Goal: Task Accomplishment & Management: Manage account settings

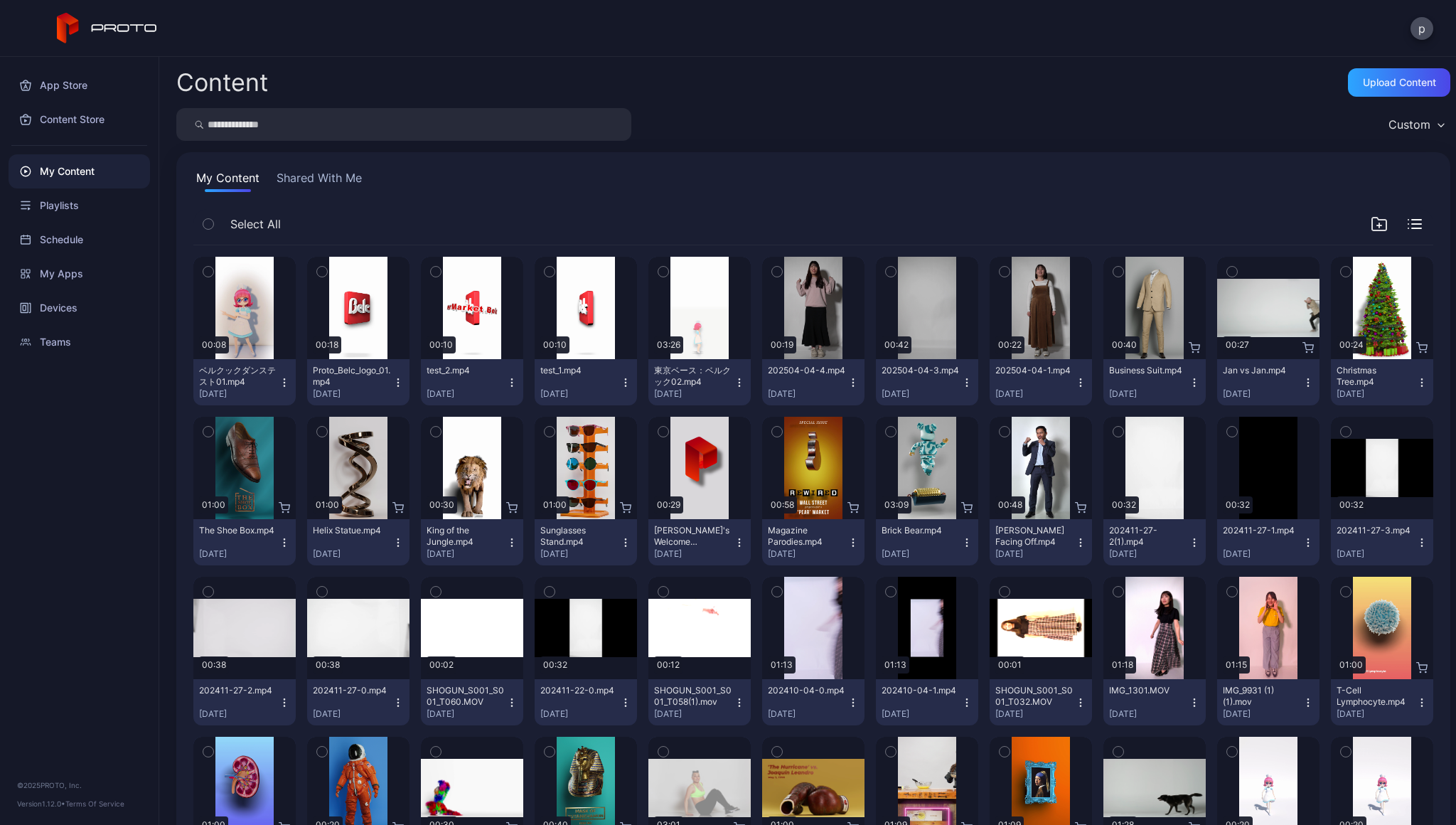
click at [1378, 96] on div "Upload Content" at bounding box center [1399, 82] width 103 height 28
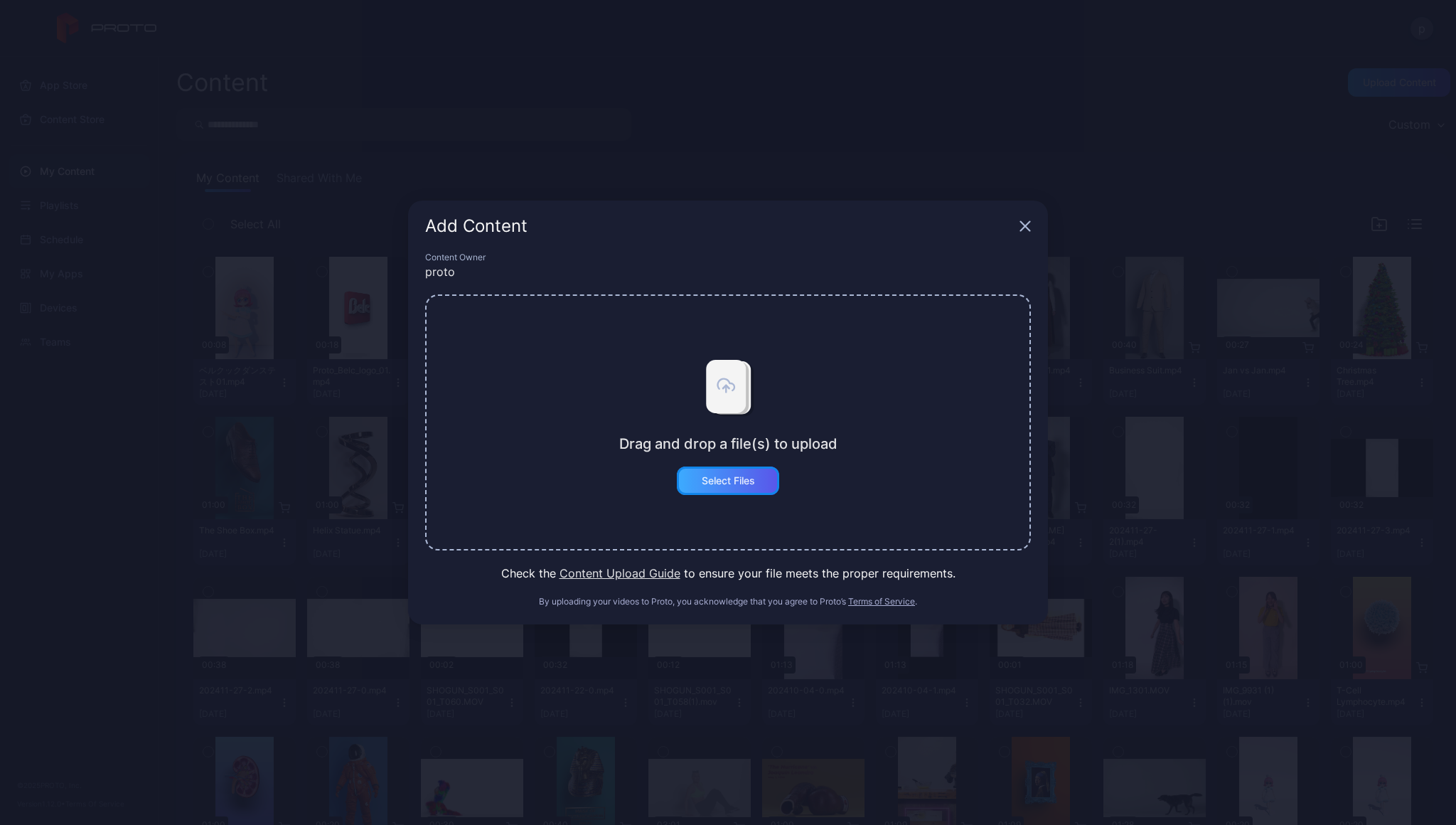
click at [708, 480] on div "Select Files" at bounding box center [728, 481] width 53 height 11
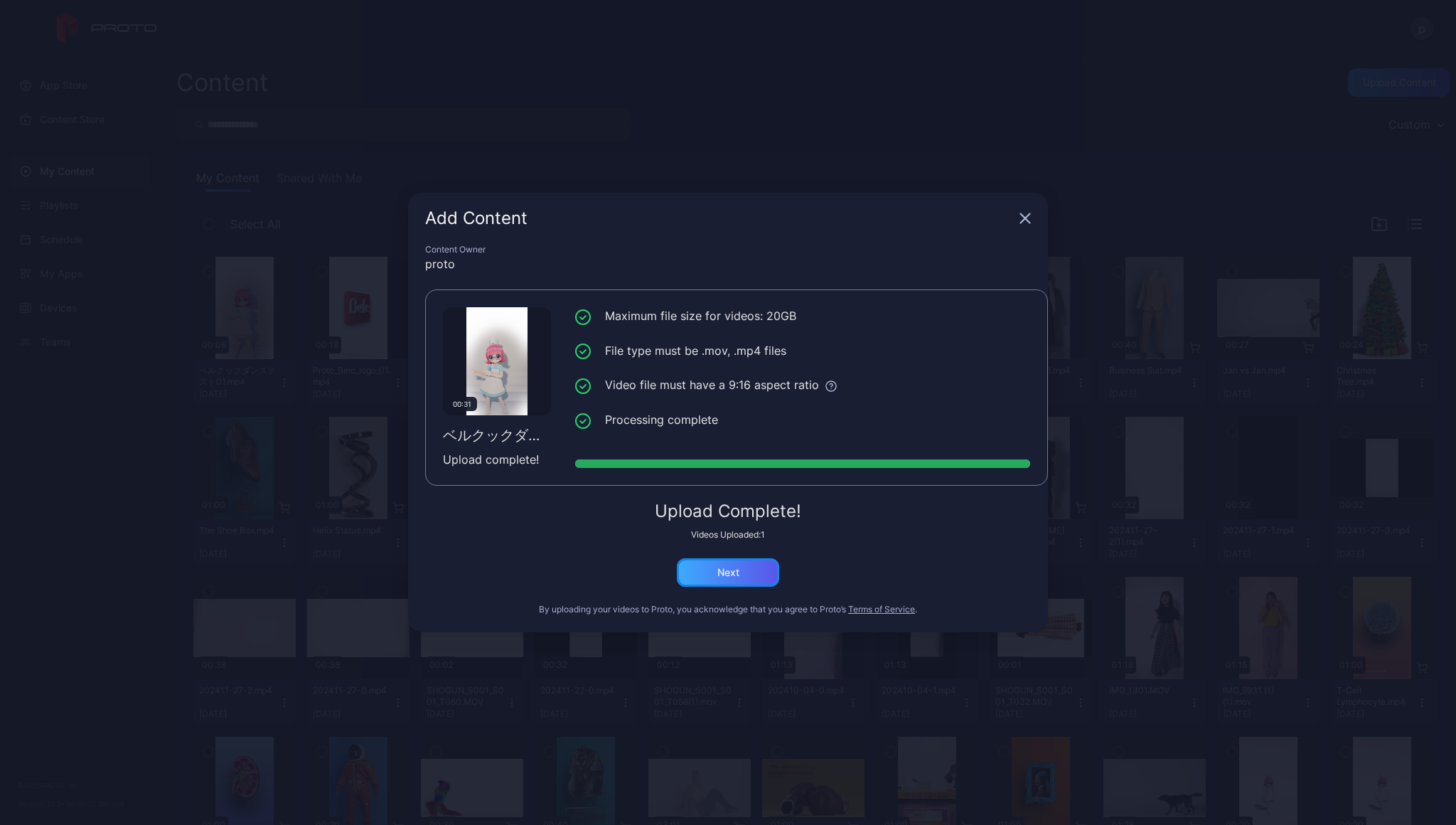
click at [755, 566] on div "Next" at bounding box center [728, 572] width 103 height 28
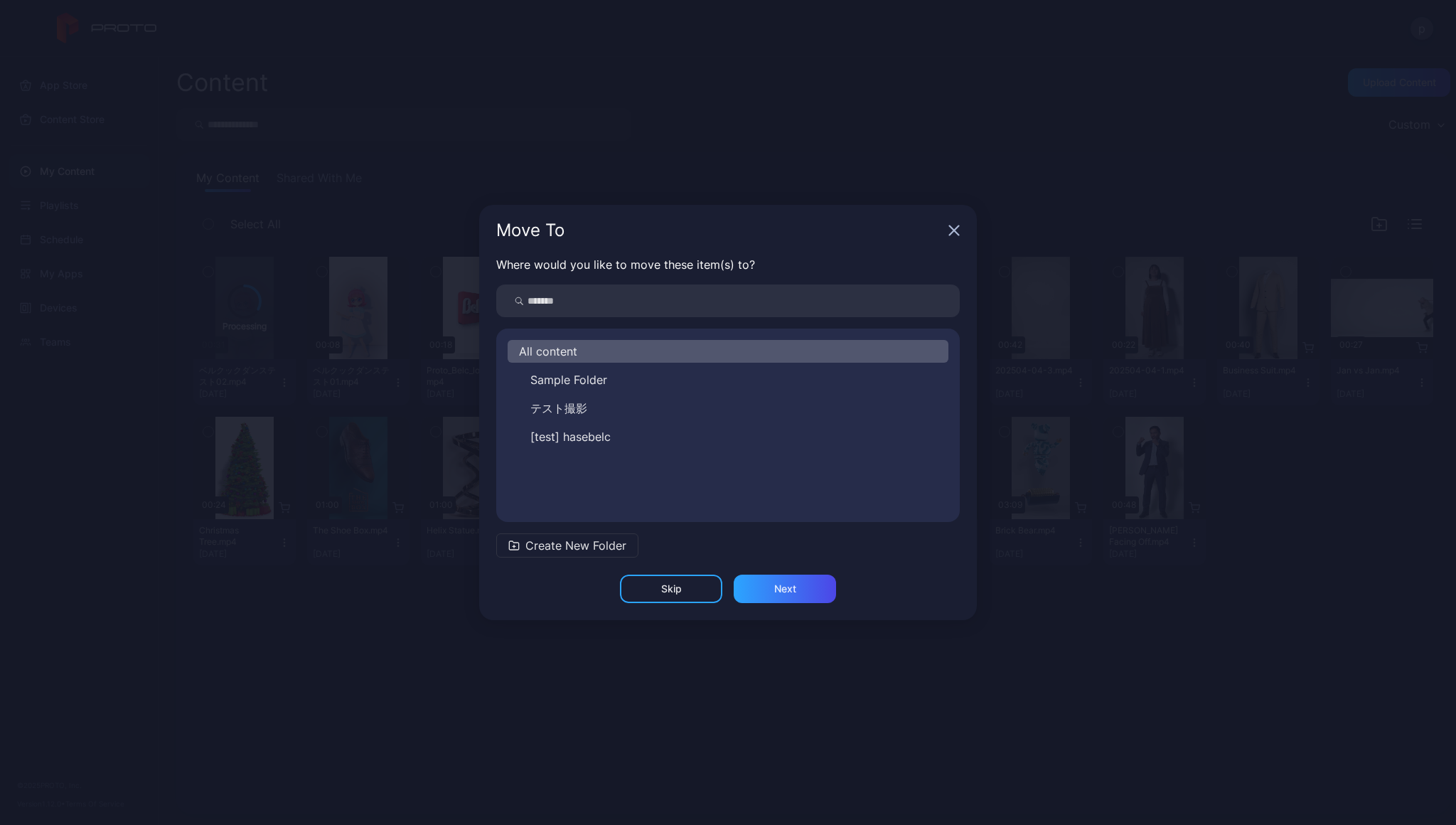
click at [784, 605] on div "Skip Next" at bounding box center [728, 597] width 498 height 46
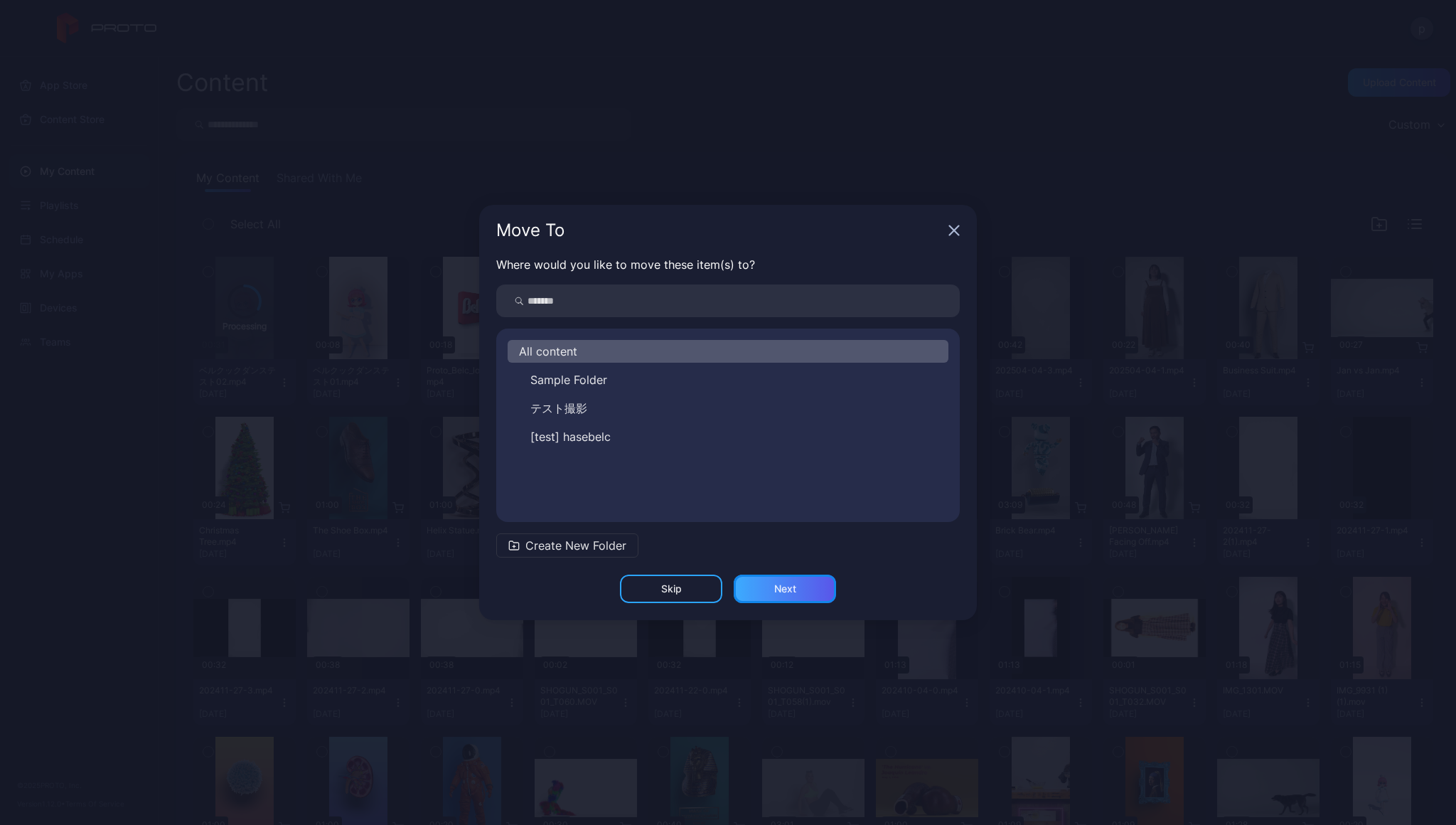
click at [789, 590] on div "Next" at bounding box center [786, 589] width 22 height 11
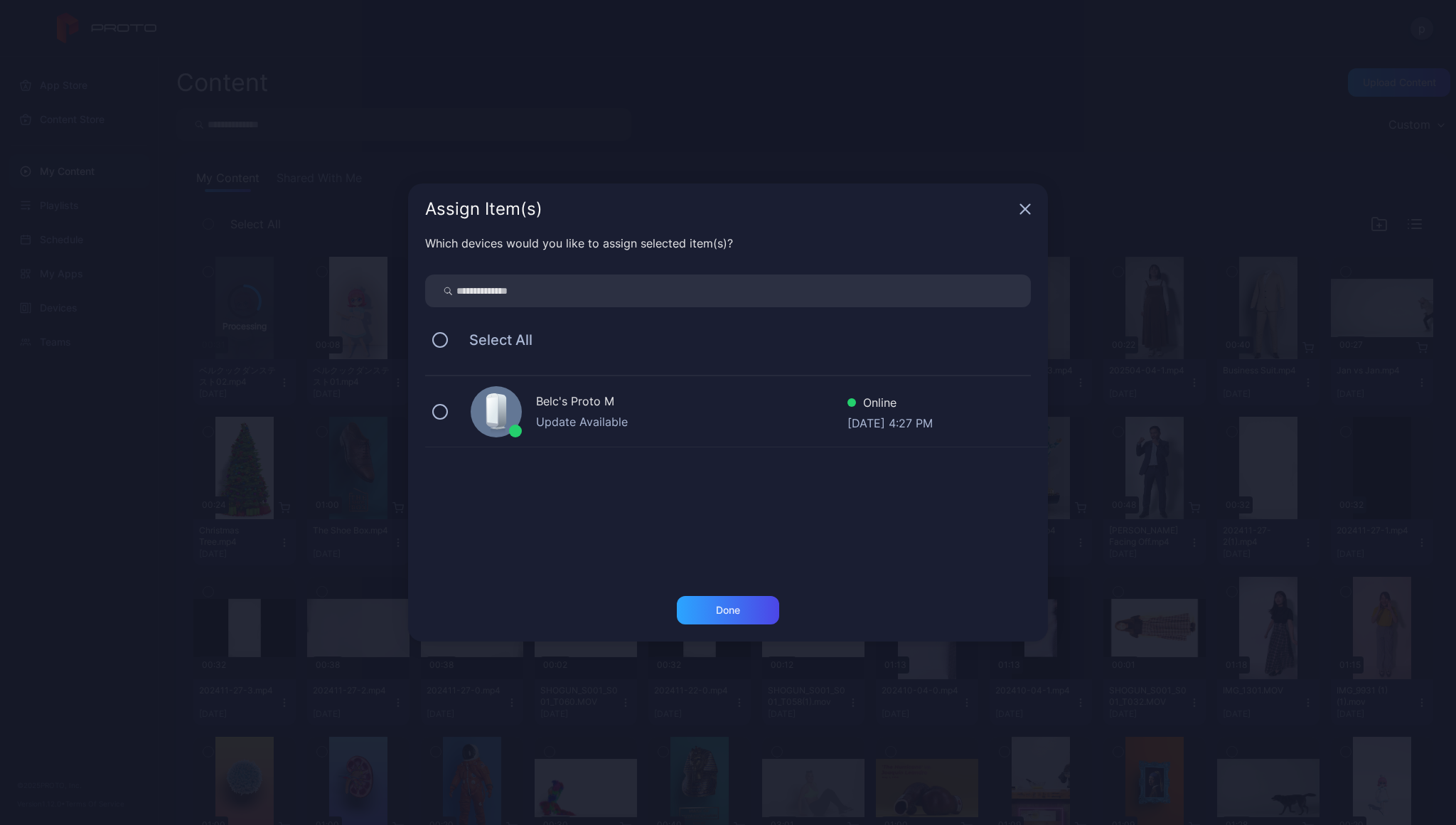
click at [608, 418] on div "Update Available" at bounding box center [691, 421] width 311 height 17
click at [728, 613] on div "Done" at bounding box center [728, 610] width 24 height 11
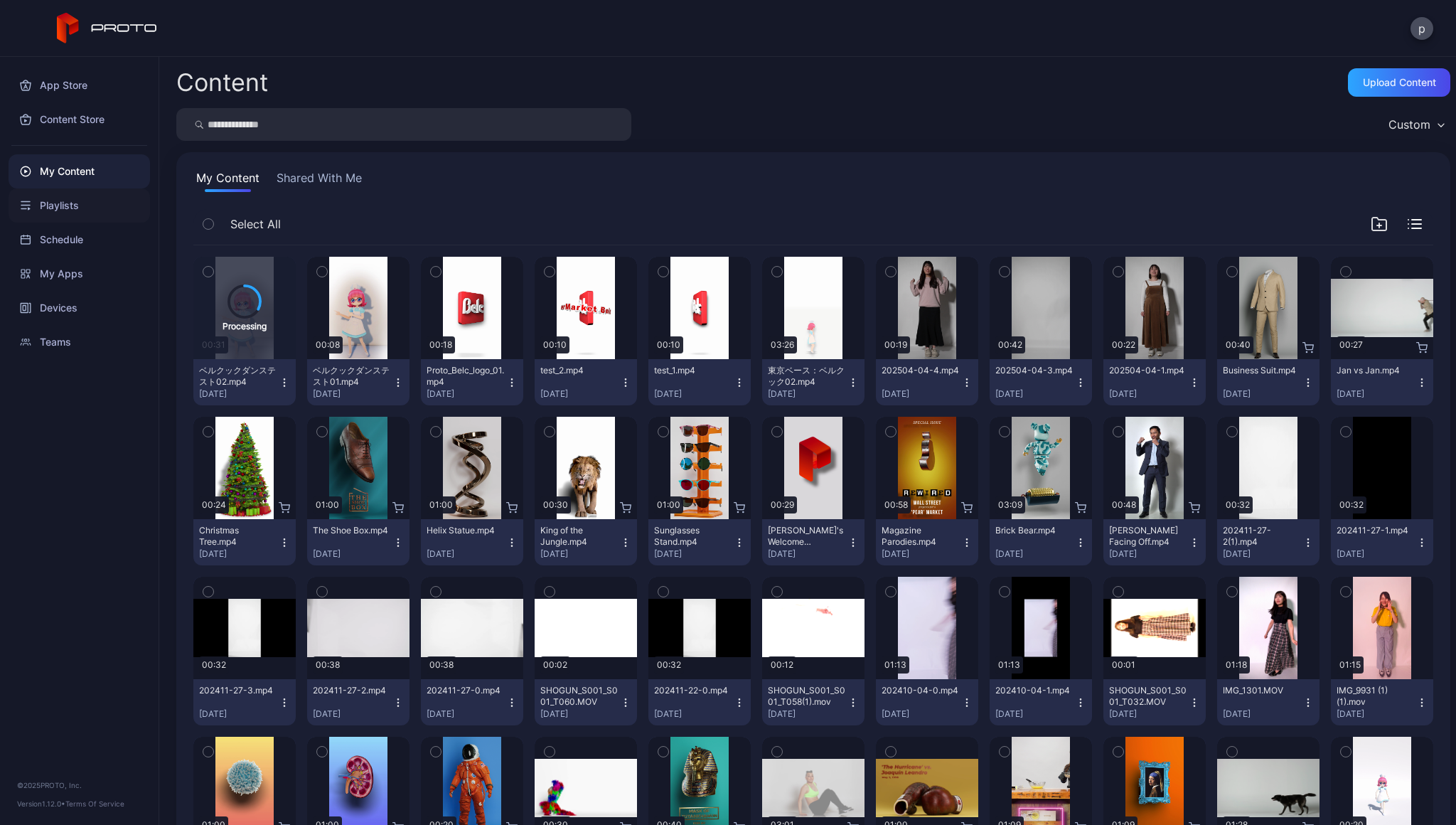
click at [94, 212] on div "Playlists" at bounding box center [79, 205] width 142 height 34
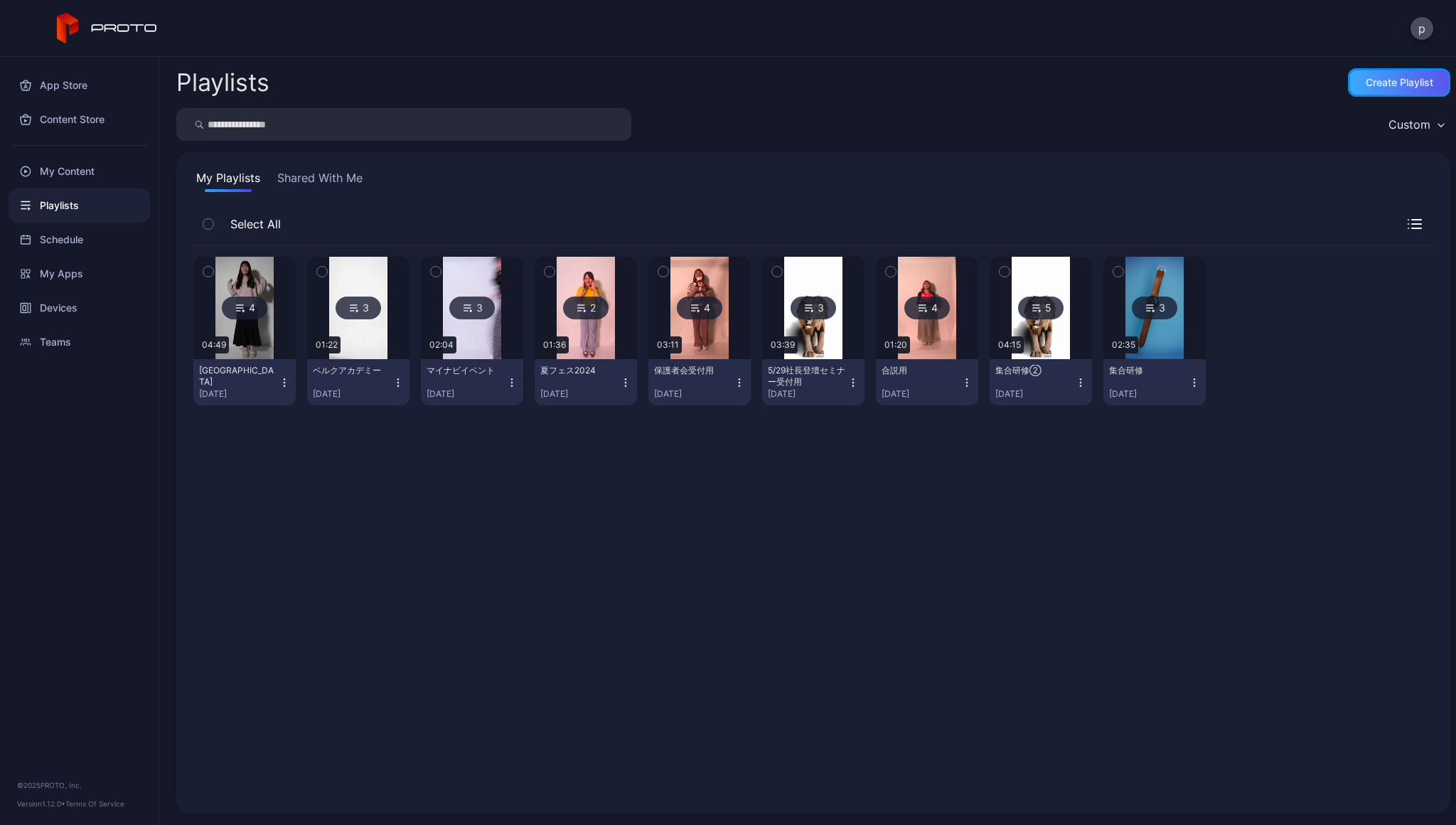
click at [1394, 91] on div "Create Playlist" at bounding box center [1399, 82] width 103 height 28
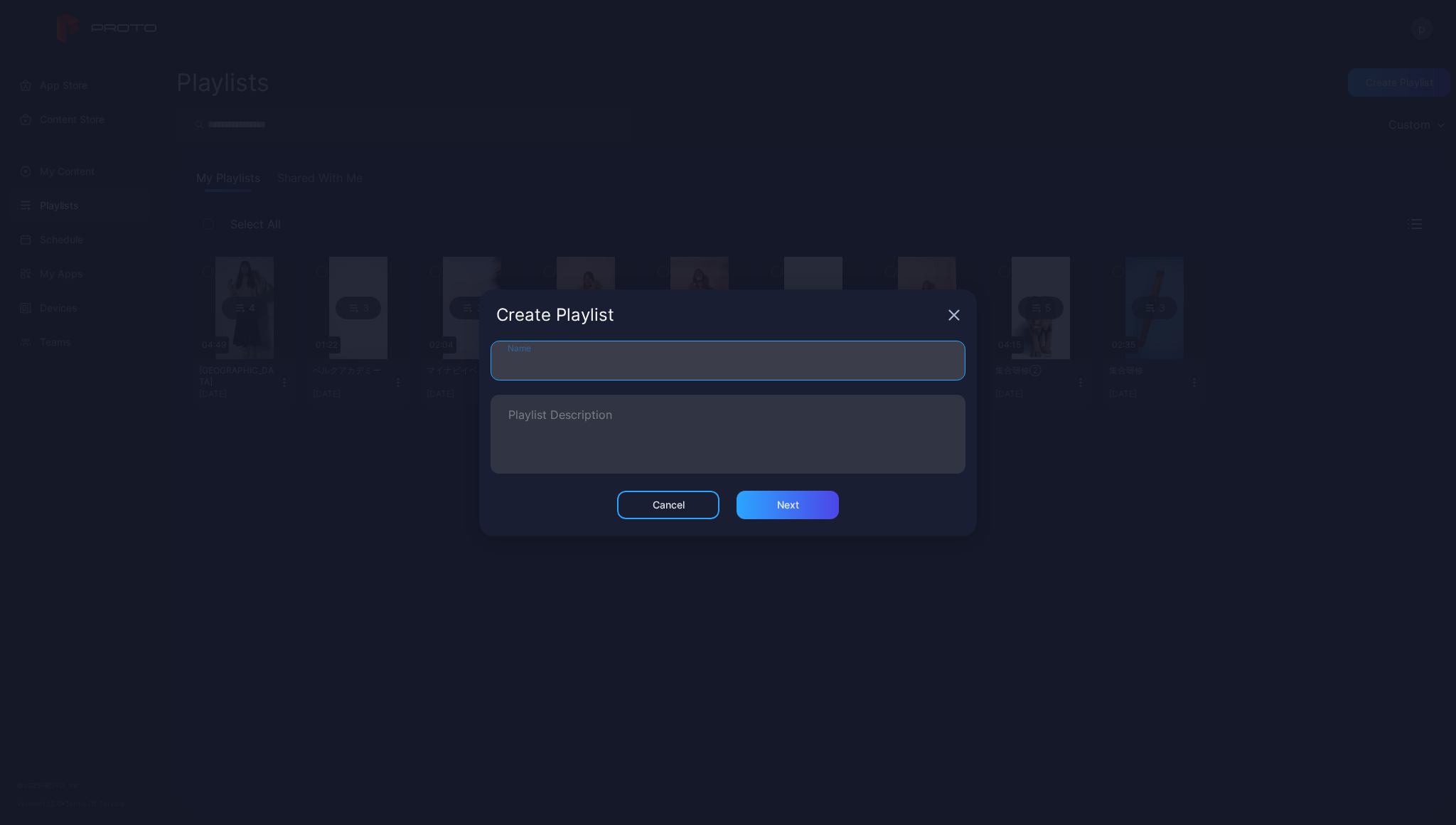
click at [632, 358] on input "Name" at bounding box center [728, 360] width 475 height 39
type input "*"
type input "**********"
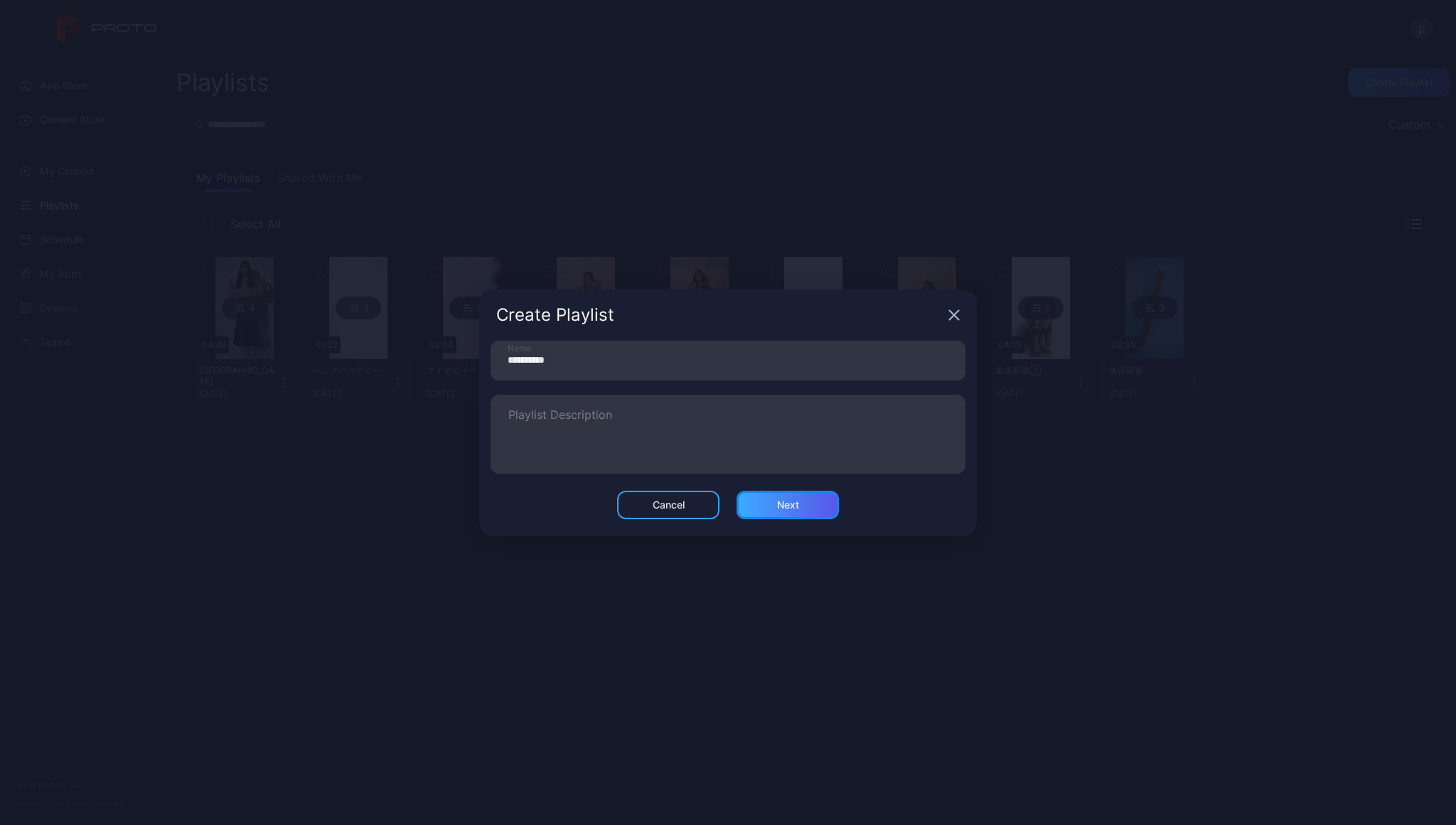
click at [785, 515] on div "Next" at bounding box center [788, 505] width 103 height 28
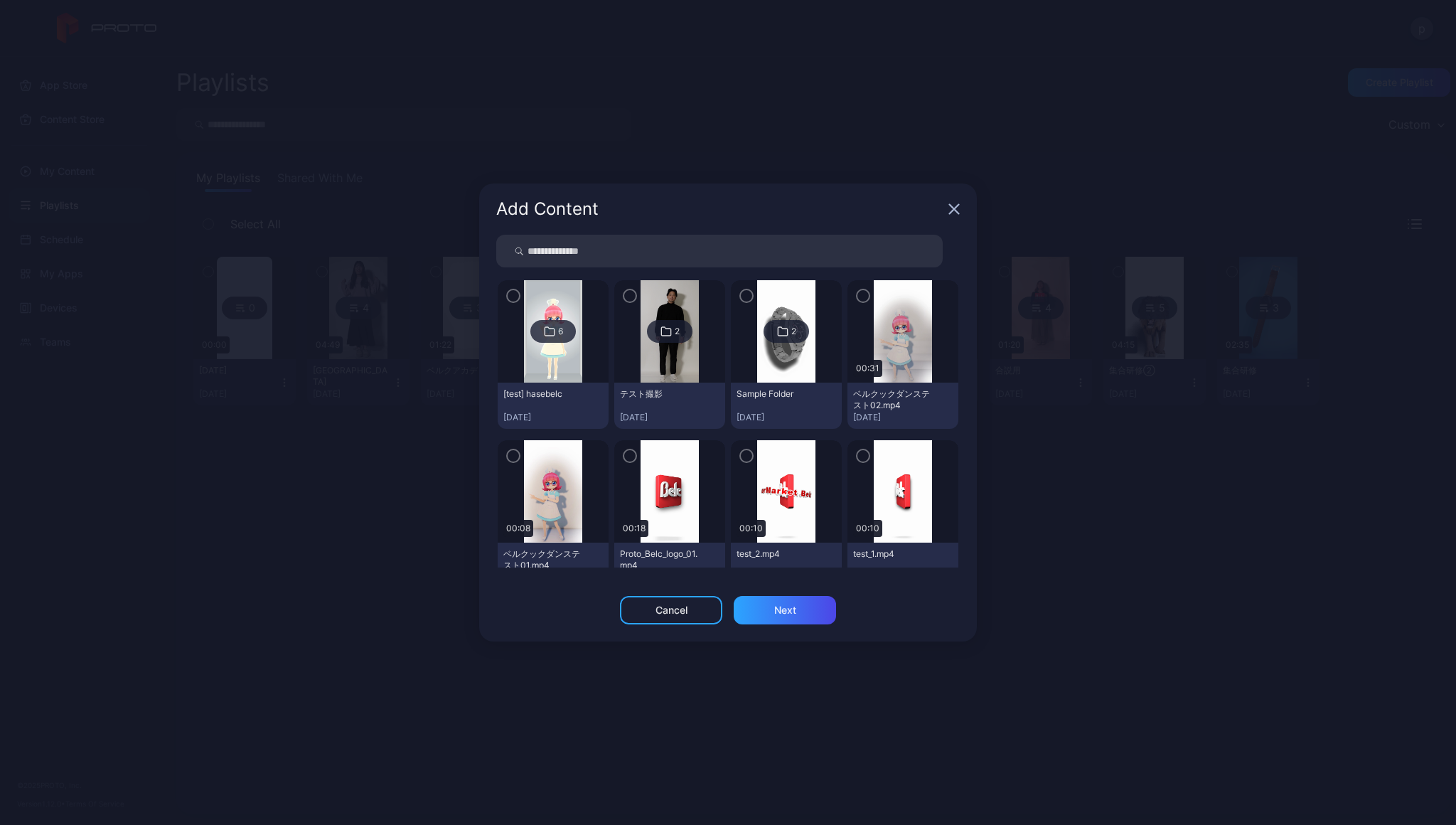
click at [628, 458] on icon "button" at bounding box center [630, 455] width 11 height 16
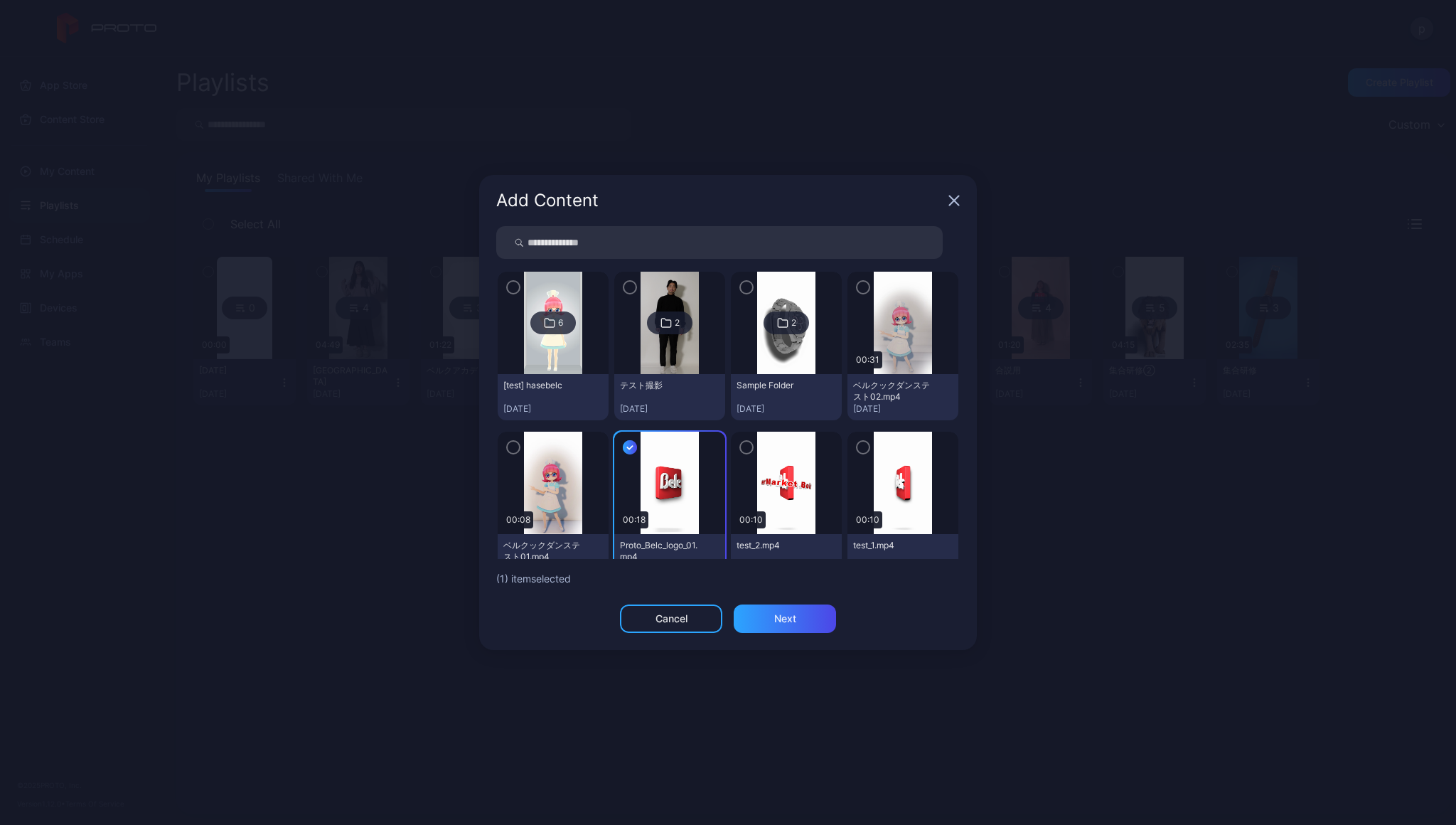
click at [515, 442] on icon "button" at bounding box center [513, 447] width 11 height 16
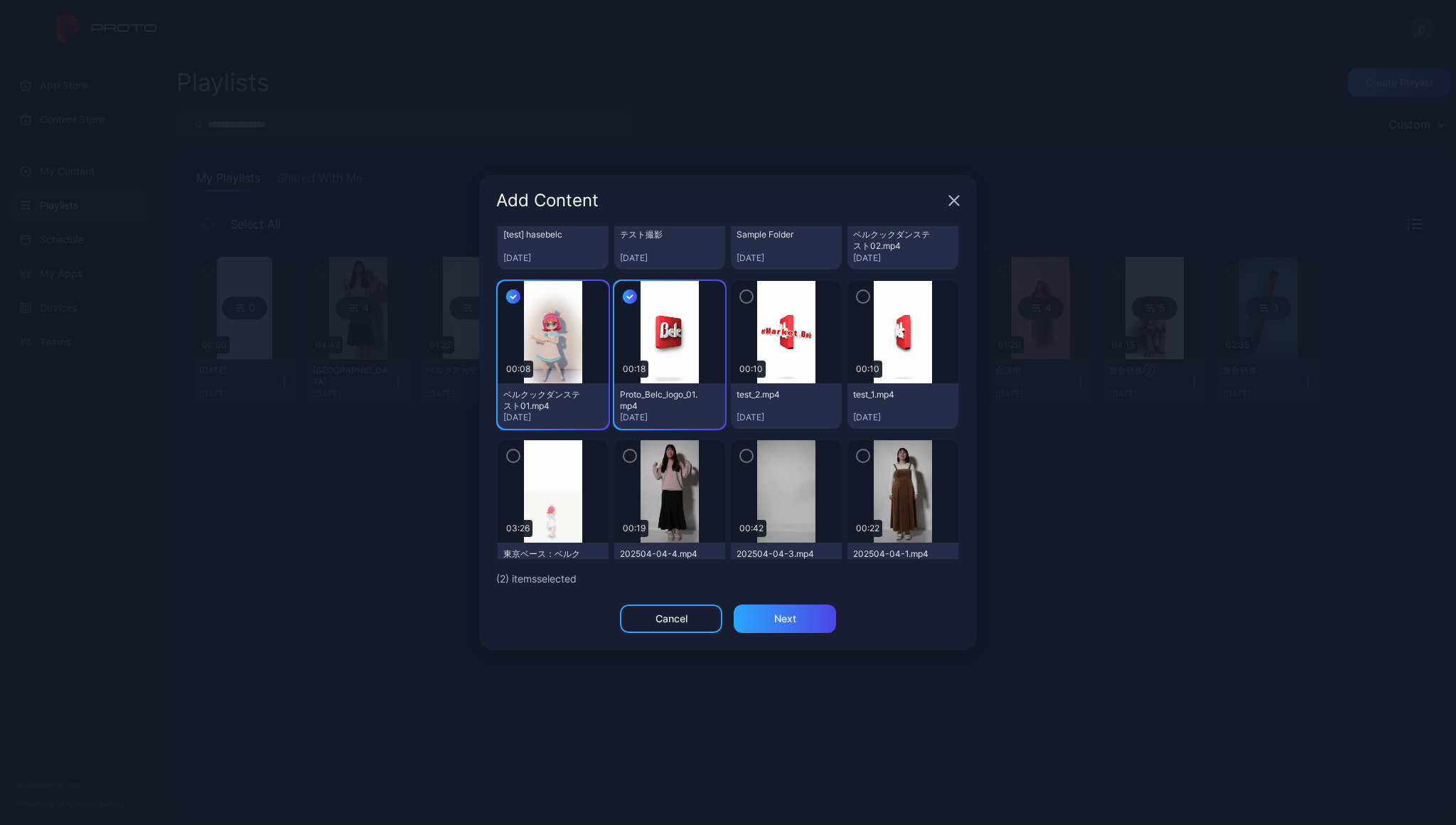
scroll to position [151, 0]
click at [773, 627] on div "Next" at bounding box center [785, 618] width 103 height 28
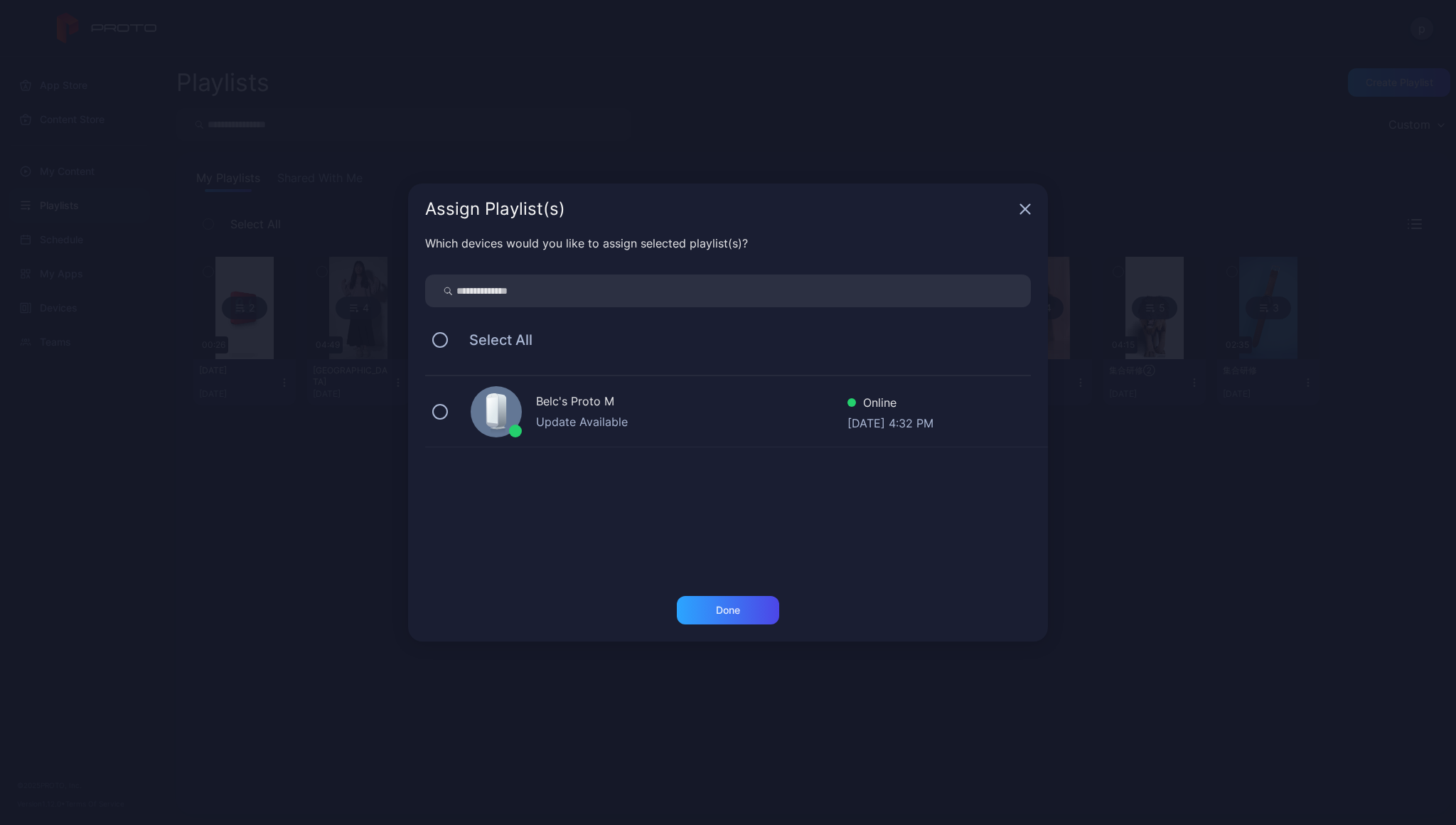
click at [600, 412] on div "Belc's Proto M" at bounding box center [691, 403] width 311 height 21
click at [739, 606] on div "Done" at bounding box center [728, 610] width 24 height 11
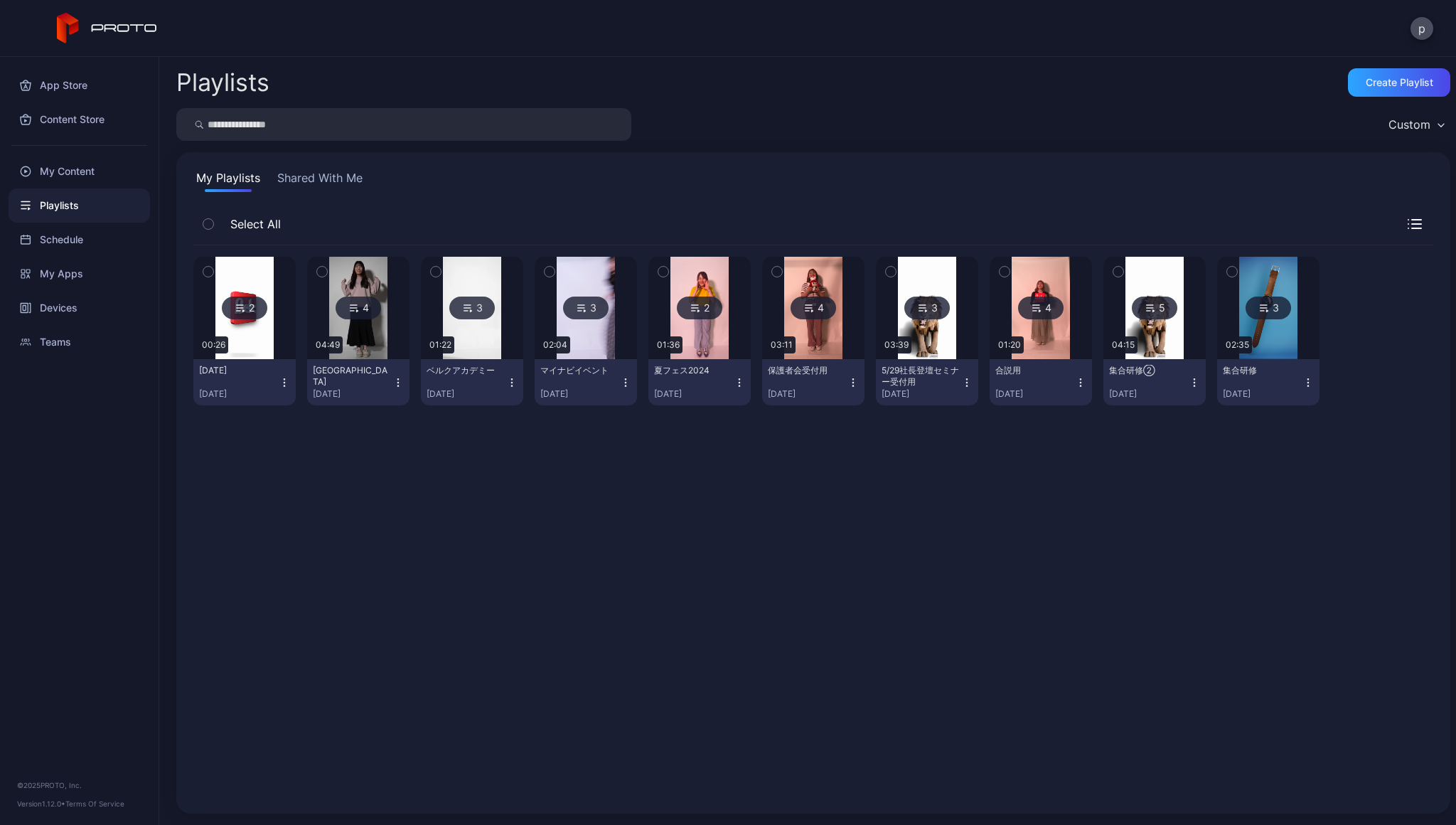
click at [290, 377] on icon "button" at bounding box center [284, 383] width 11 height 11
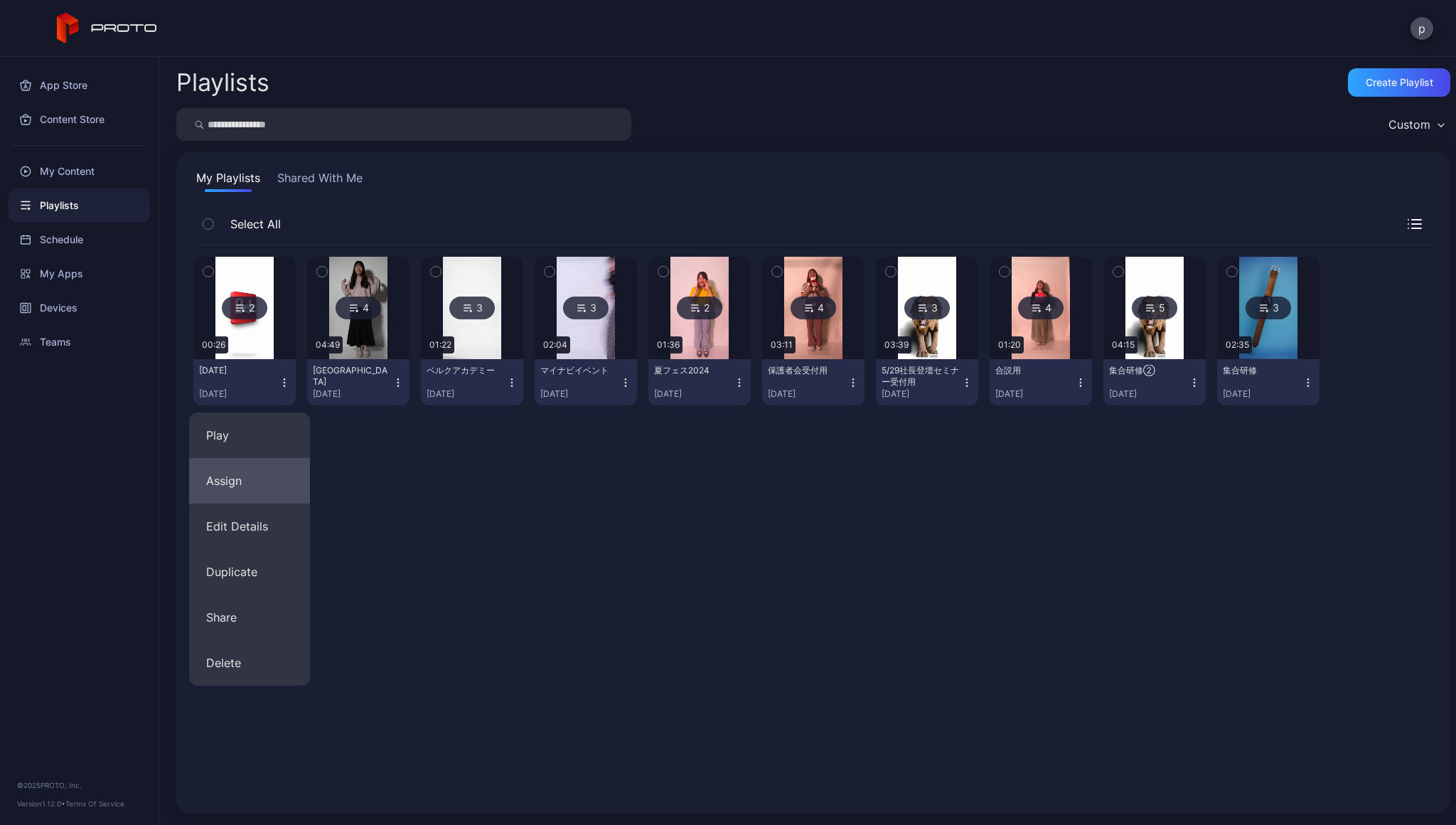
click at [266, 480] on button "Assign" at bounding box center [250, 481] width 121 height 46
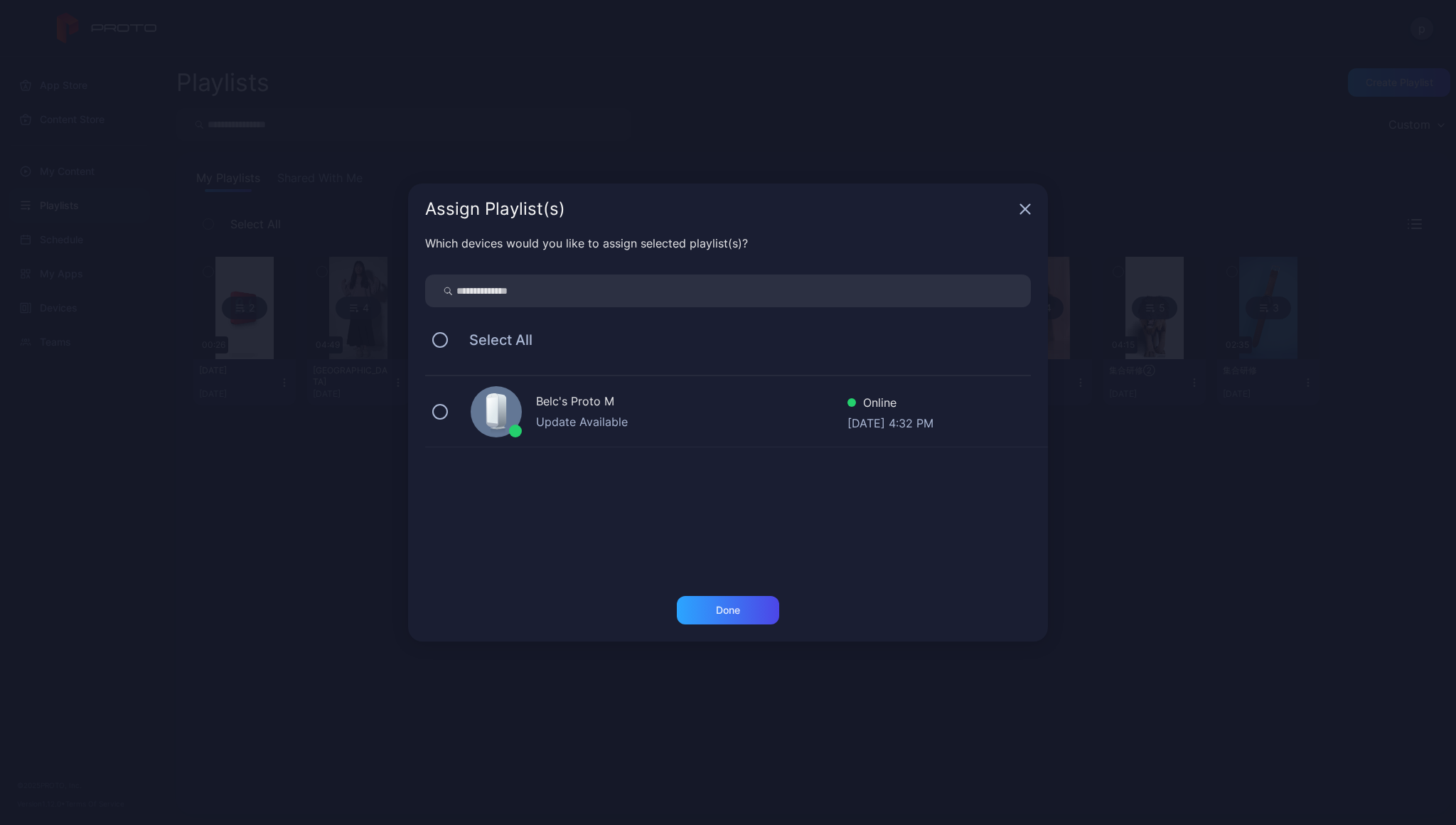
click at [488, 416] on icon at bounding box center [493, 409] width 11 height 27
click at [716, 620] on div "Done" at bounding box center [728, 610] width 103 height 28
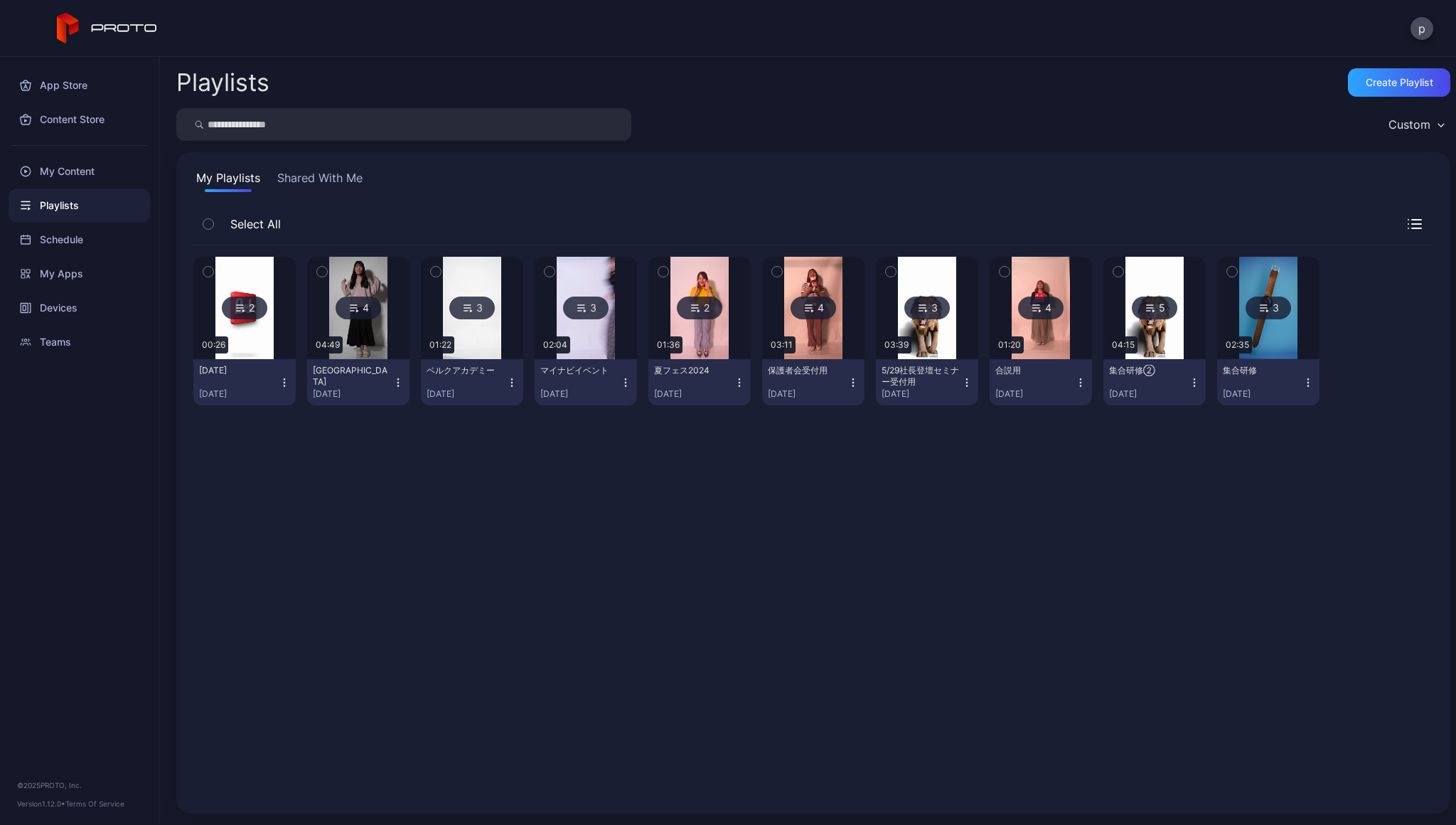
click at [242, 266] on img at bounding box center [244, 308] width 58 height 103
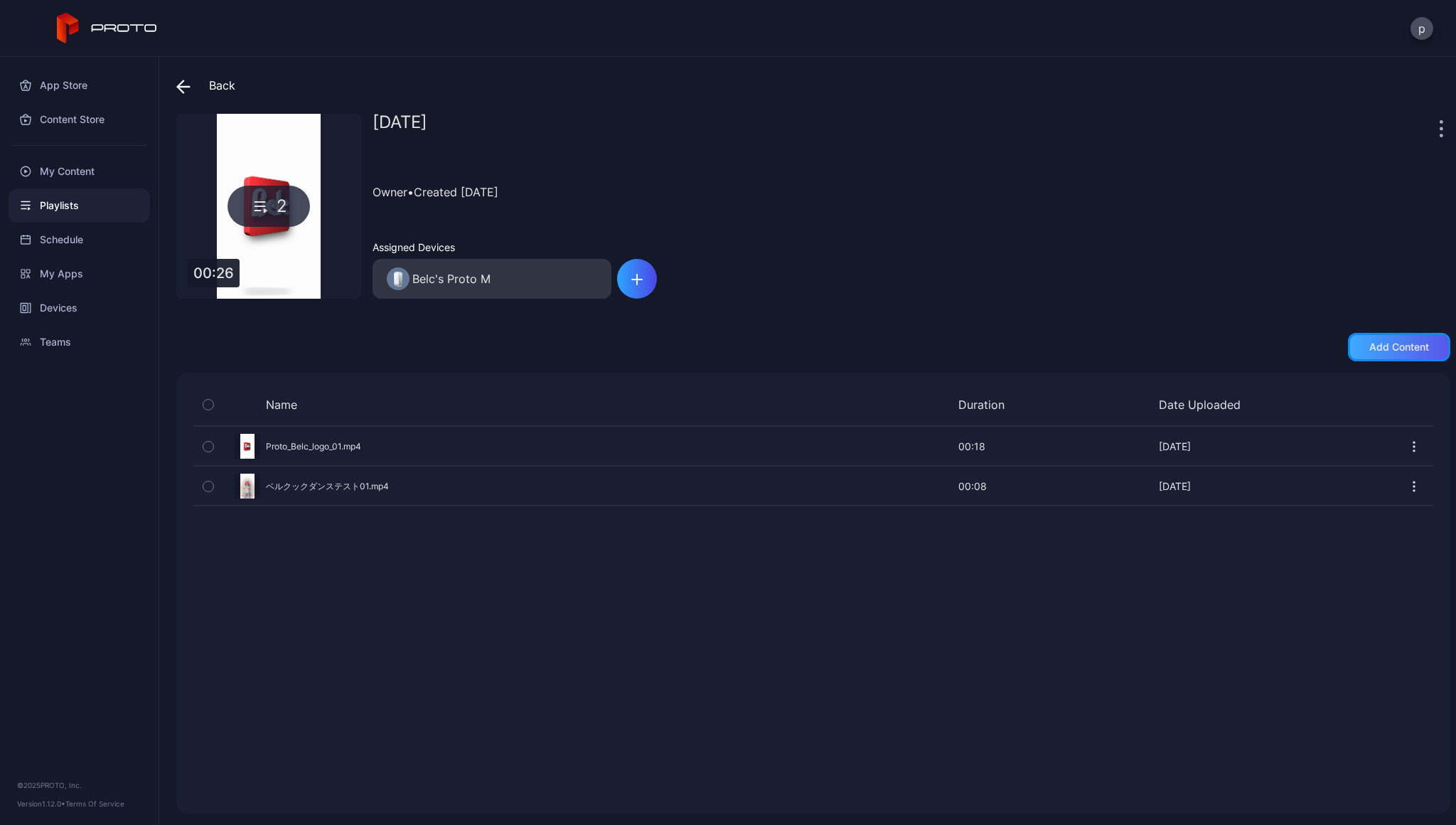
click at [1379, 352] on div "Add content" at bounding box center [1398, 347] width 60 height 11
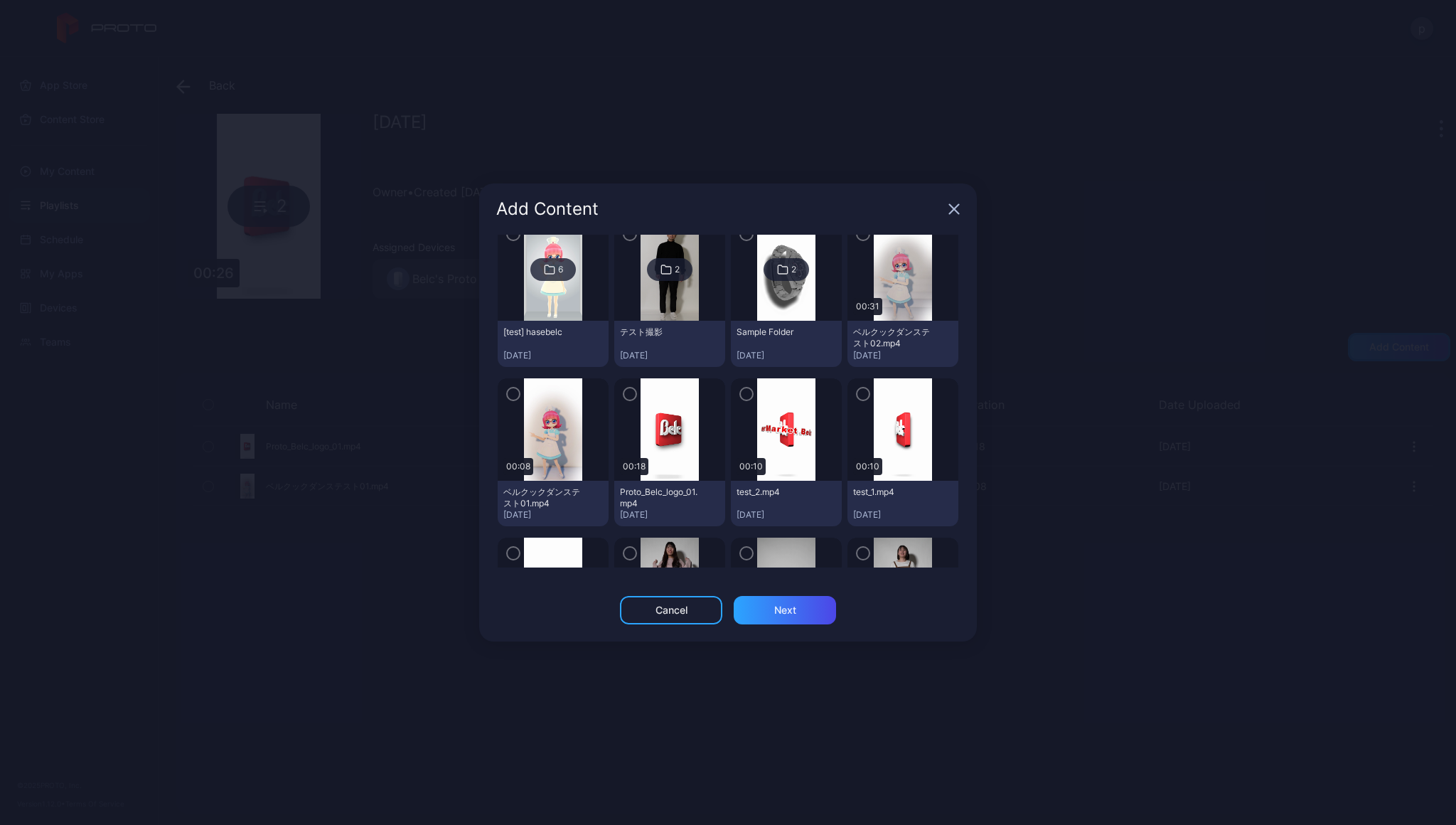
scroll to position [63, 0]
click at [698, 615] on div "Cancel" at bounding box center [671, 610] width 103 height 28
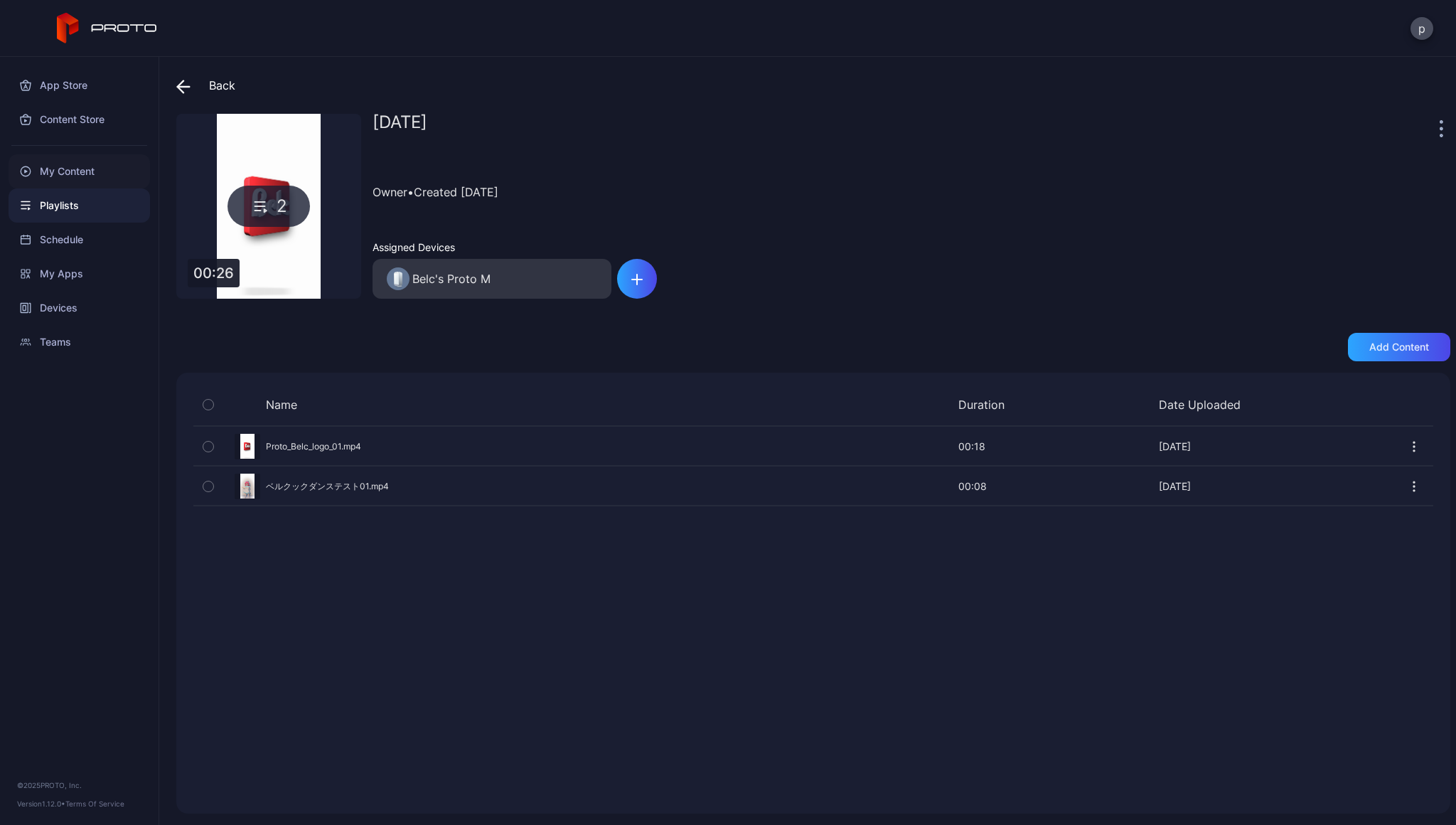
click at [71, 175] on div "My Content" at bounding box center [79, 170] width 142 height 34
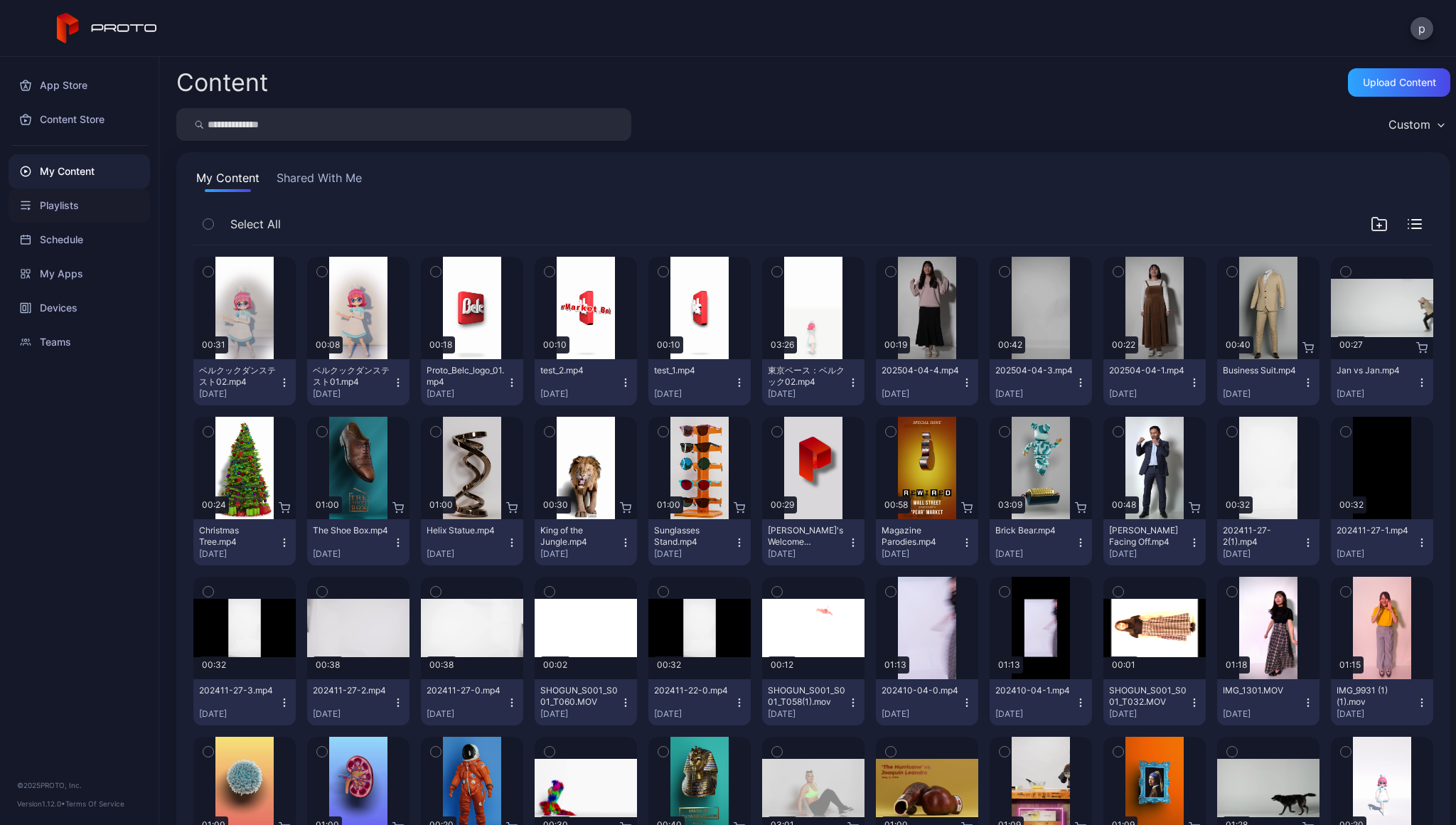
click at [76, 209] on div "Playlists" at bounding box center [79, 205] width 142 height 34
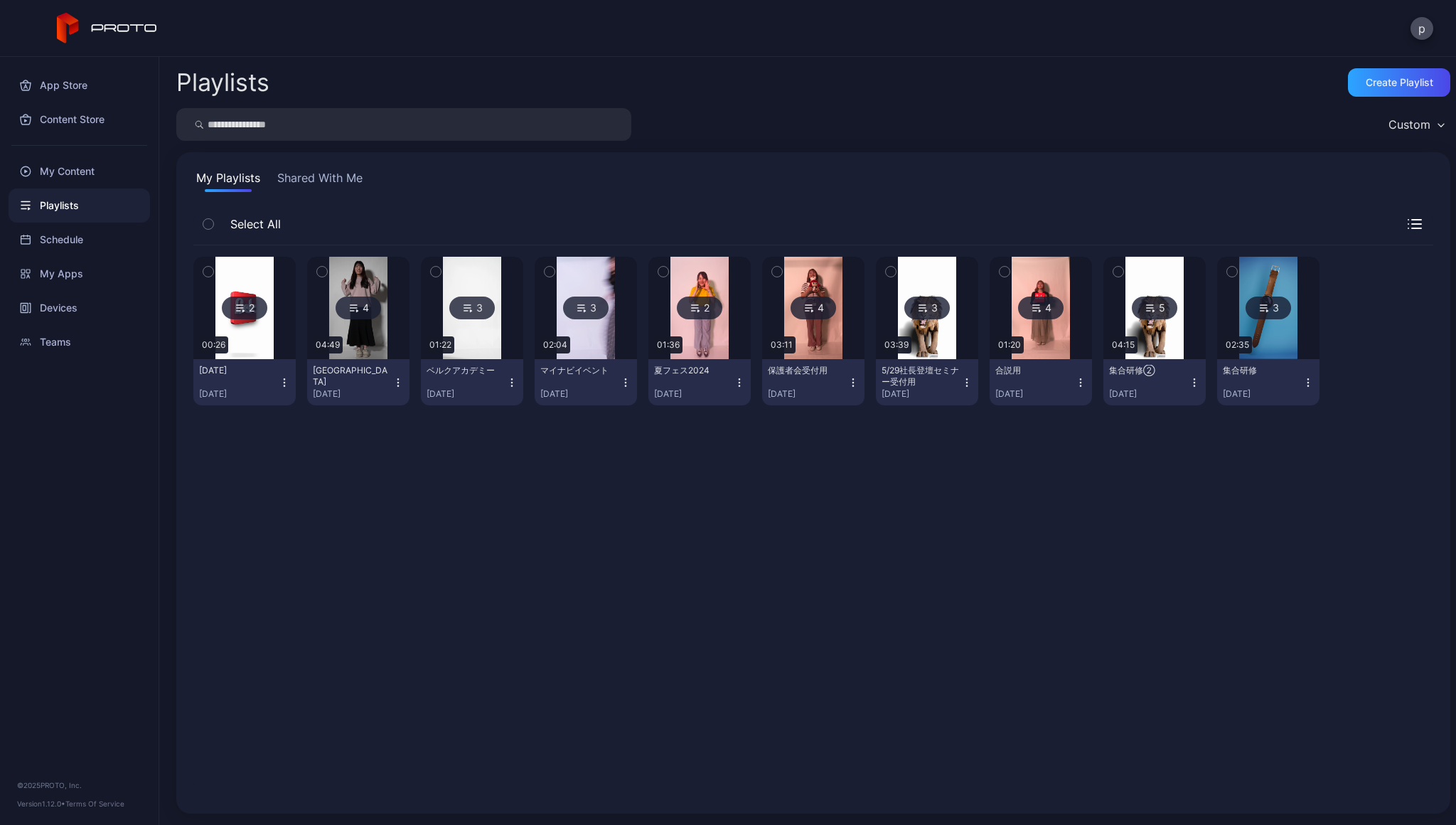
click at [258, 278] on img at bounding box center [244, 308] width 58 height 103
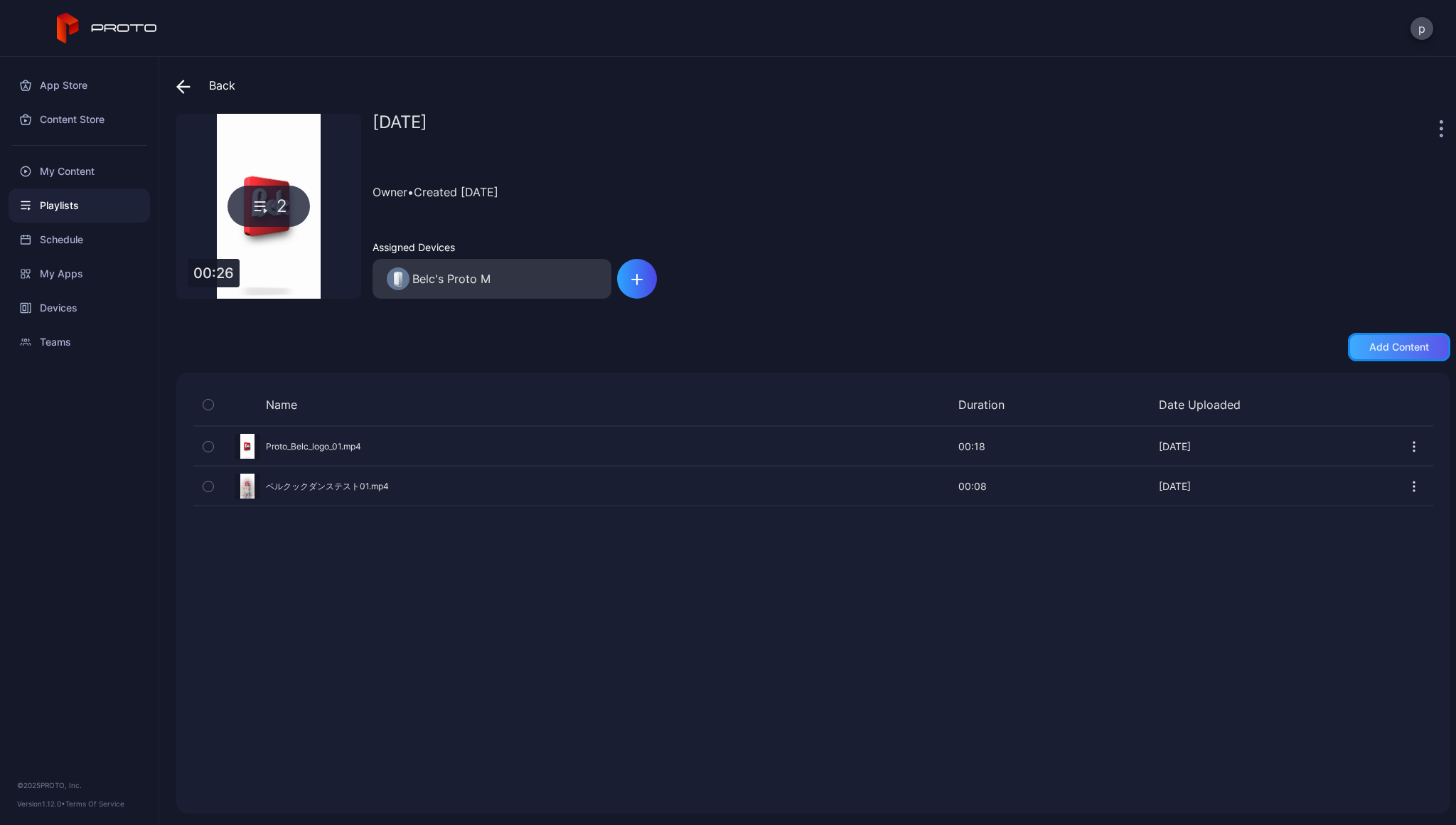
click at [1371, 348] on div "Add content" at bounding box center [1398, 347] width 60 height 11
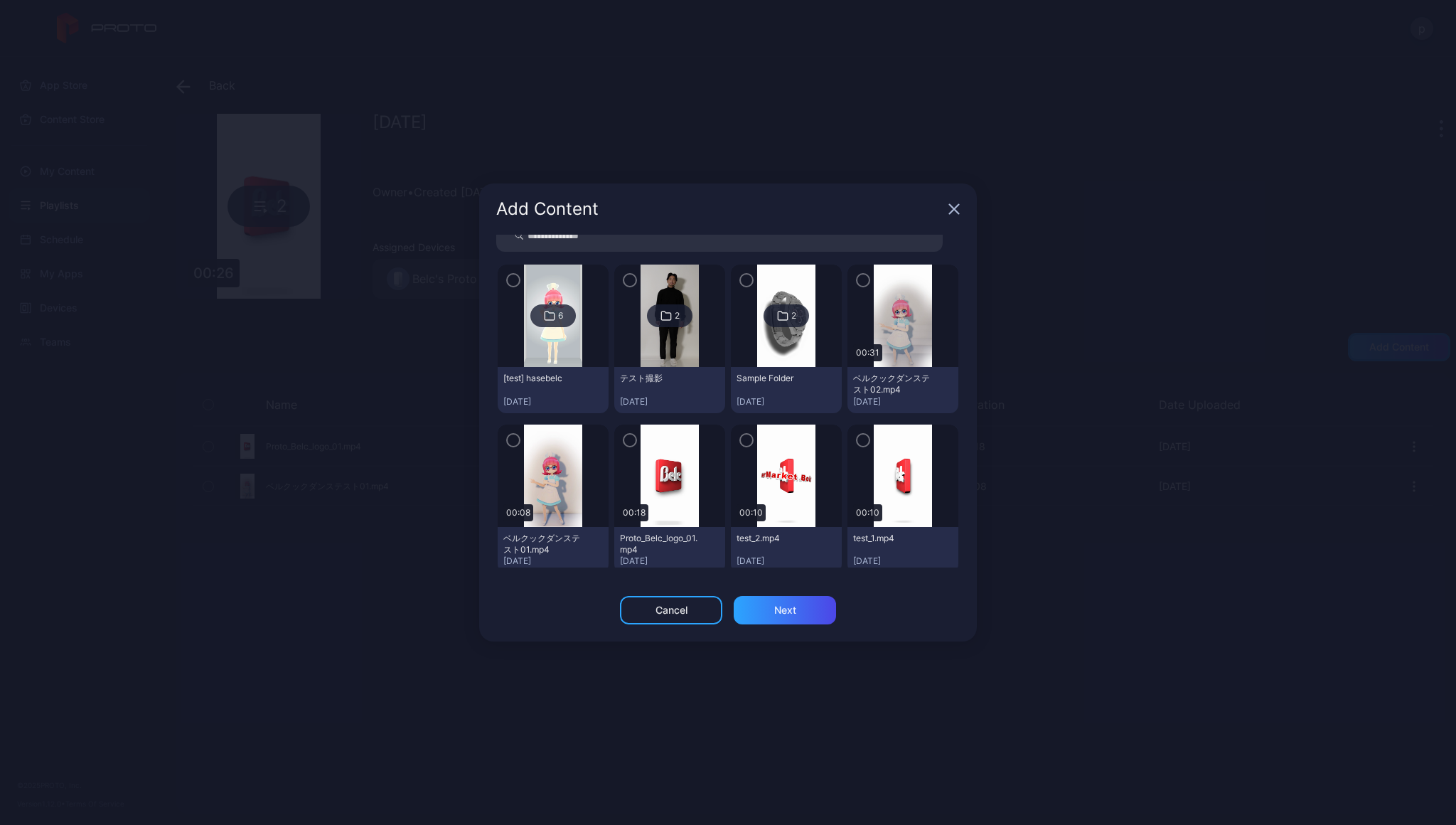
scroll to position [4, 0]
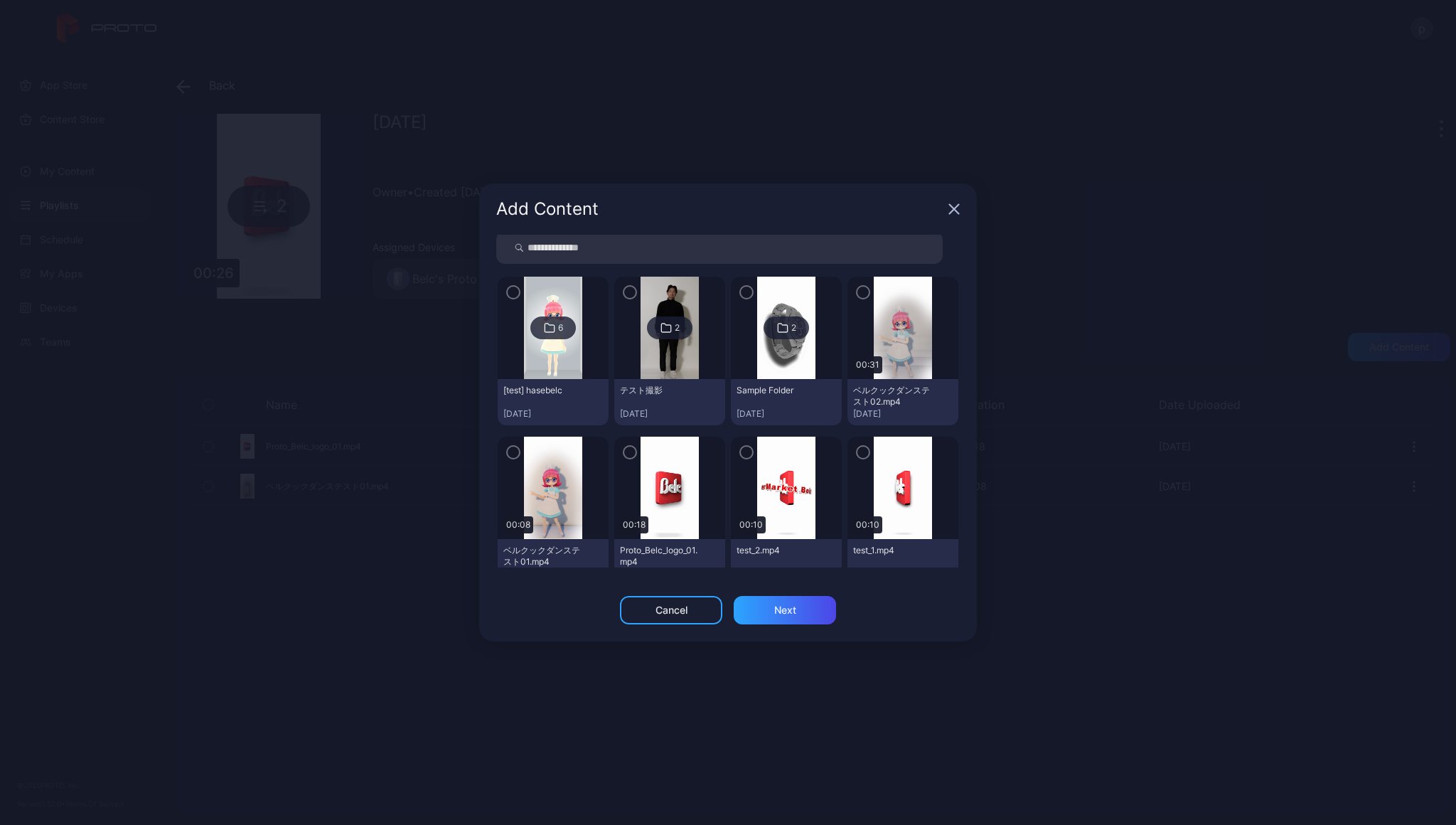
click at [857, 291] on icon "button" at bounding box center [863, 292] width 11 height 16
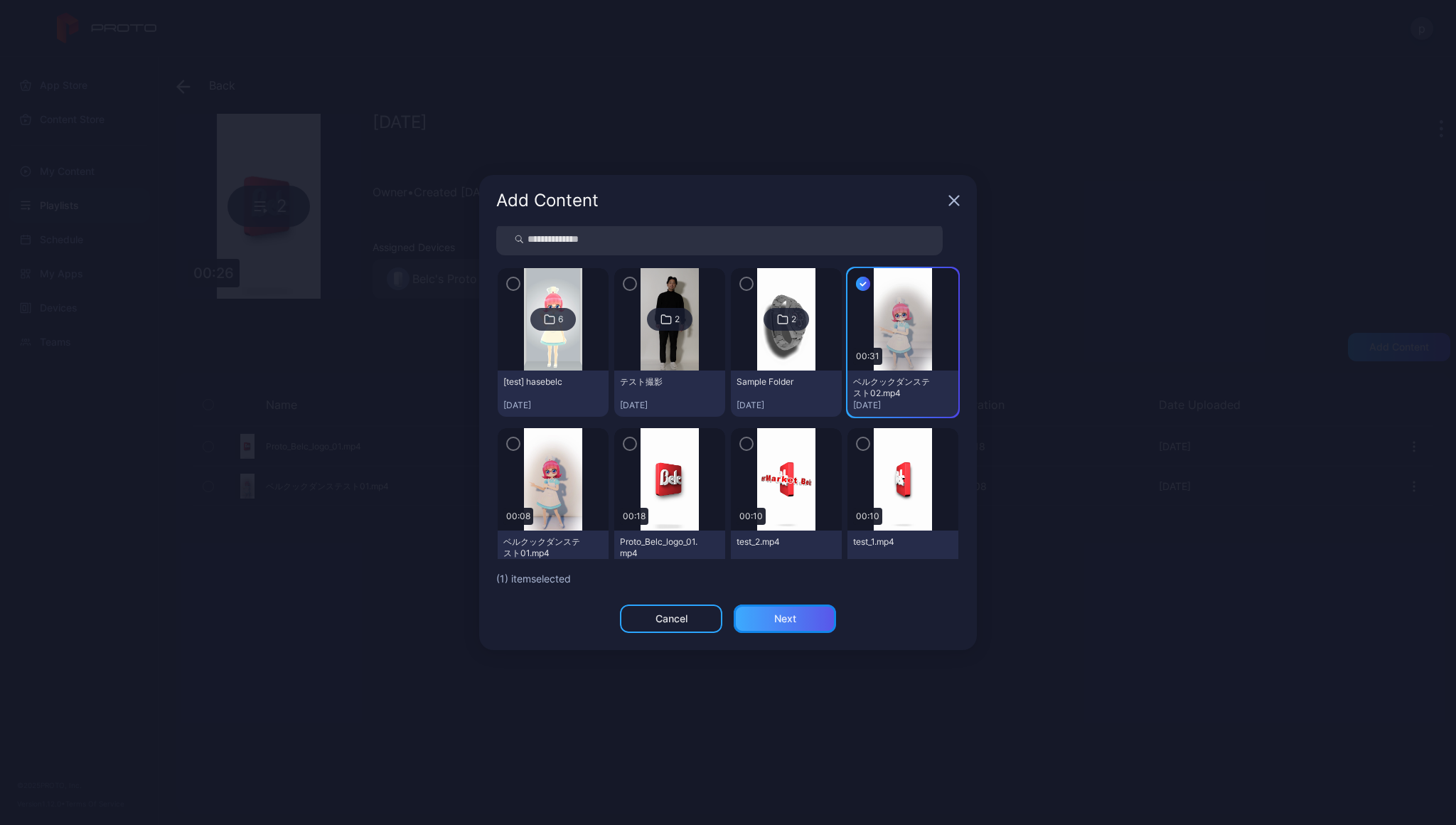
click at [808, 620] on div "Next" at bounding box center [785, 618] width 103 height 28
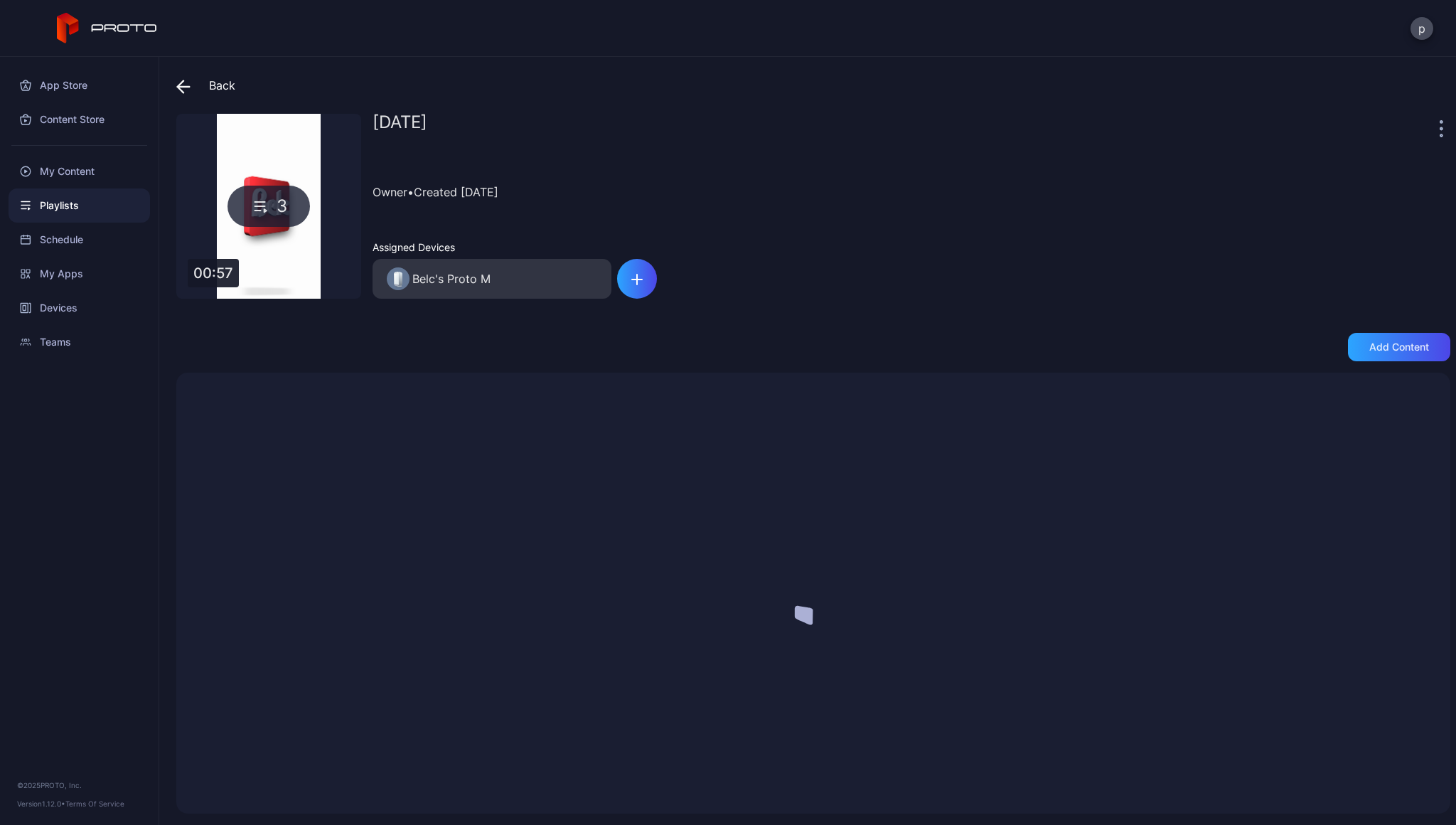
click at [755, 624] on div at bounding box center [813, 593] width 1240 height 407
click at [1407, 491] on icon "button" at bounding box center [1415, 486] width 15 height 15
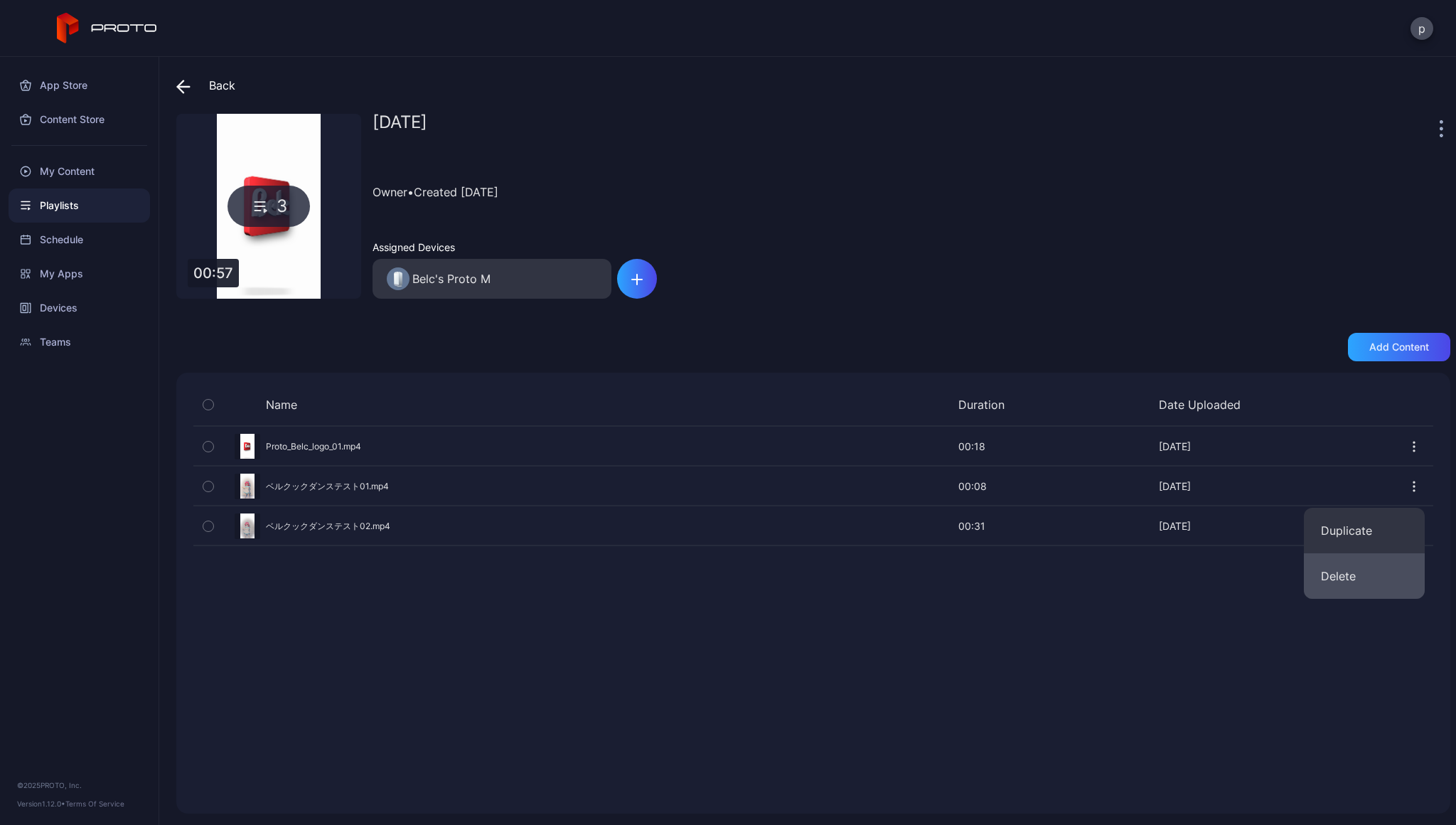
click at [1357, 577] on button "Delete" at bounding box center [1364, 576] width 121 height 46
click at [1436, 135] on div at bounding box center [1443, 127] width 15 height 28
click at [1440, 135] on icon "button" at bounding box center [1441, 136] width 2 height 2
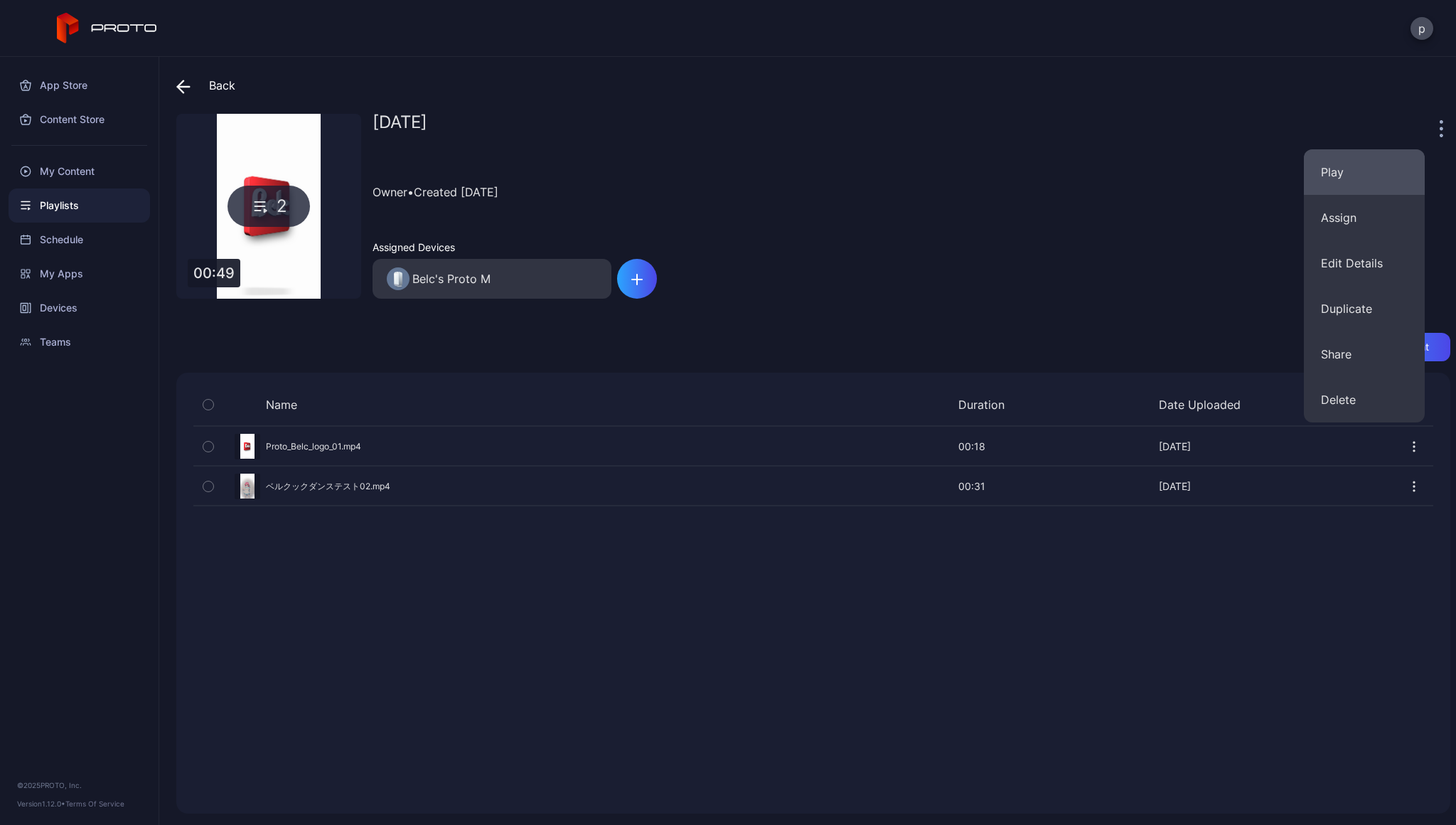
click at [1372, 178] on button "Play" at bounding box center [1364, 172] width 121 height 46
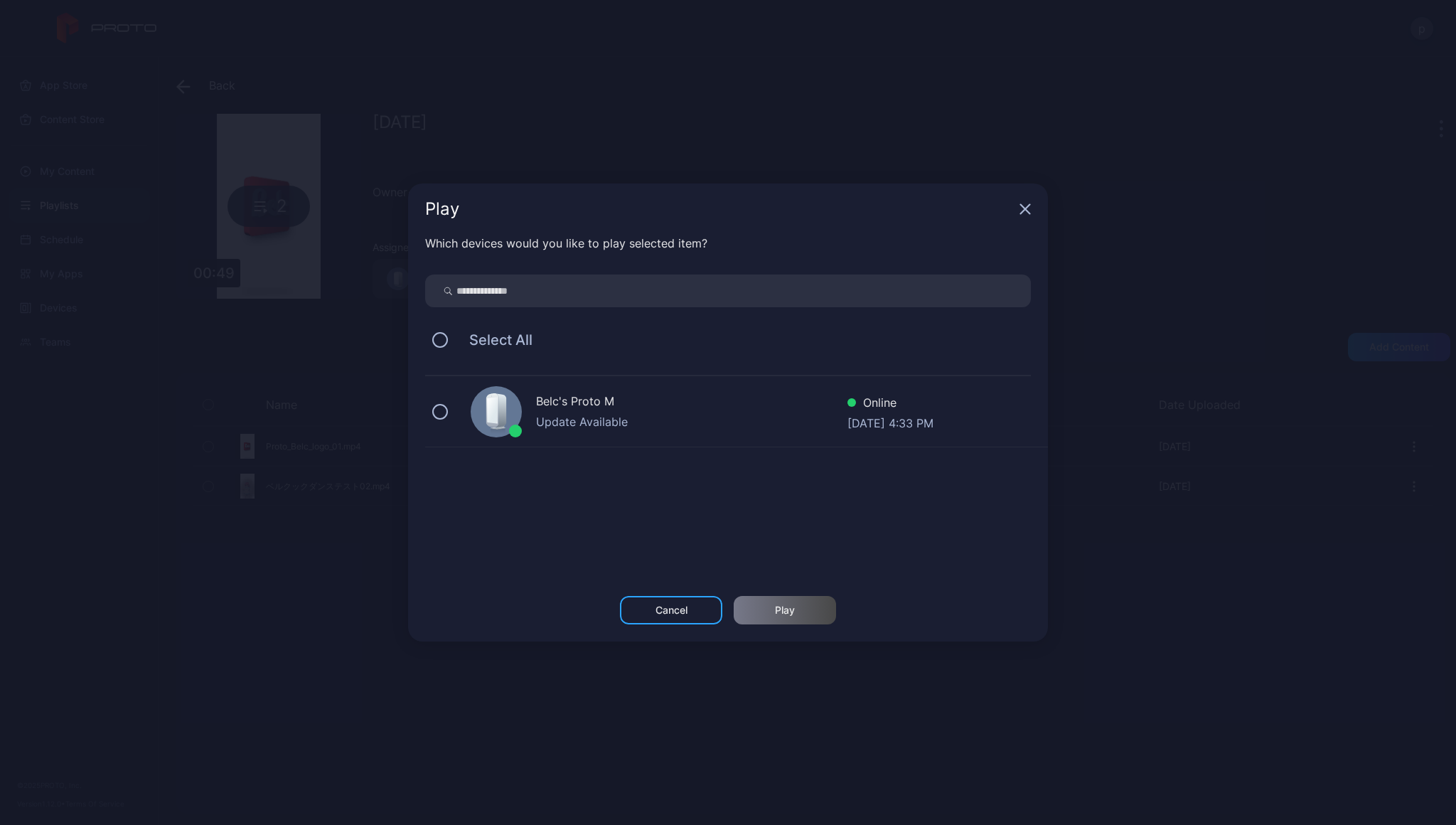
click at [547, 391] on div "Belc's Proto M Update Available Online [DATE] 4:33 PM" at bounding box center [736, 412] width 623 height 71
click at [809, 602] on div "Play" at bounding box center [785, 610] width 103 height 28
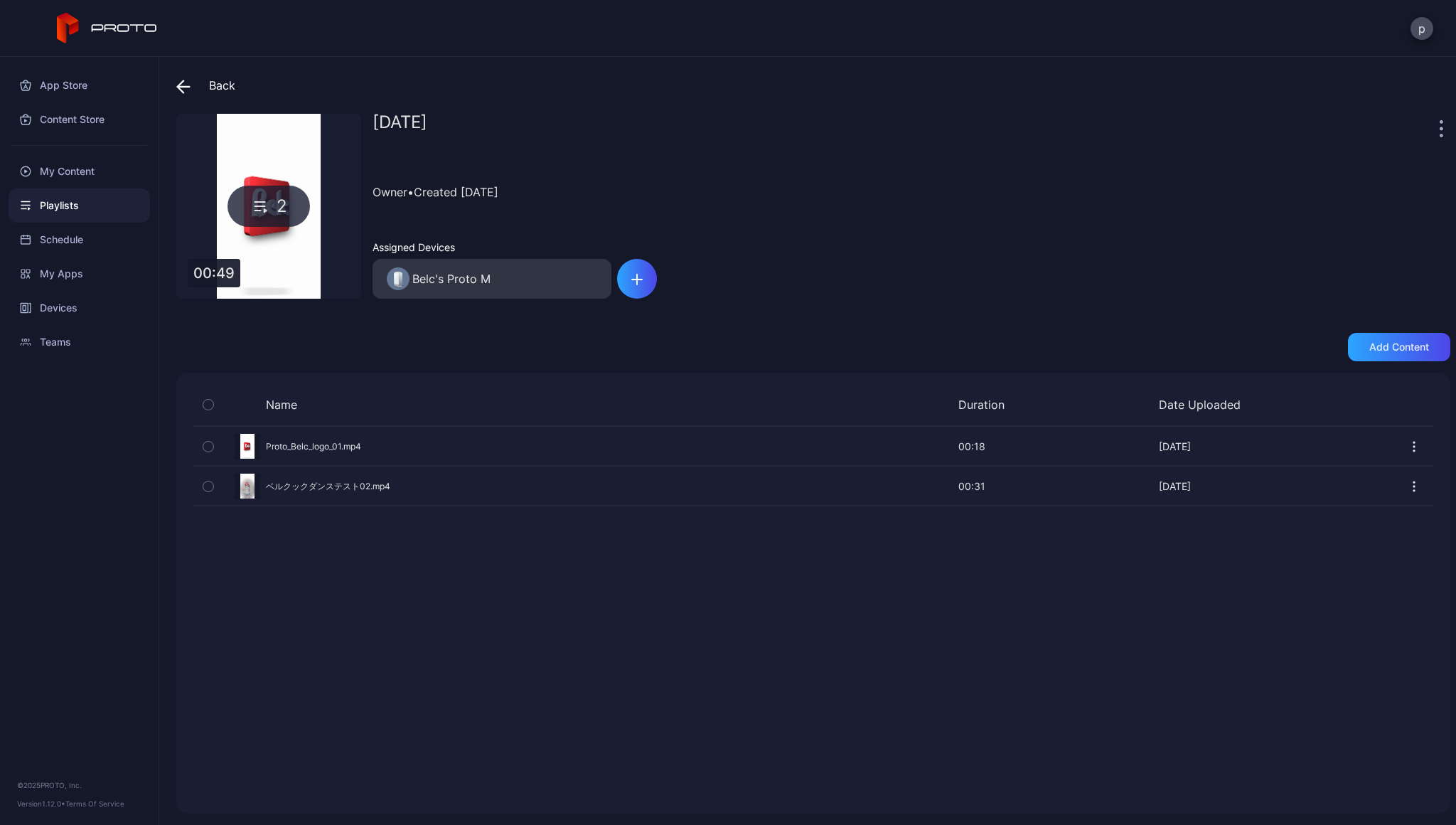
click at [918, 629] on div "Name Duration Date Uploaded Preview Proto_Belc_logo_01.mp4 00:18 00:18 [DATE] P…" at bounding box center [813, 592] width 1274 height 440
click at [91, 173] on div "My Content" at bounding box center [79, 170] width 142 height 34
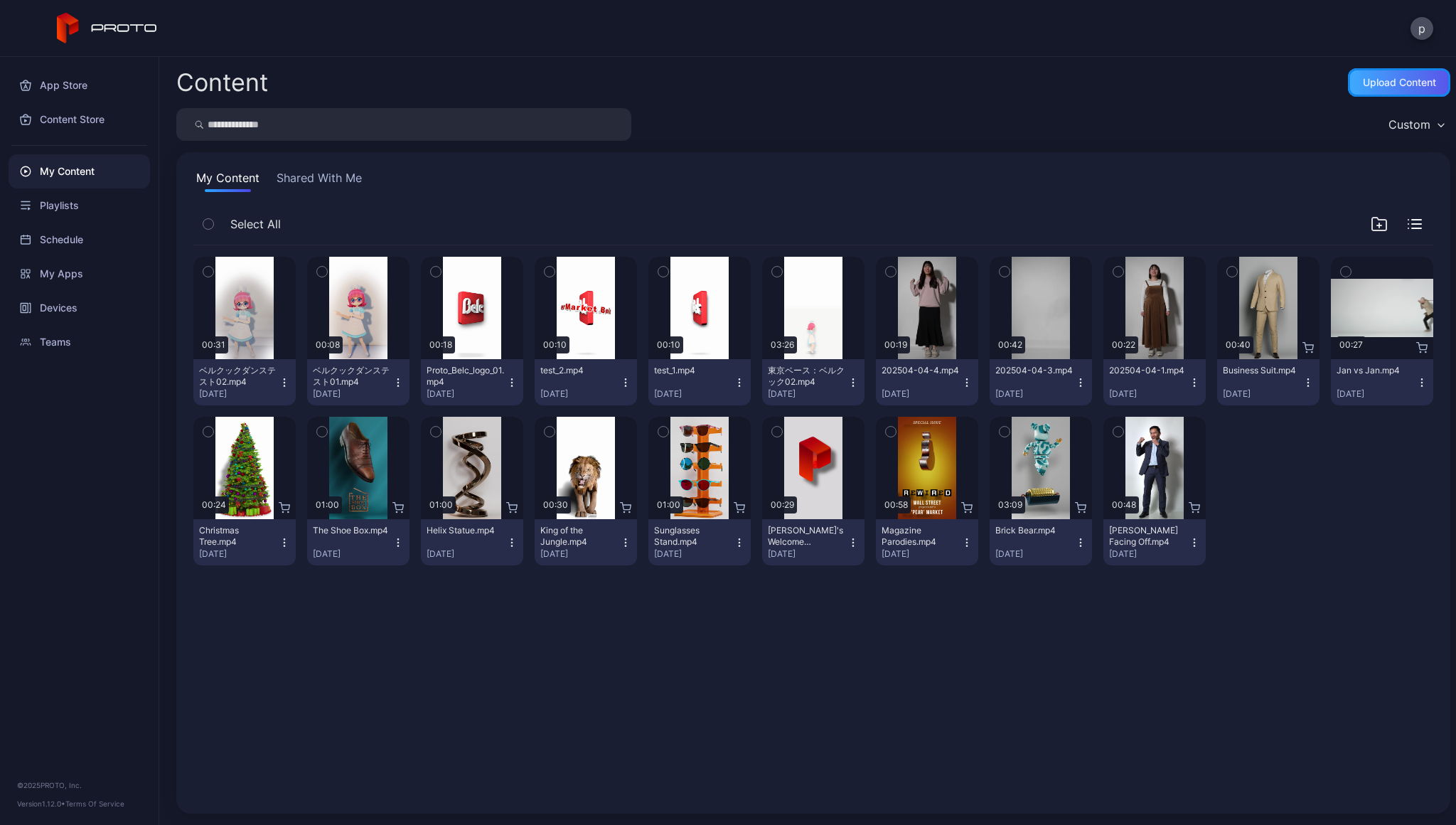
click at [1396, 77] on div "Upload Content" at bounding box center [1399, 82] width 73 height 11
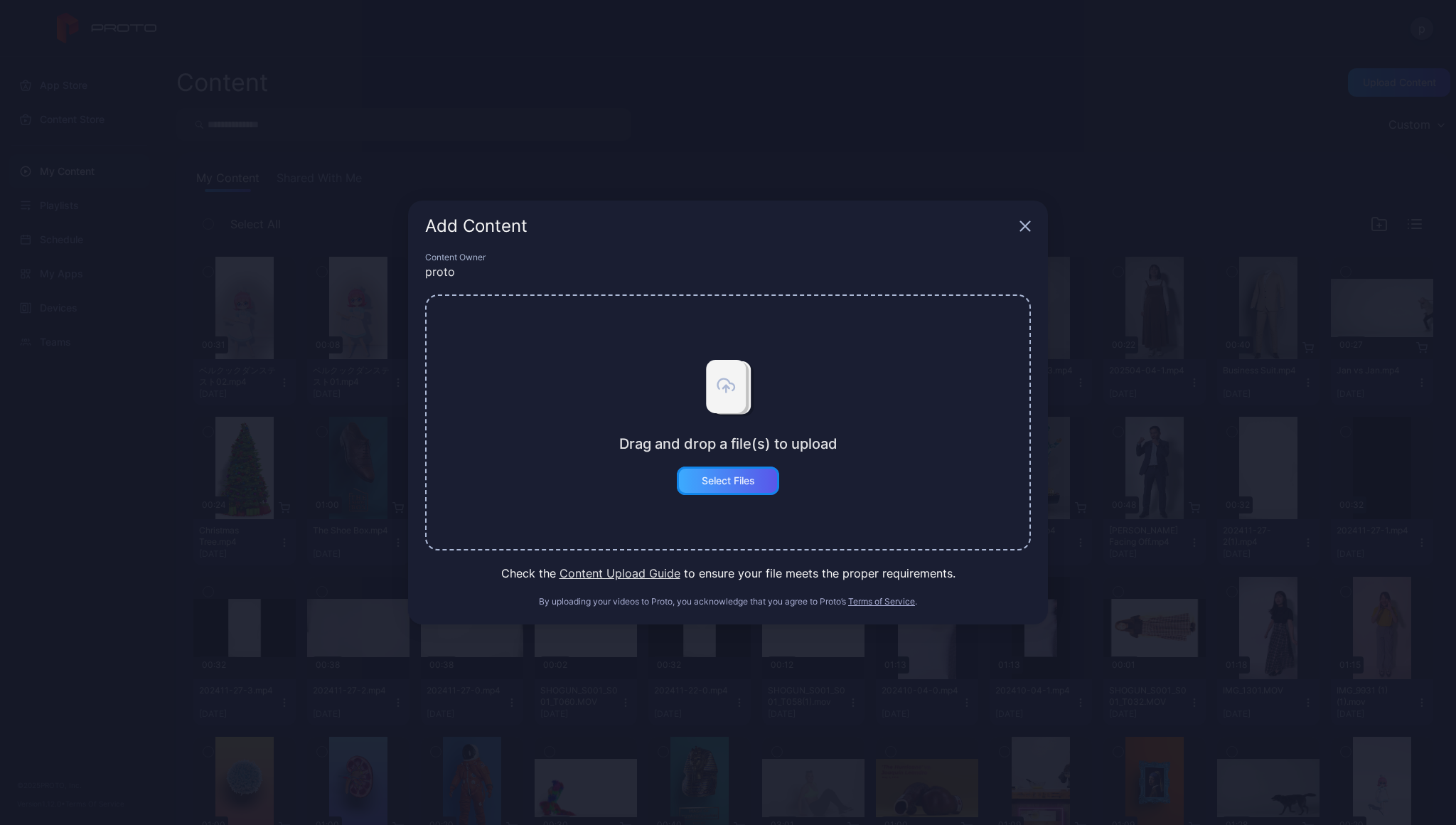
click at [749, 479] on div "Select Files" at bounding box center [728, 481] width 53 height 11
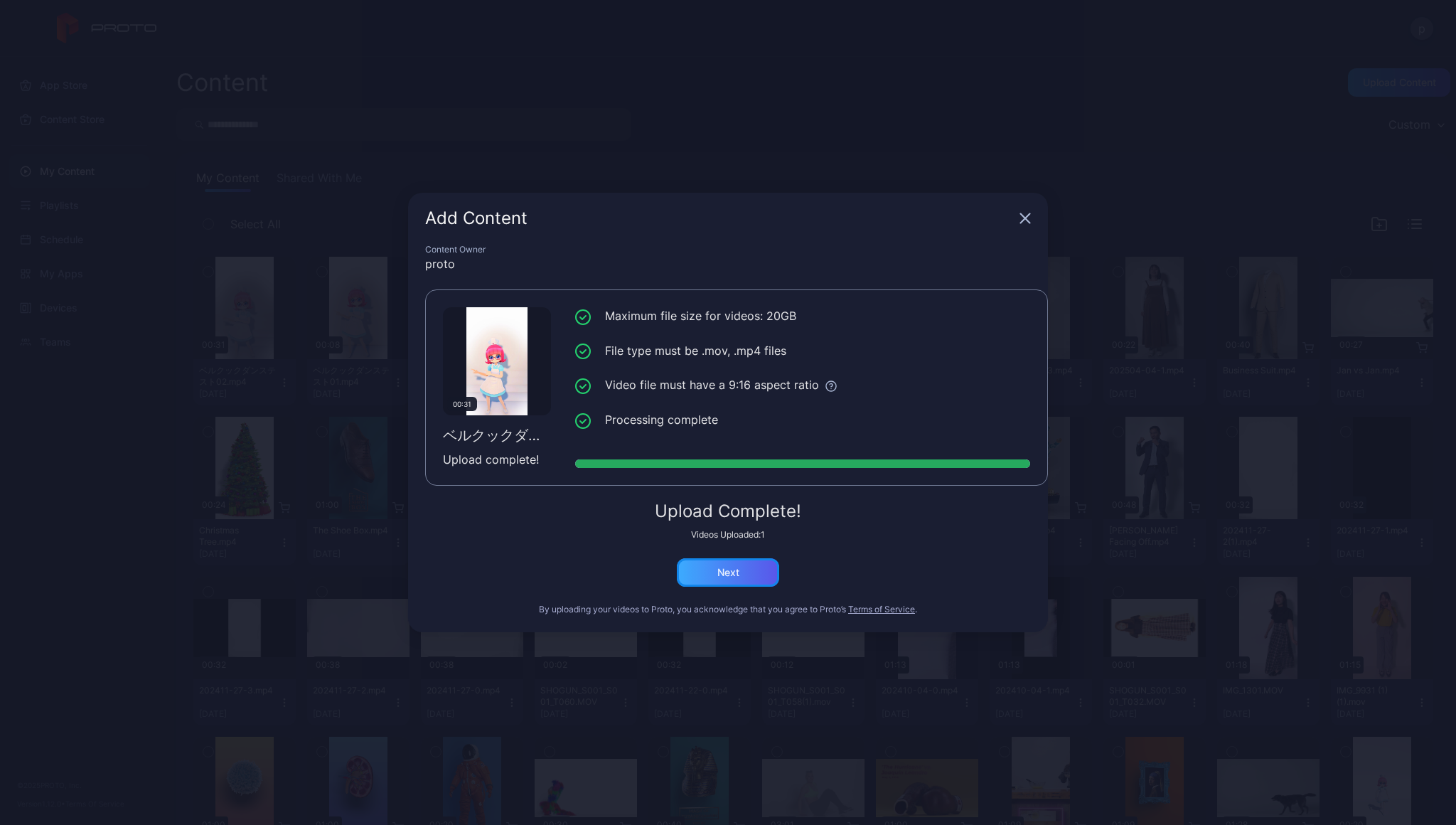
click at [749, 570] on div "Next" at bounding box center [728, 572] width 103 height 28
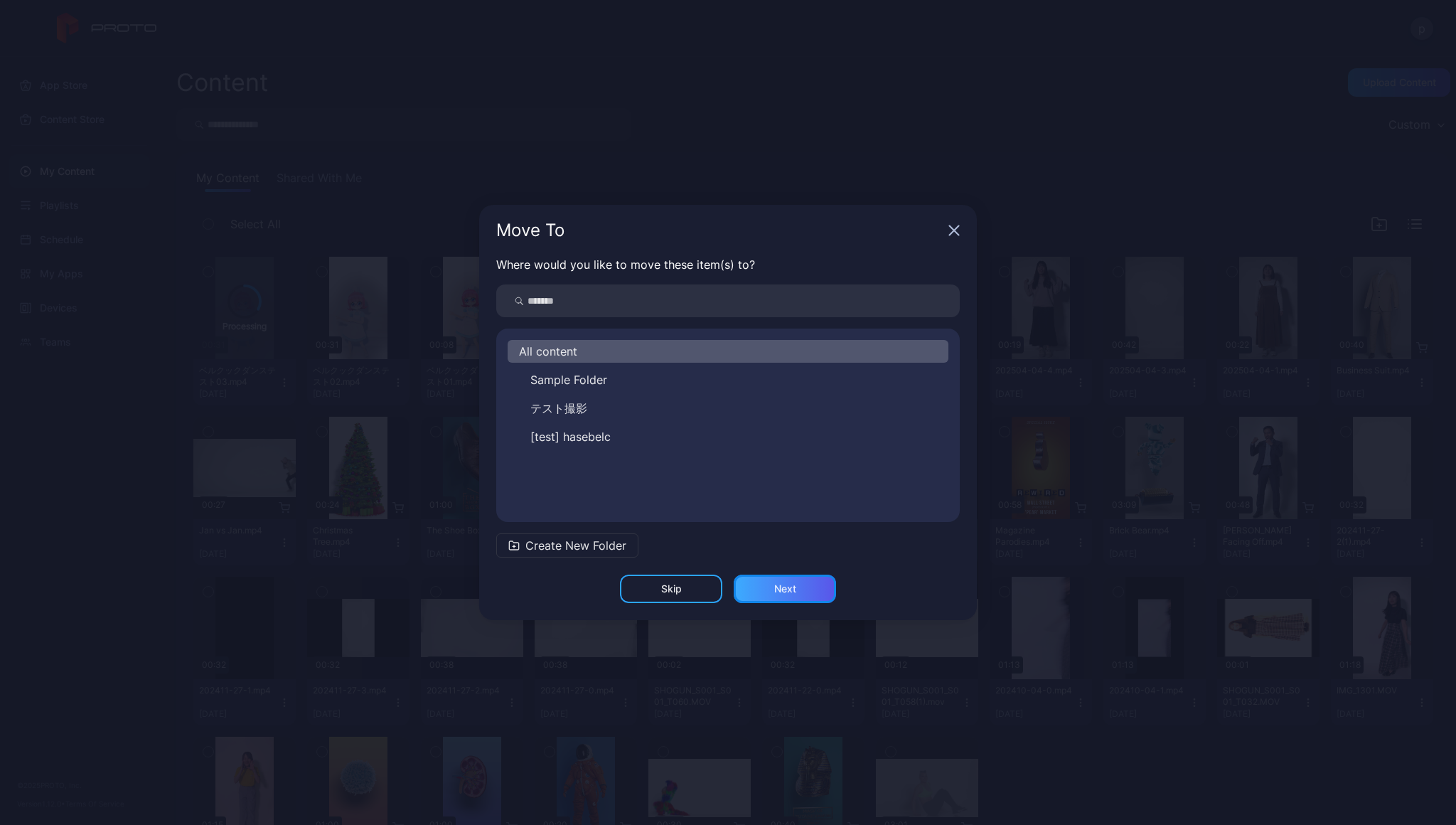
click at [794, 600] on div "Next" at bounding box center [785, 588] width 103 height 28
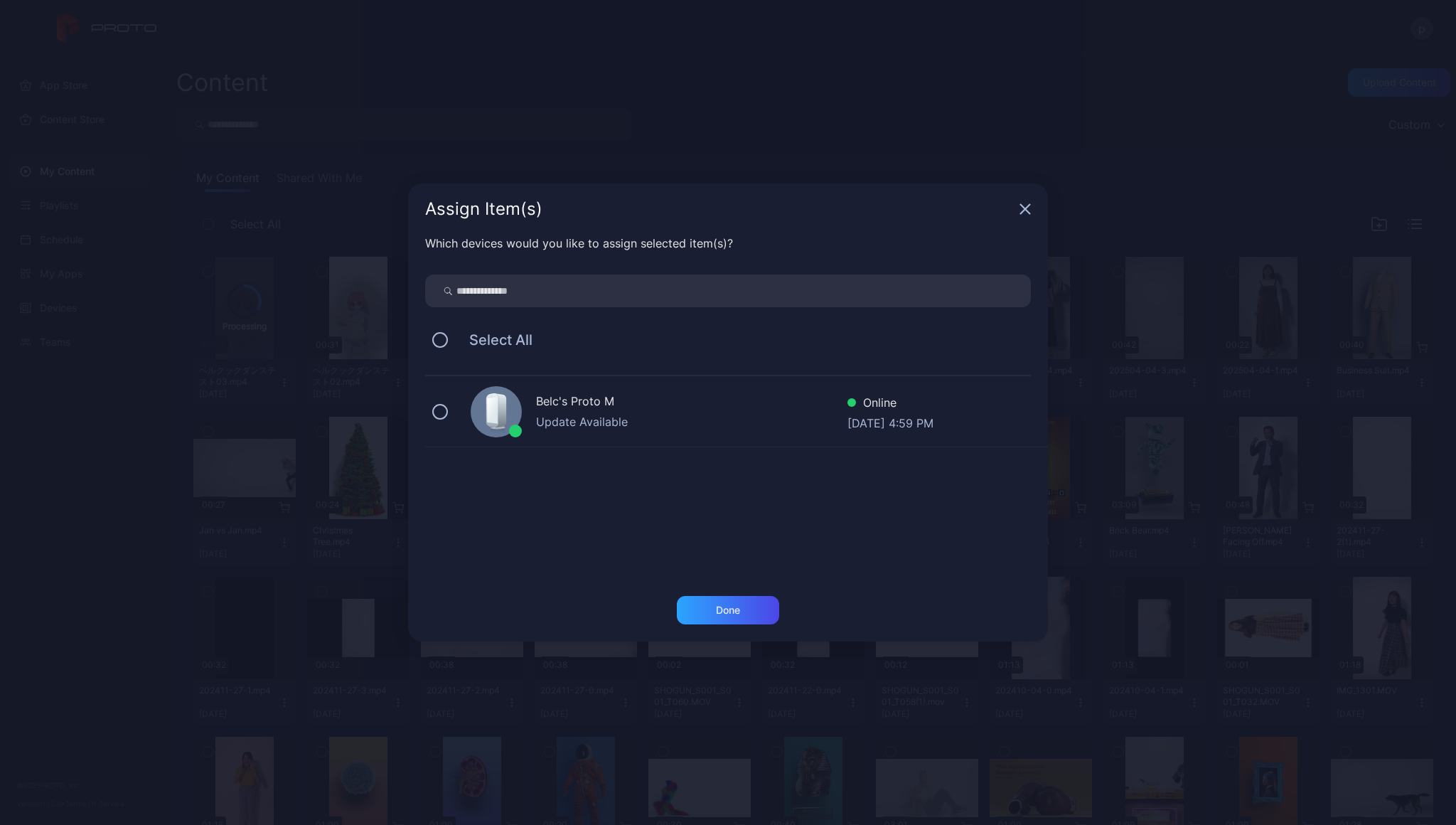
click at [571, 414] on div "Update Available" at bounding box center [691, 421] width 311 height 17
click at [739, 622] on div "Done" at bounding box center [728, 610] width 103 height 28
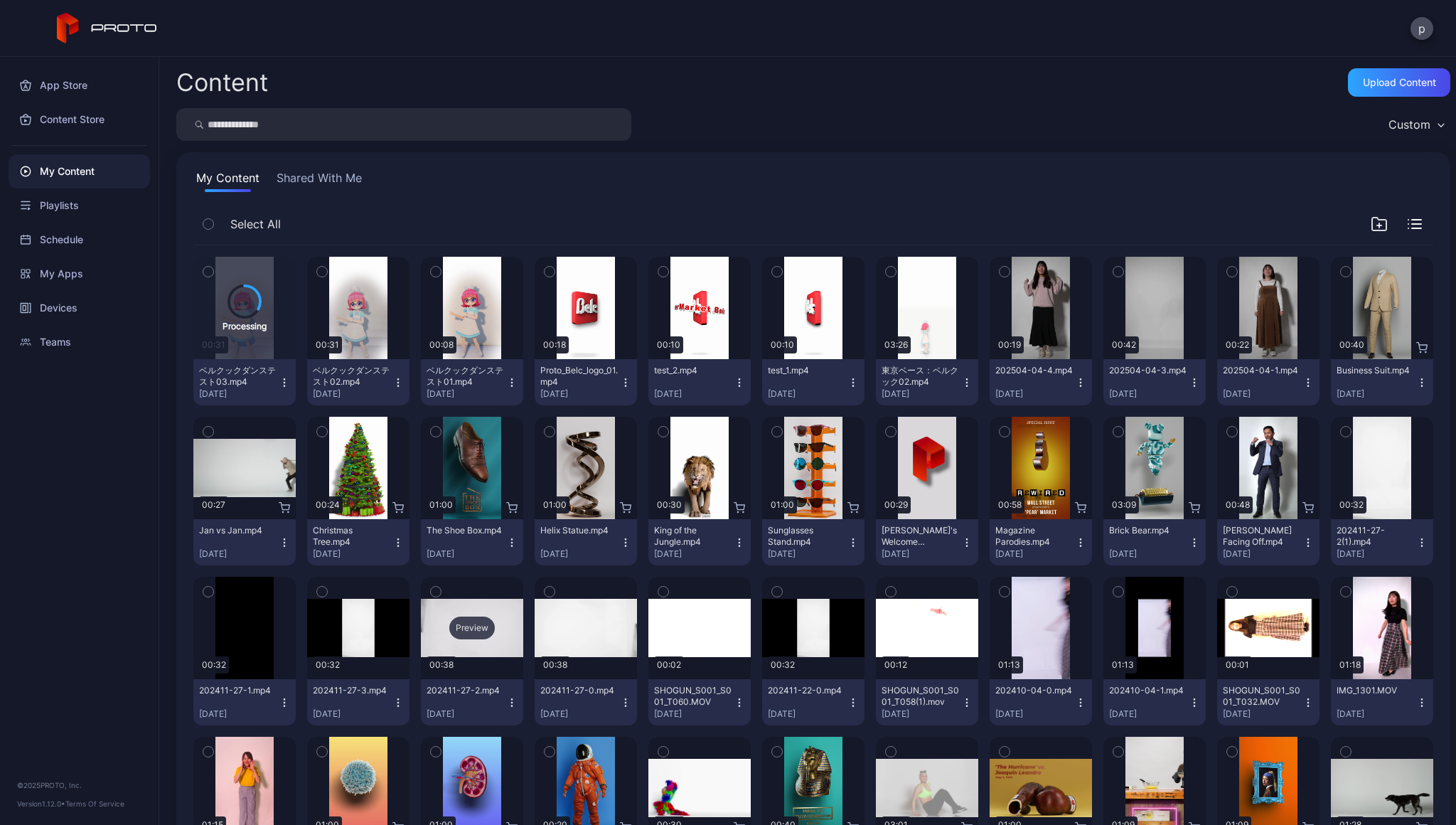
click at [523, 592] on div "Preview" at bounding box center [473, 628] width 103 height 103
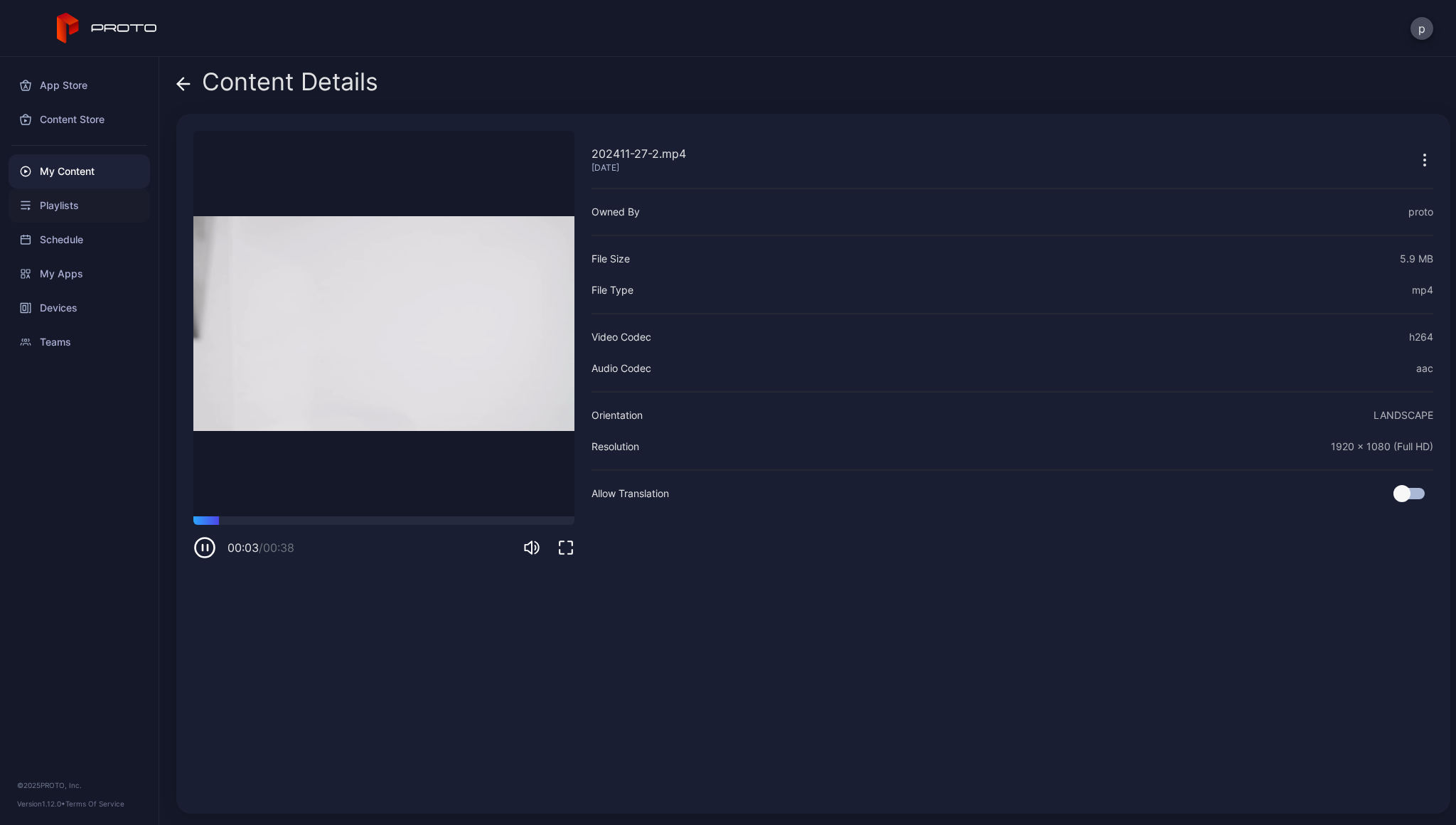
click at [66, 195] on div "Playlists" at bounding box center [79, 205] width 142 height 34
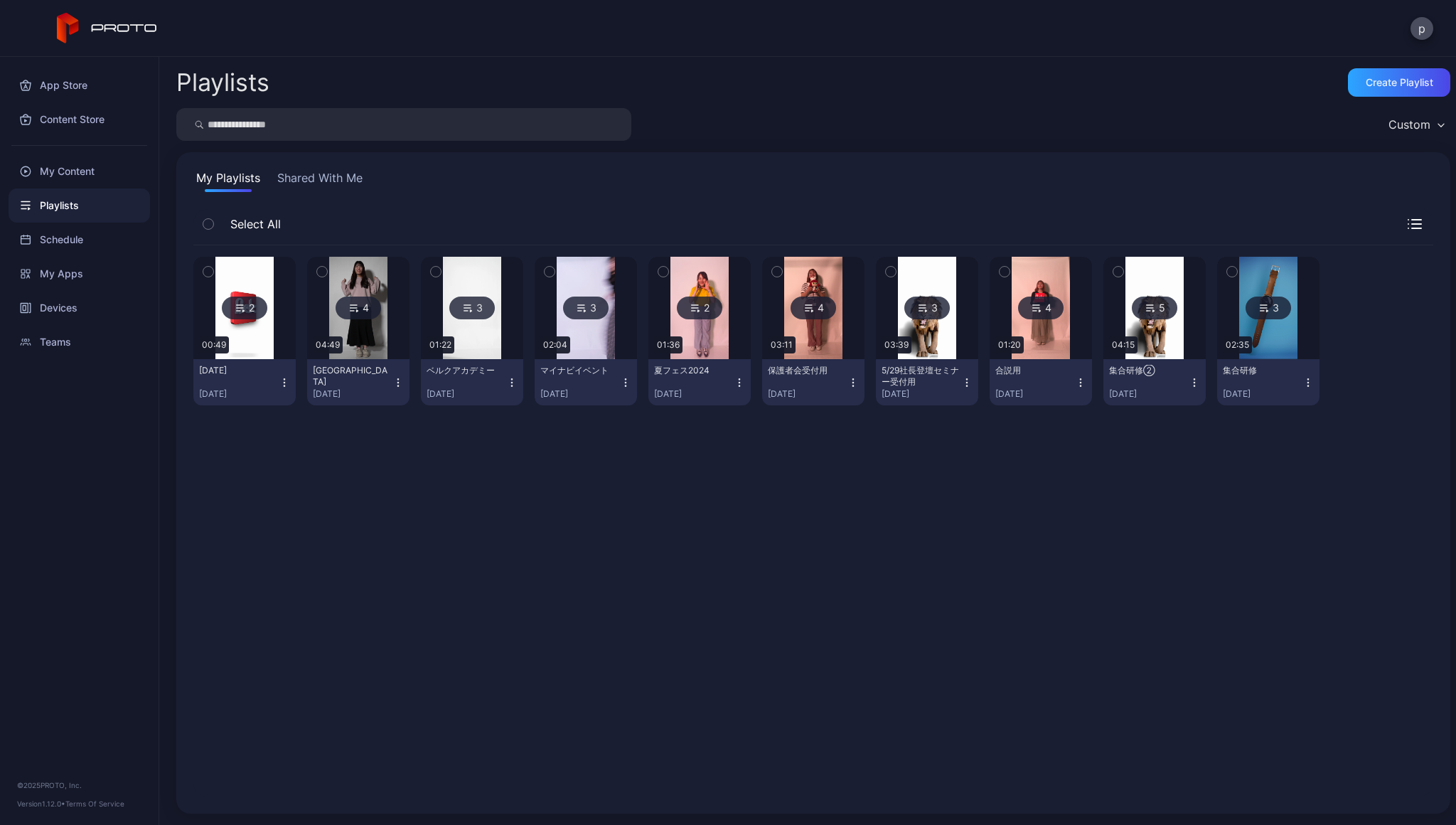
click at [253, 281] on img at bounding box center [244, 308] width 58 height 103
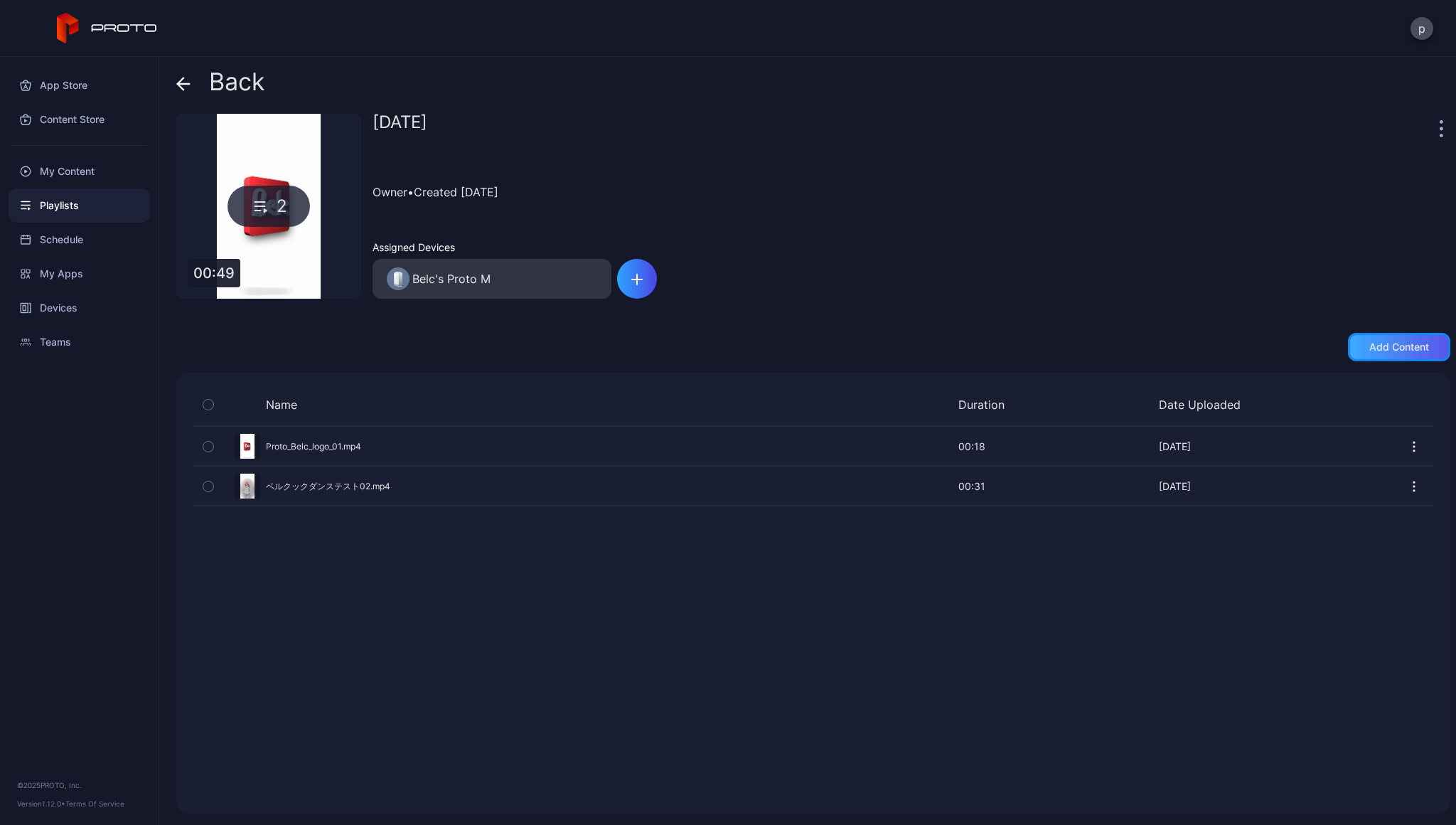
click at [1385, 348] on div "Add content" at bounding box center [1398, 347] width 60 height 11
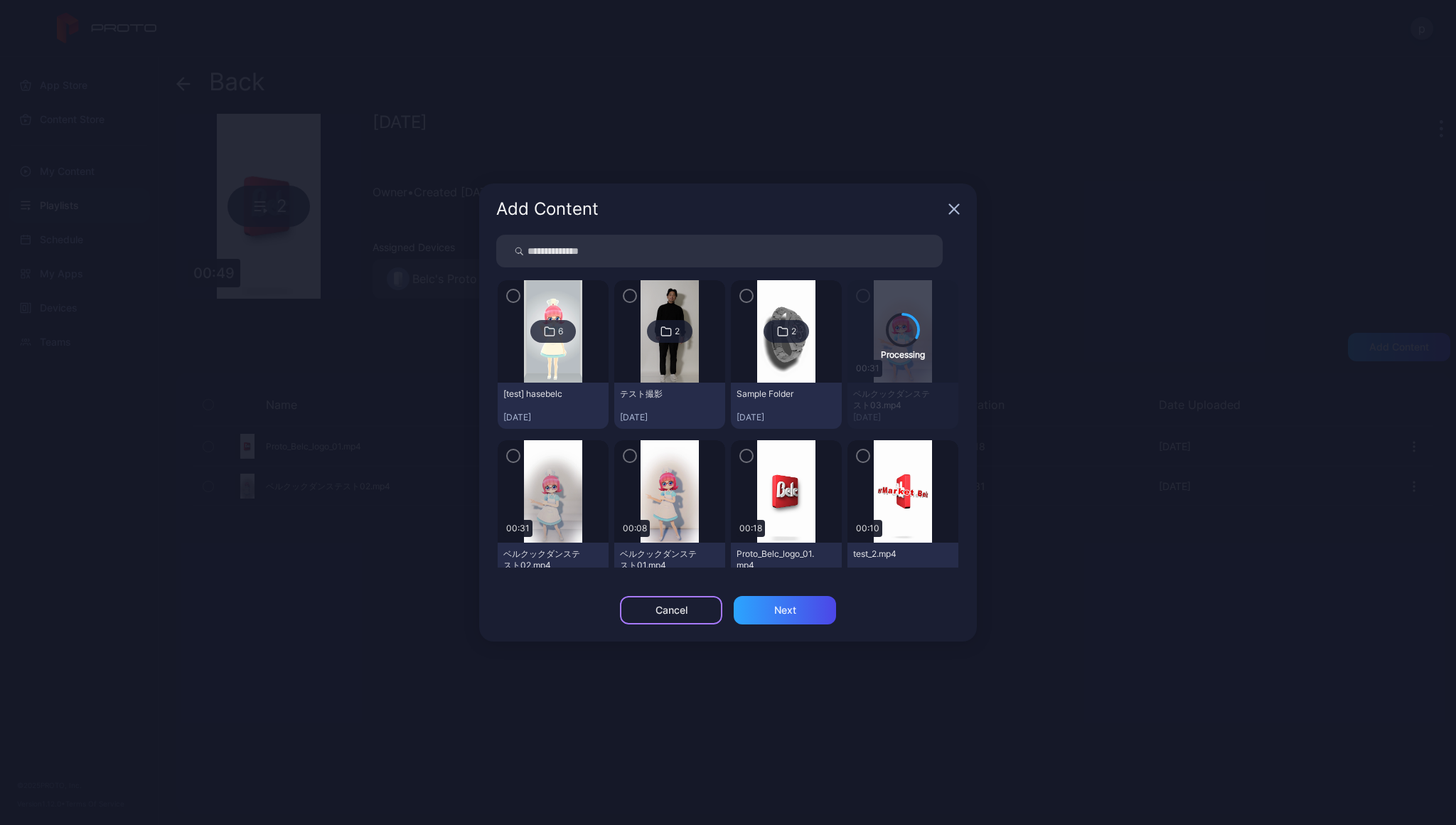
click at [702, 613] on div "Cancel" at bounding box center [671, 610] width 103 height 28
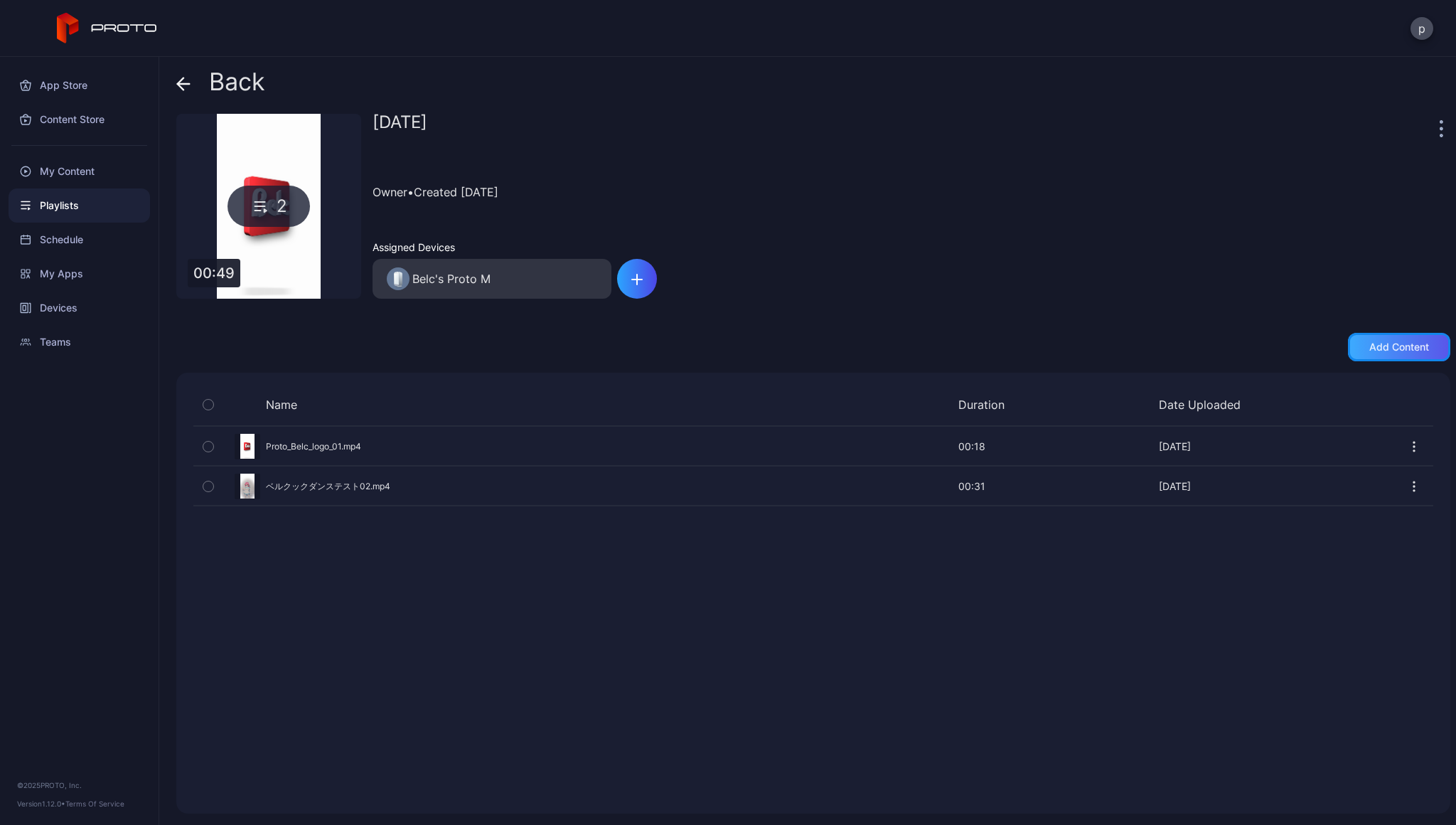
click at [1348, 348] on div "Add content" at bounding box center [1399, 346] width 103 height 28
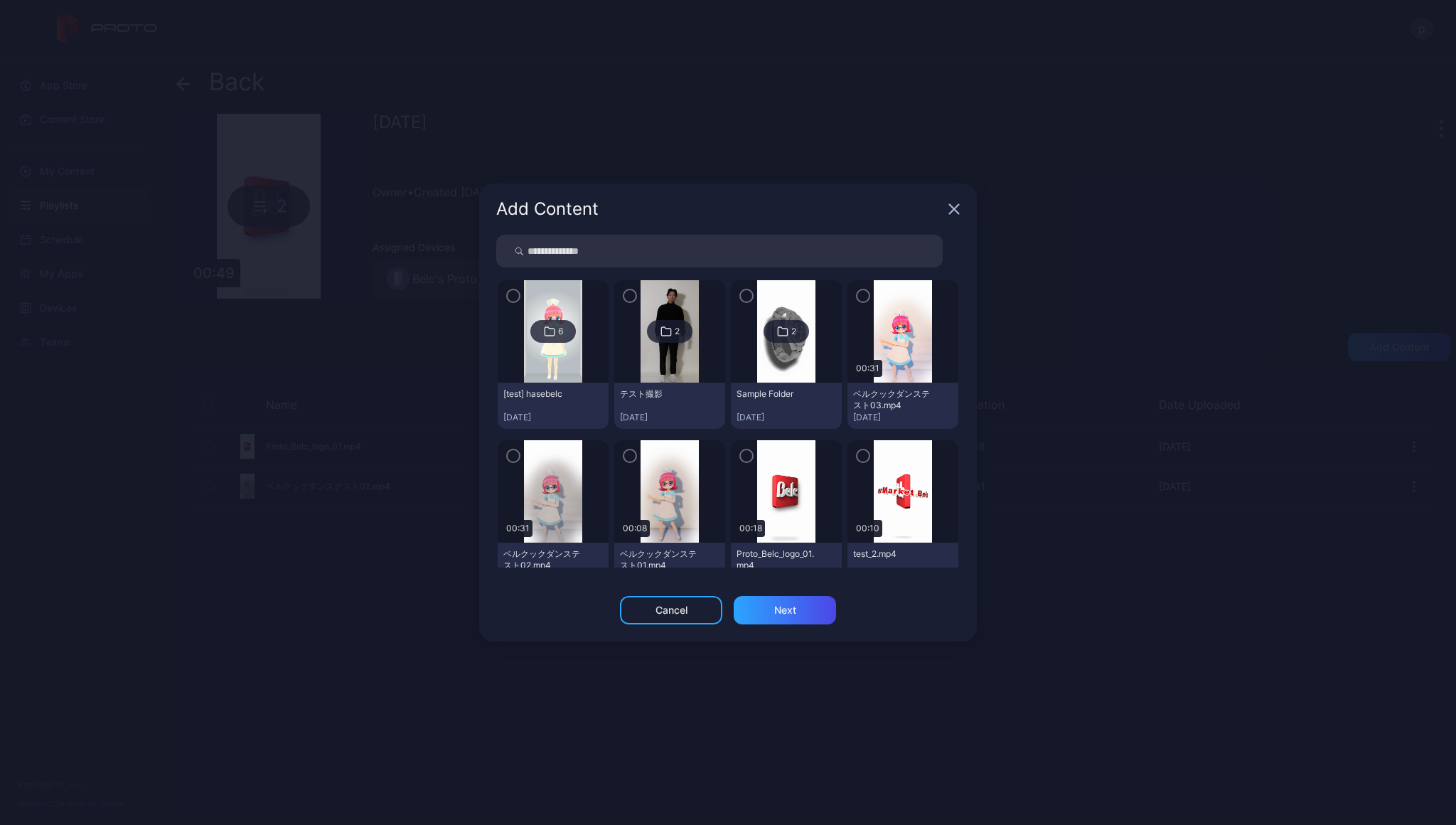
click at [861, 297] on icon "button" at bounding box center [863, 296] width 5 height 3
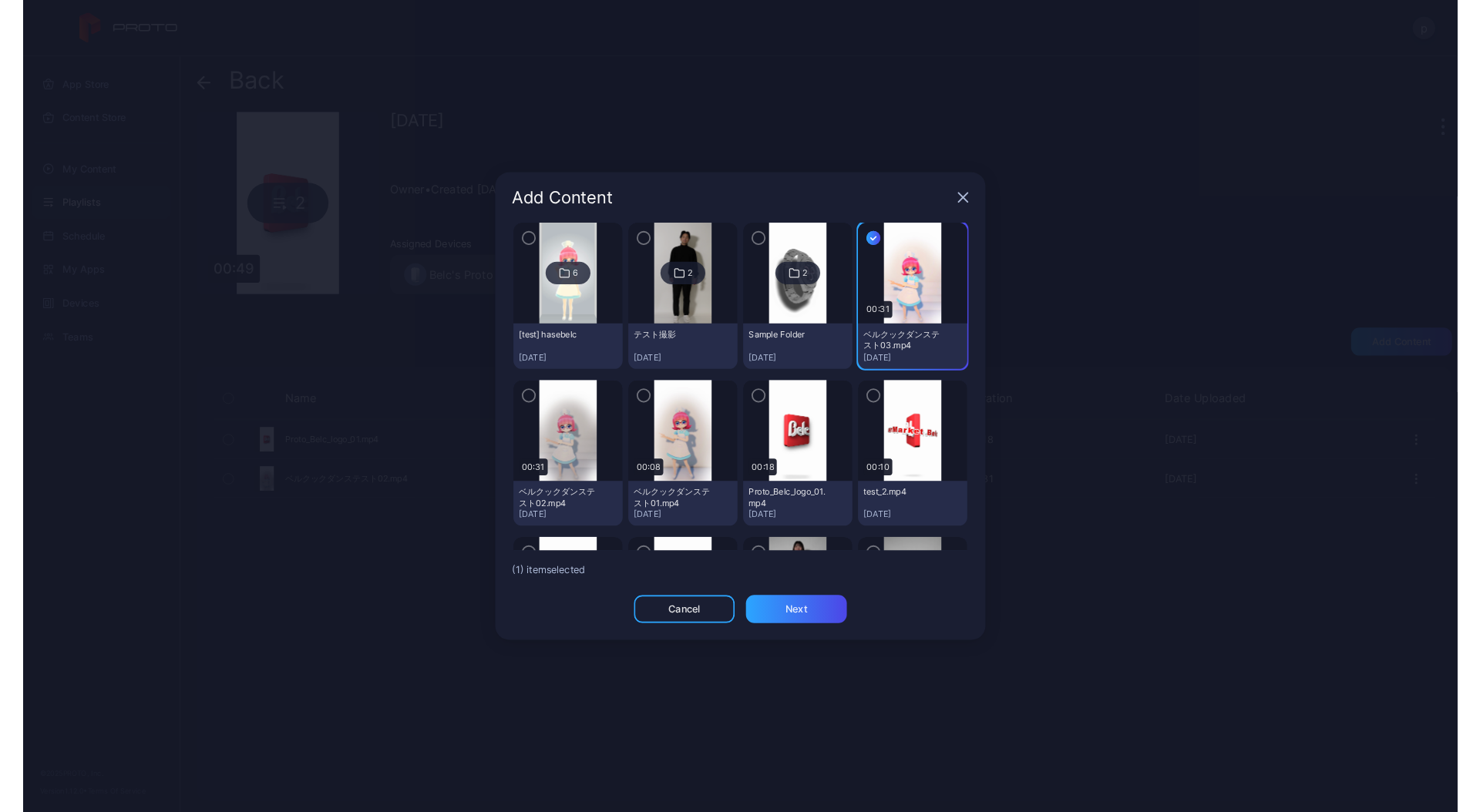
scroll to position [36, 0]
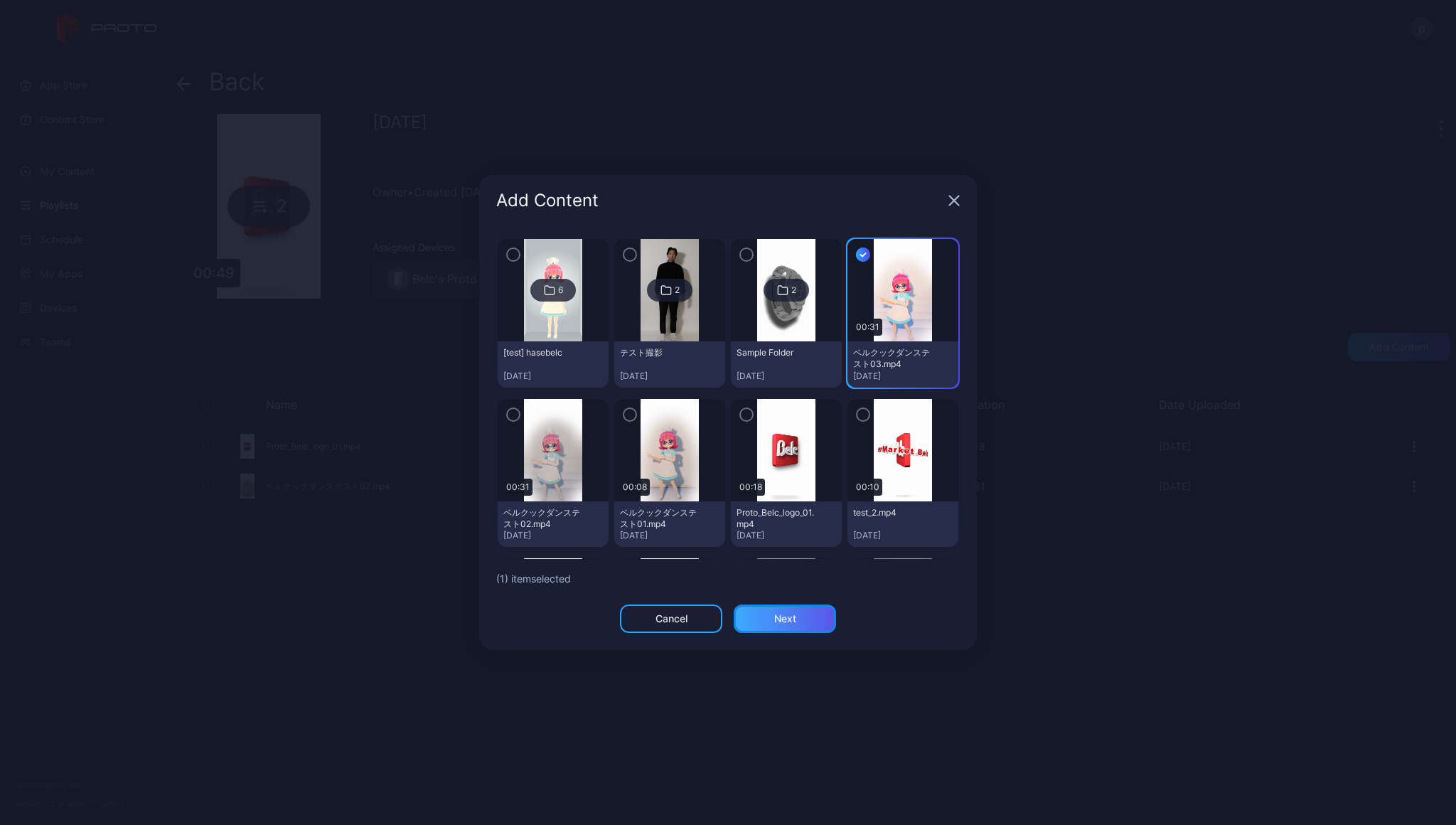
click at [795, 625] on div "Next" at bounding box center [785, 618] width 103 height 28
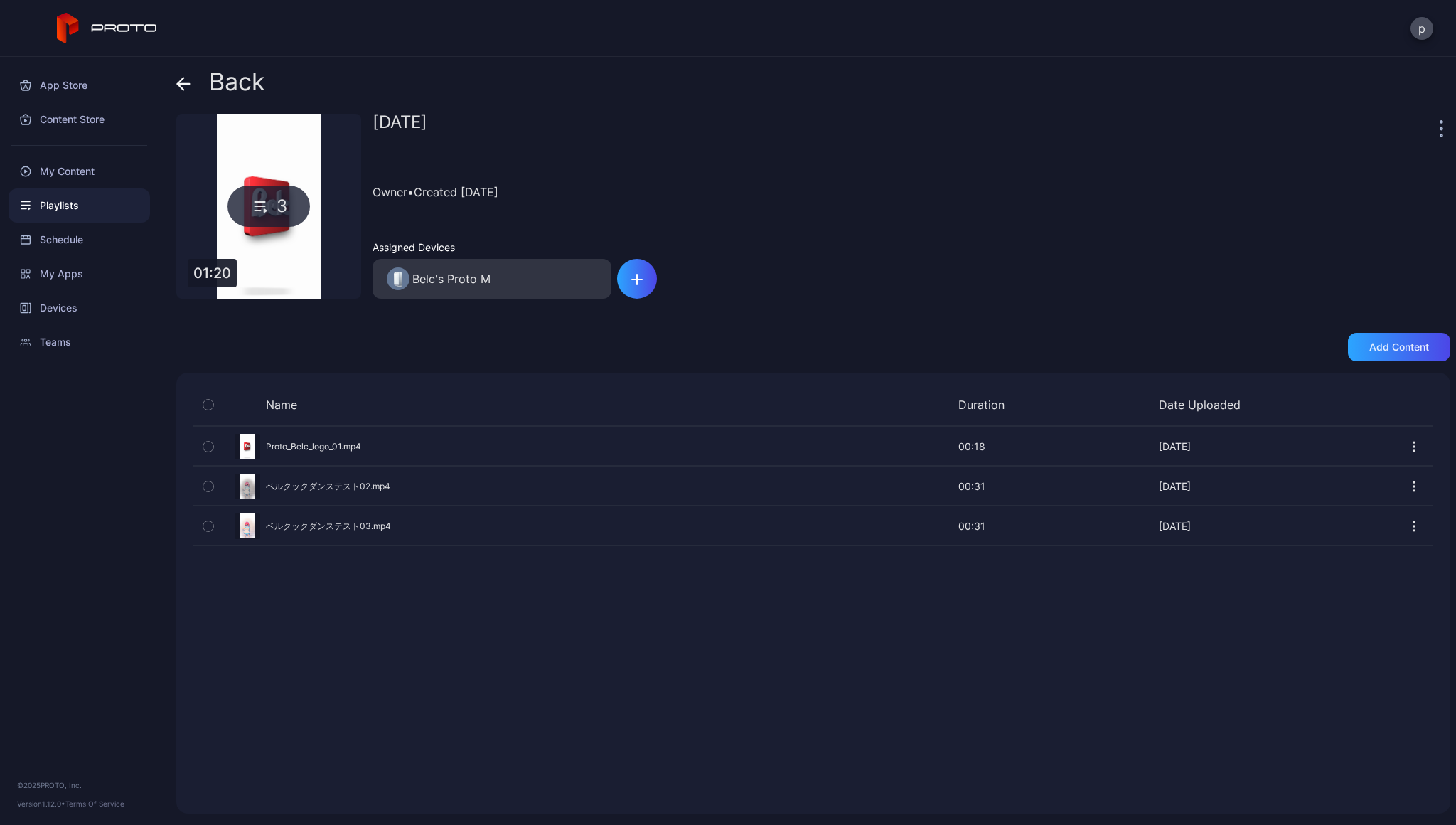
click at [1407, 486] on icon "button" at bounding box center [1415, 486] width 15 height 15
click at [1359, 575] on button "Delete" at bounding box center [1364, 576] width 121 height 46
click at [939, 642] on div "Name Duration Date Uploaded Preview Proto_Belc_logo_01.mp4 00:18 00:18 [DATE] P…" at bounding box center [813, 592] width 1274 height 440
click at [1414, 485] on icon "button" at bounding box center [1415, 486] width 2 height 2
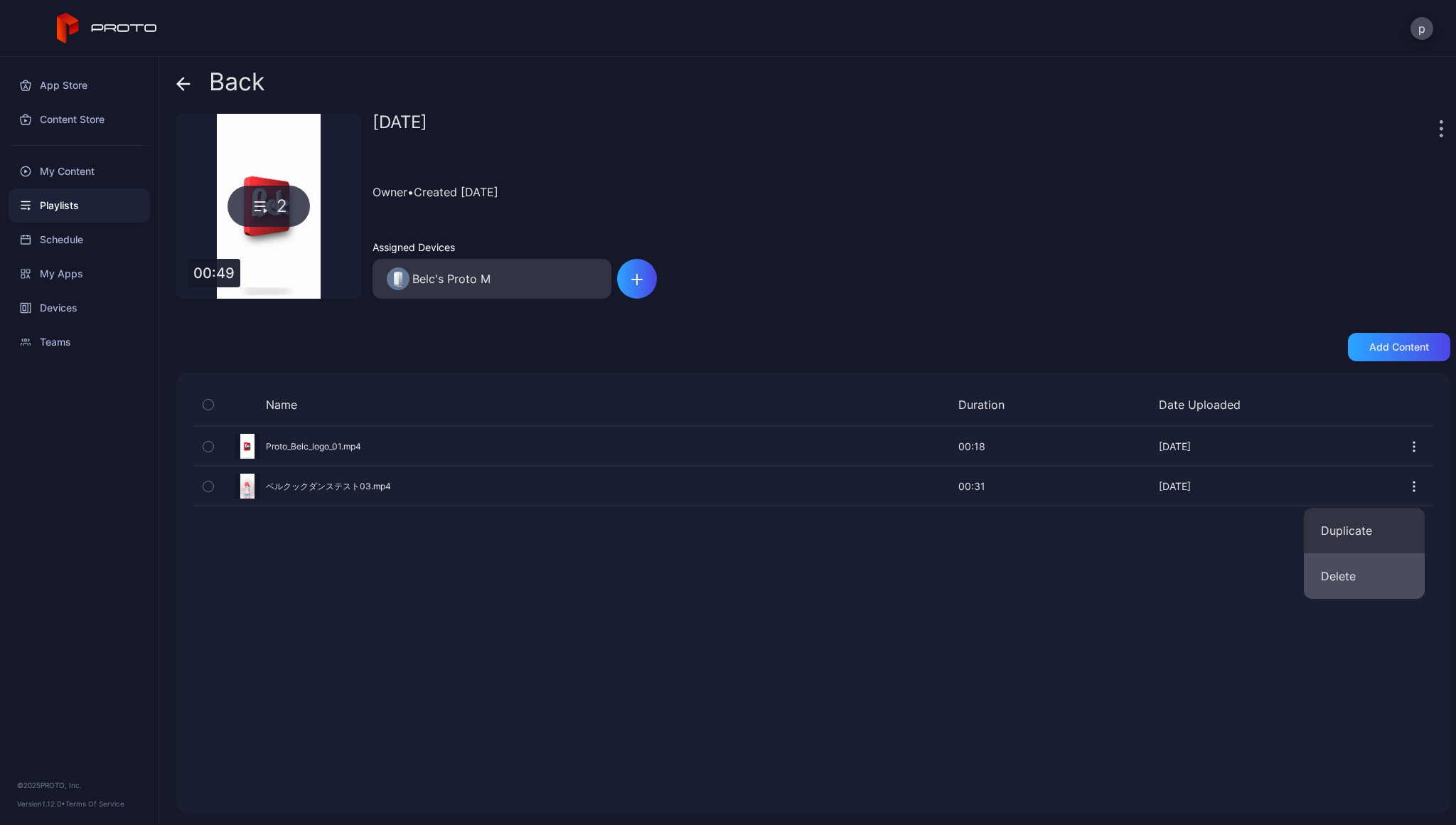
drag, startPoint x: 1366, startPoint y: 534, endPoint x: 1356, endPoint y: 573, distance: 40.3
click at [1356, 573] on div "Duplicate Delete" at bounding box center [1364, 552] width 121 height 91
click at [1407, 488] on icon "button" at bounding box center [1415, 486] width 15 height 15
click at [1344, 579] on button "Delete" at bounding box center [1364, 576] width 121 height 46
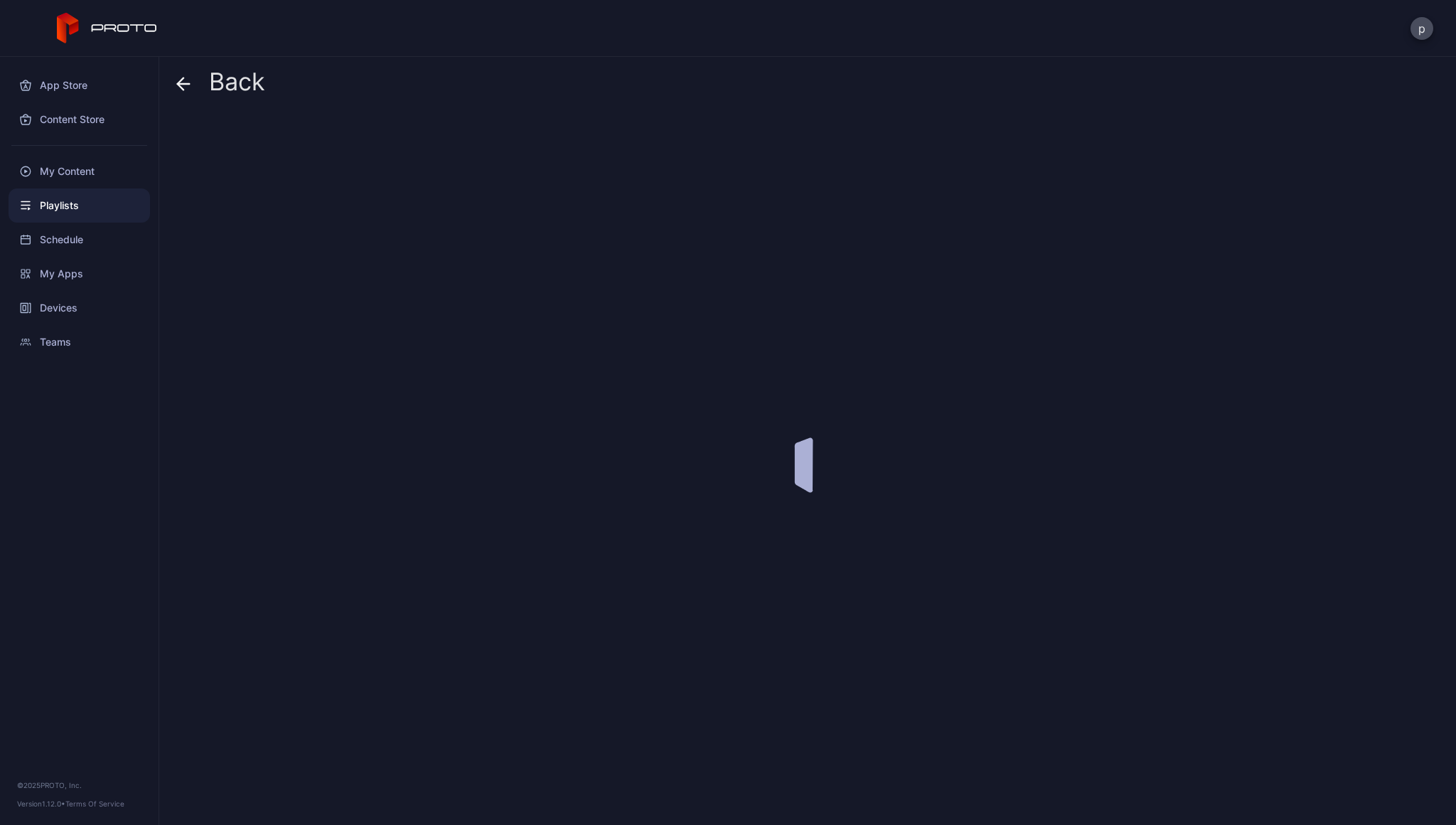
click at [1169, 374] on div at bounding box center [813, 463] width 1274 height 700
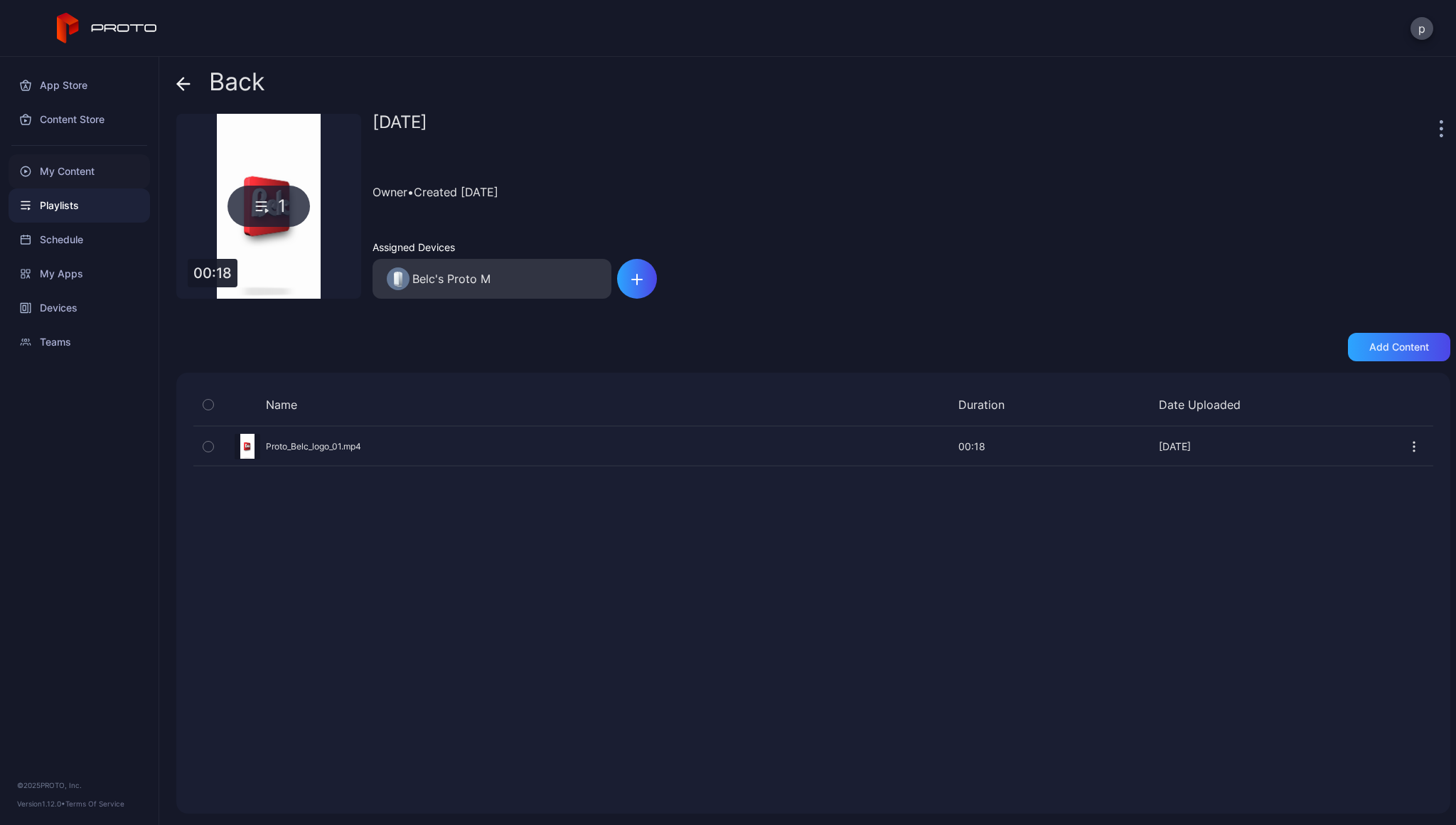
click at [86, 168] on div "My Content" at bounding box center [79, 170] width 142 height 34
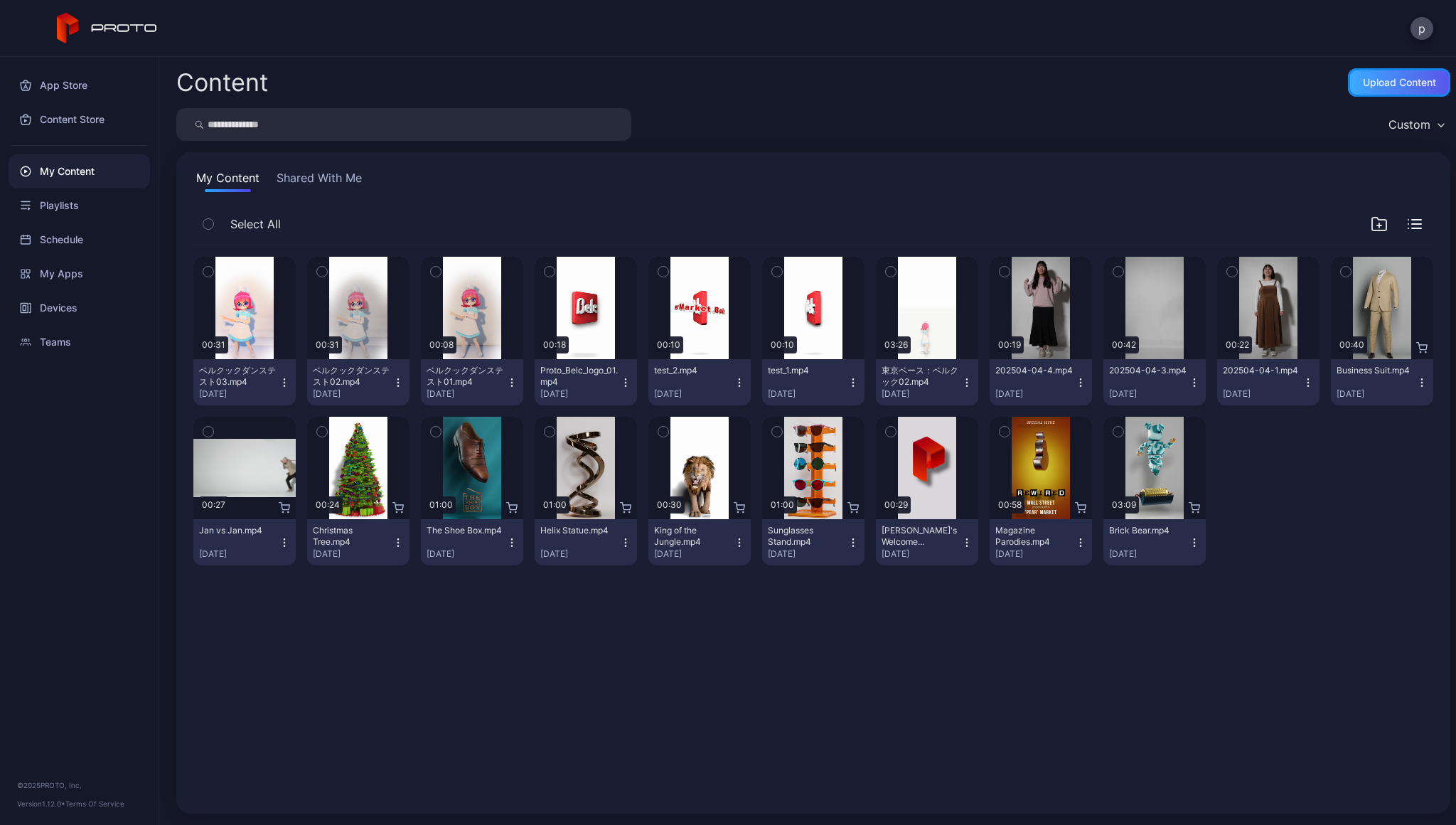
click at [1388, 79] on div "Upload Content" at bounding box center [1399, 82] width 73 height 11
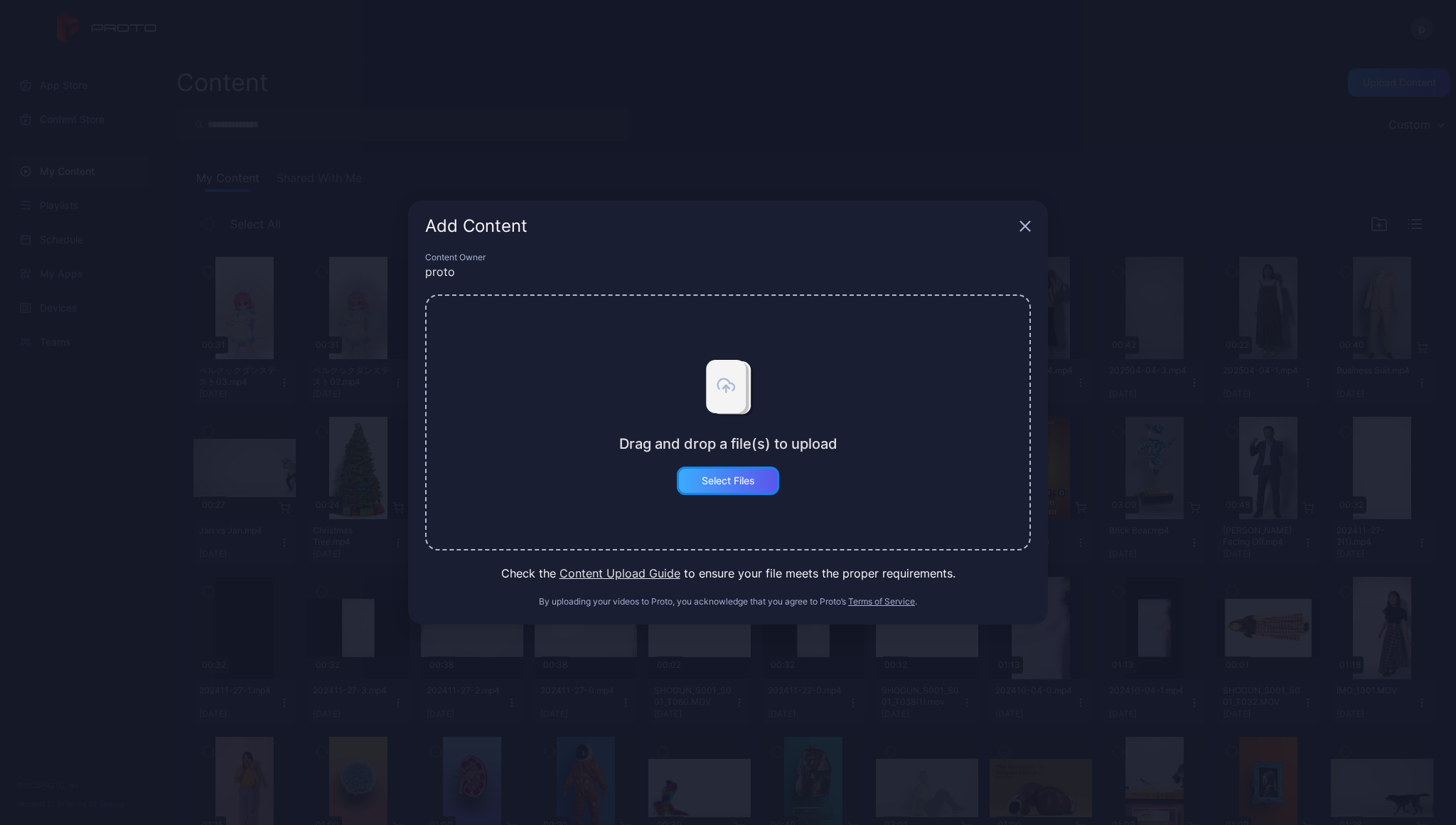
click at [756, 470] on div "Select Files" at bounding box center [728, 480] width 103 height 28
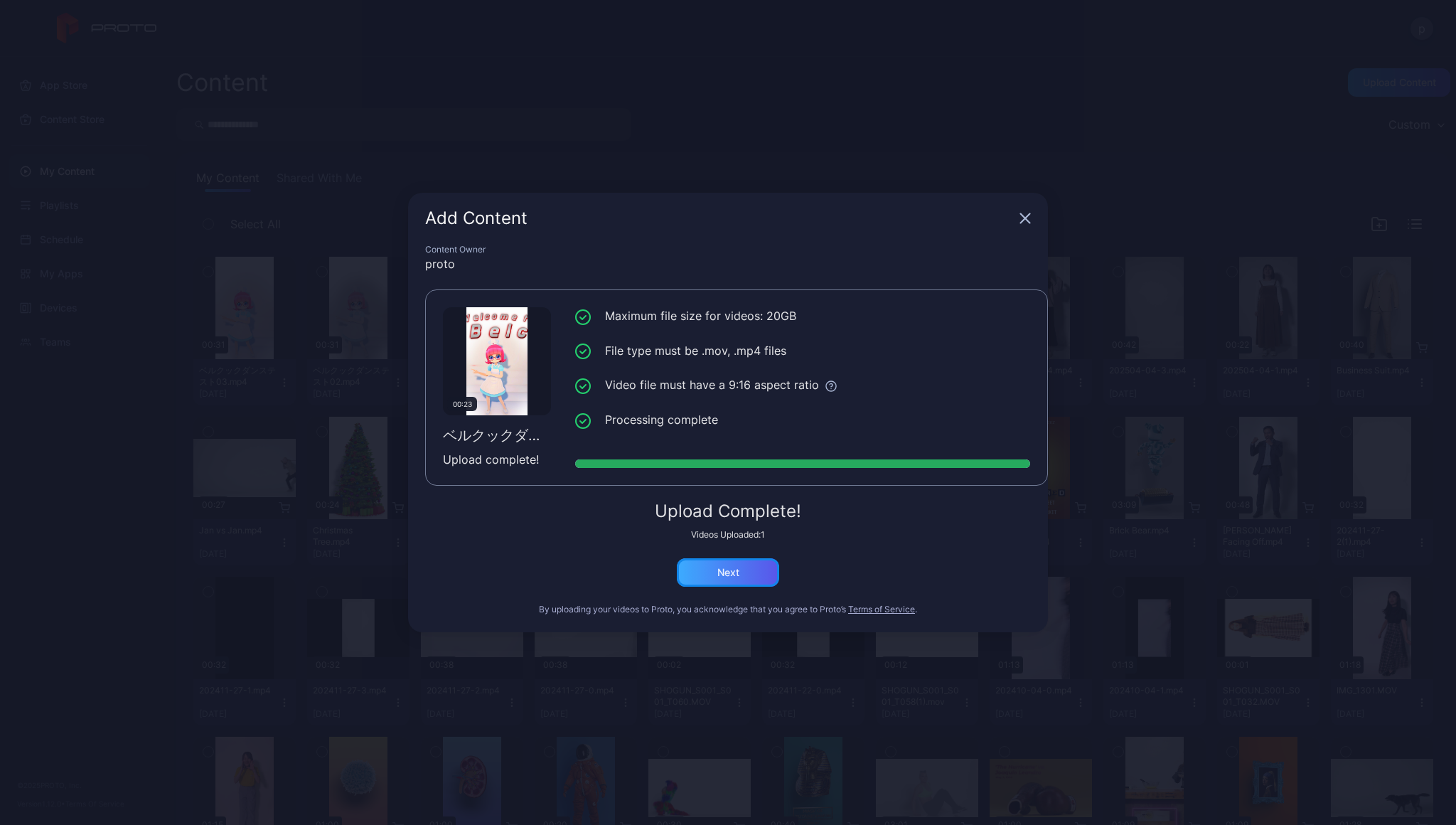
click at [749, 576] on div "Next" at bounding box center [728, 572] width 103 height 28
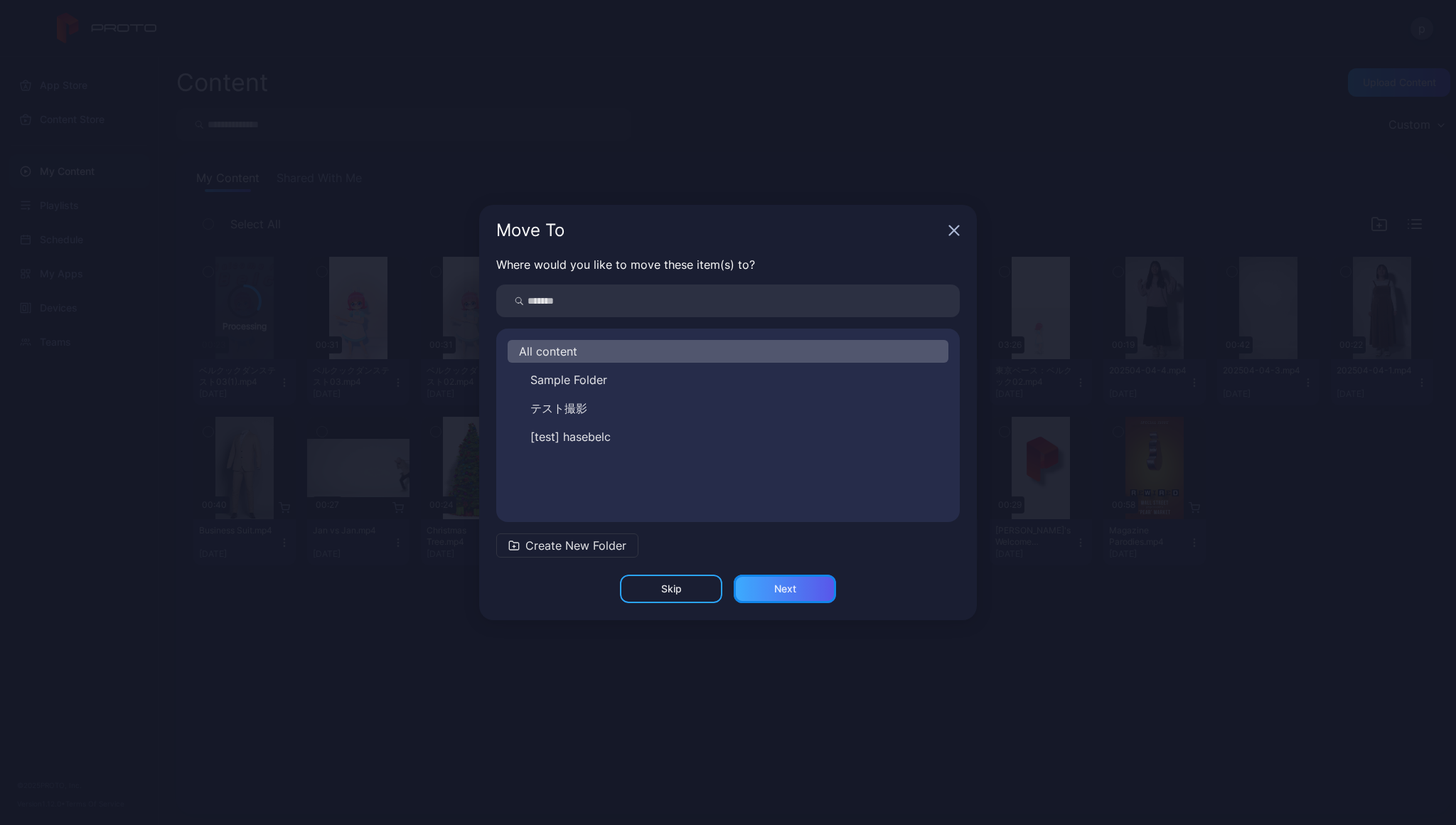
click at [785, 583] on div "Next" at bounding box center [786, 589] width 22 height 11
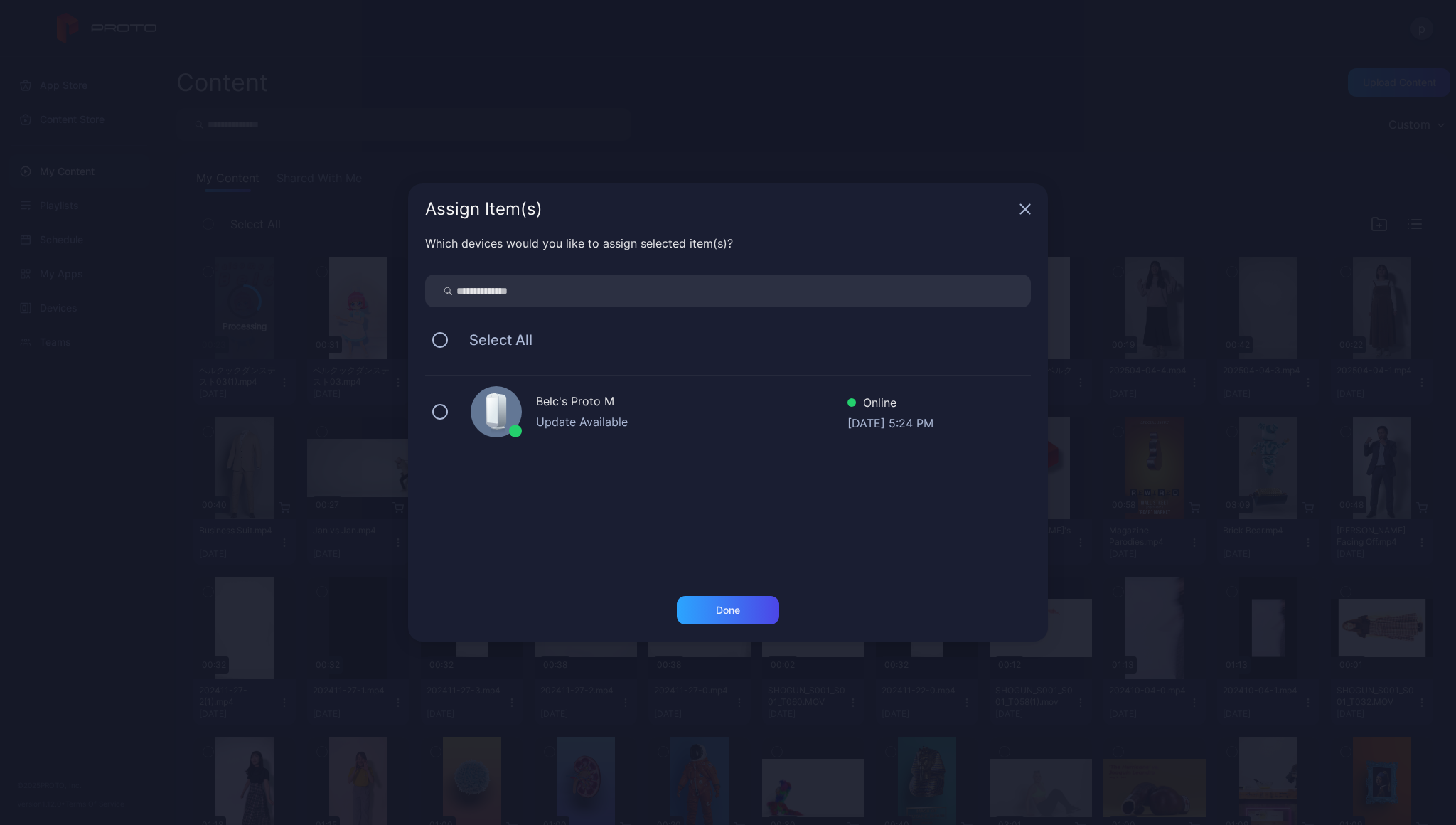
click at [586, 399] on div "Belc's Proto M" at bounding box center [691, 403] width 311 height 21
click at [723, 609] on div "Done" at bounding box center [728, 610] width 24 height 11
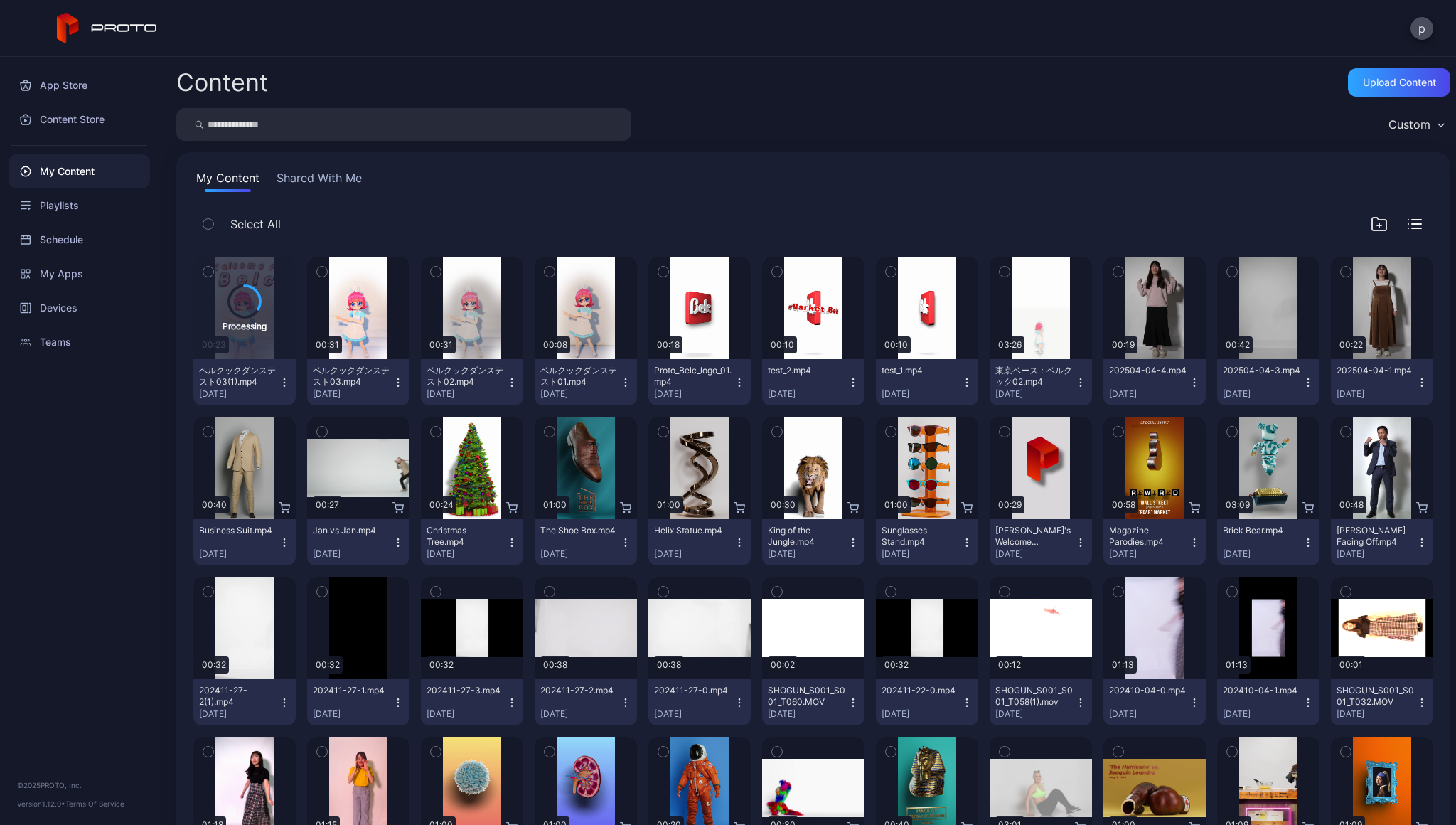
click at [517, 384] on icon "button" at bounding box center [512, 383] width 11 height 11
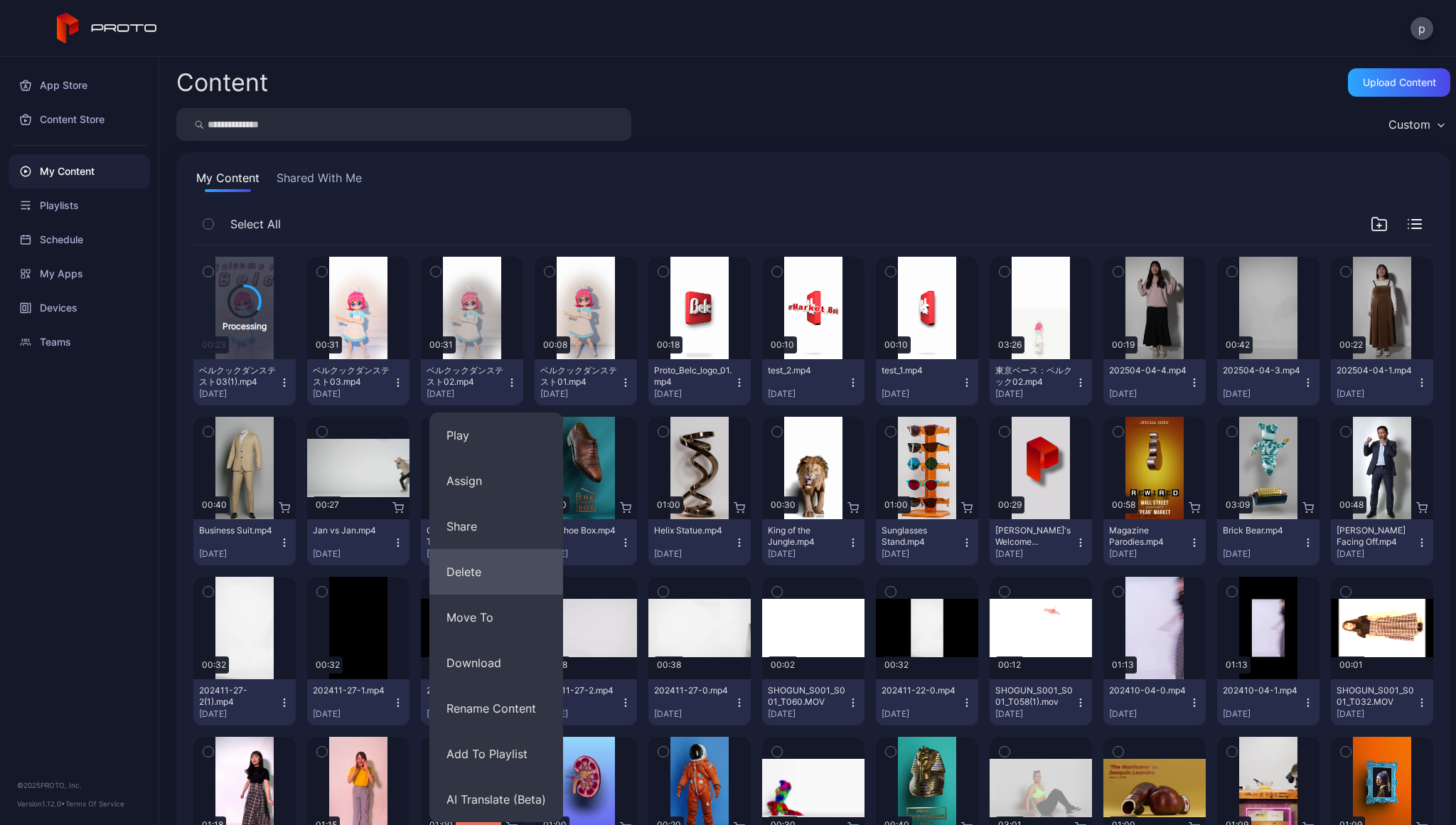
click at [507, 574] on button "Delete" at bounding box center [496, 571] width 134 height 46
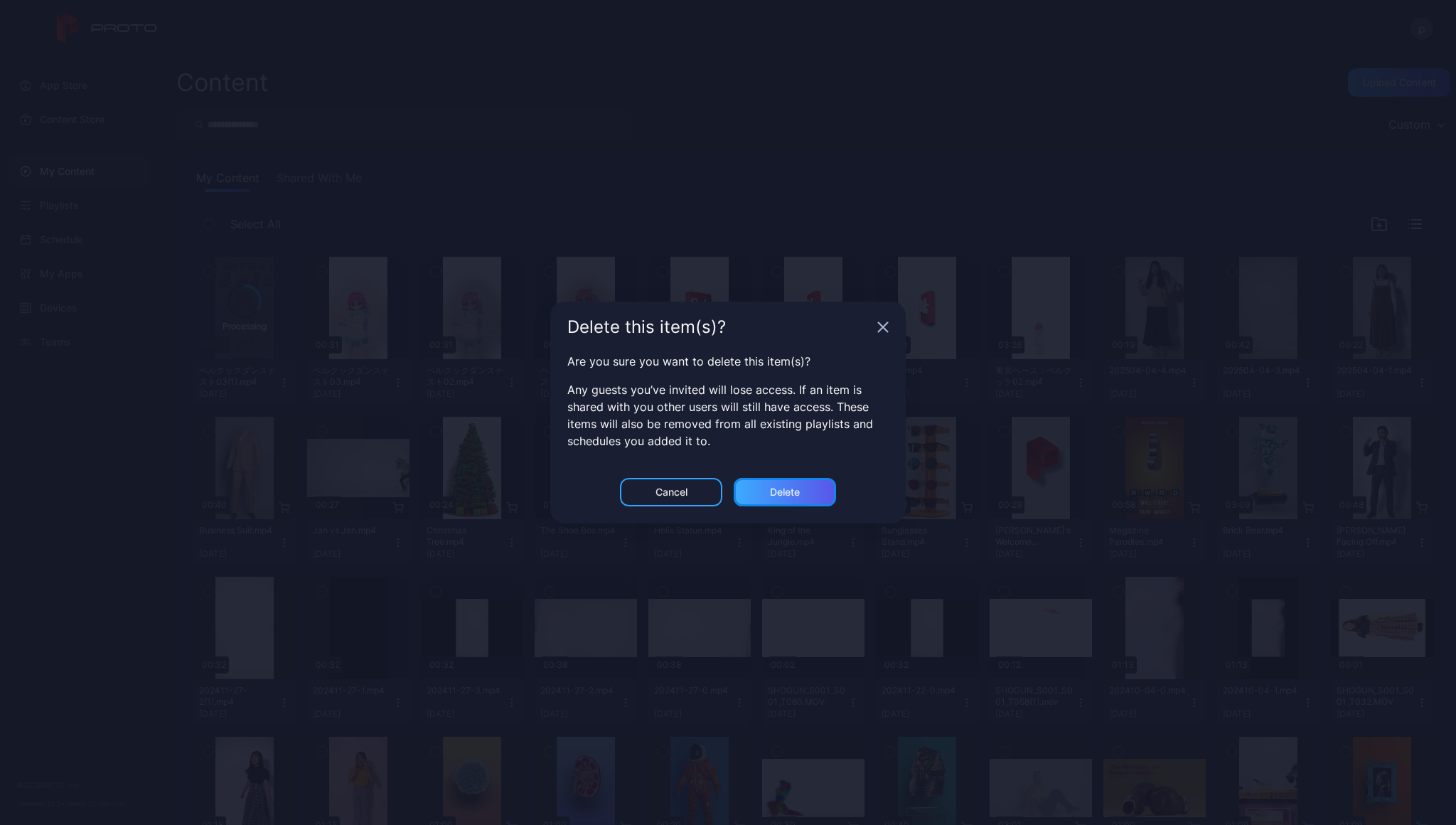
click at [794, 501] on div "Delete" at bounding box center [785, 492] width 103 height 28
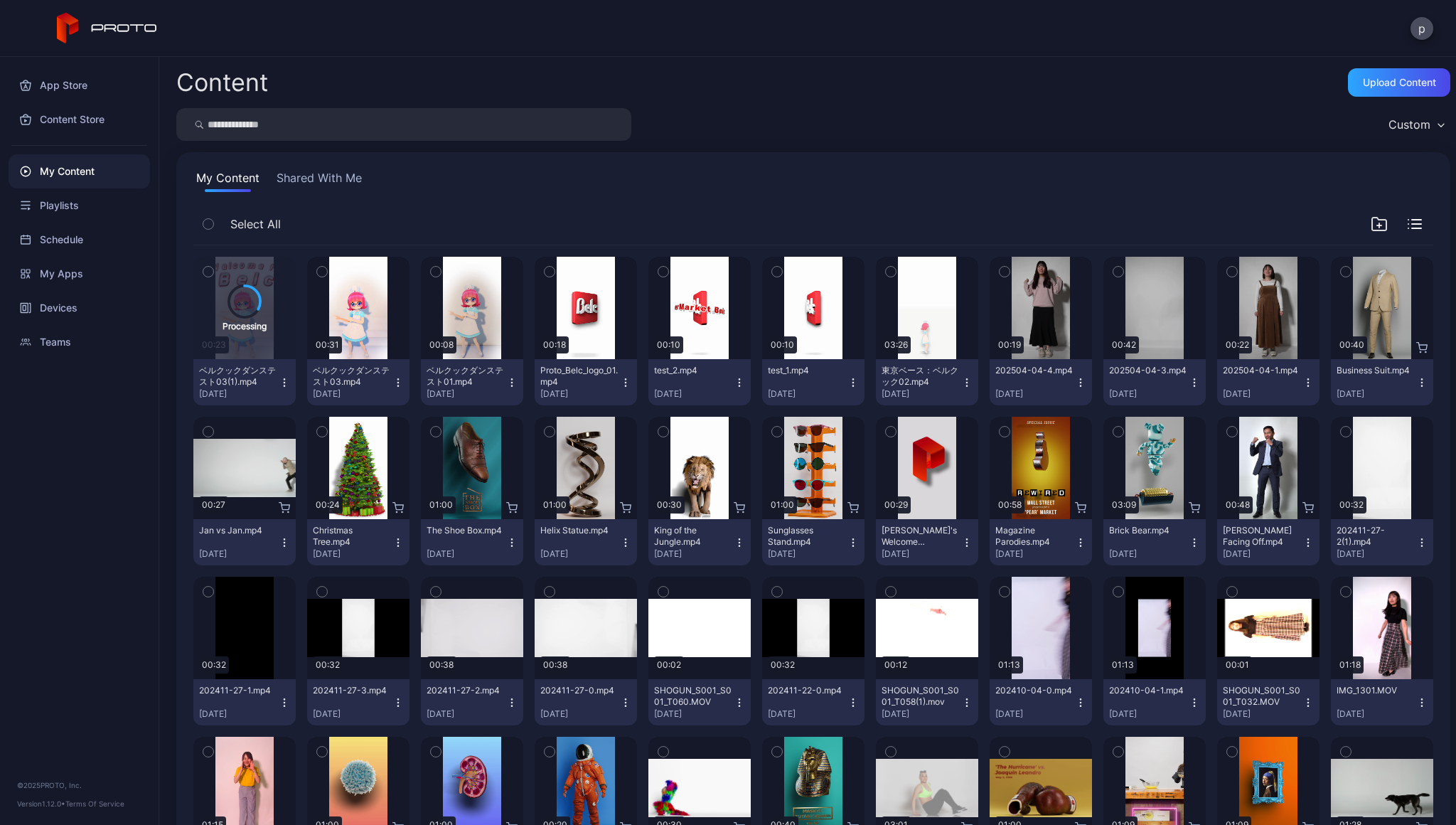
click at [517, 379] on icon "button" at bounding box center [512, 383] width 11 height 11
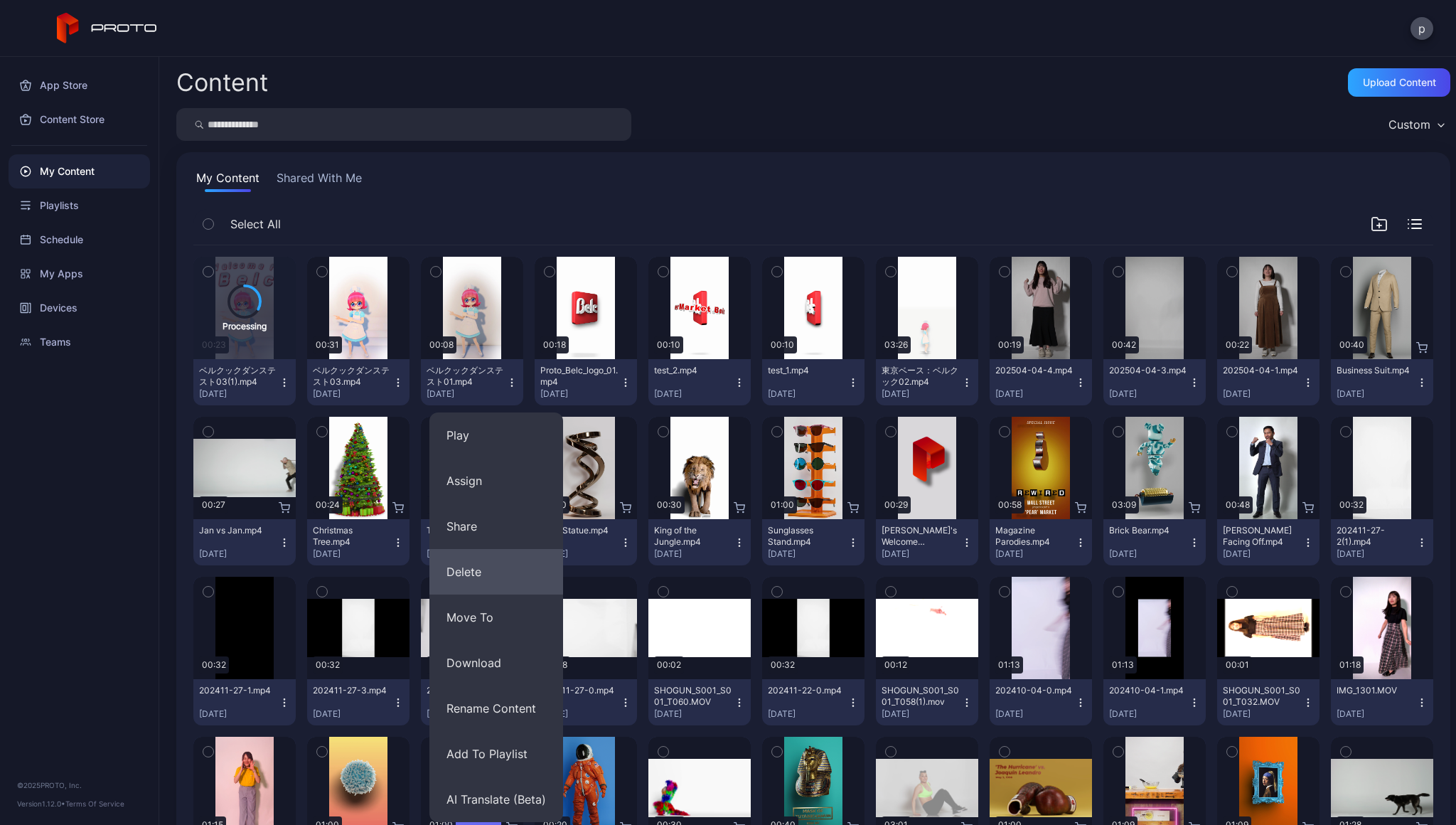
click at [499, 581] on button "Delete" at bounding box center [496, 571] width 134 height 46
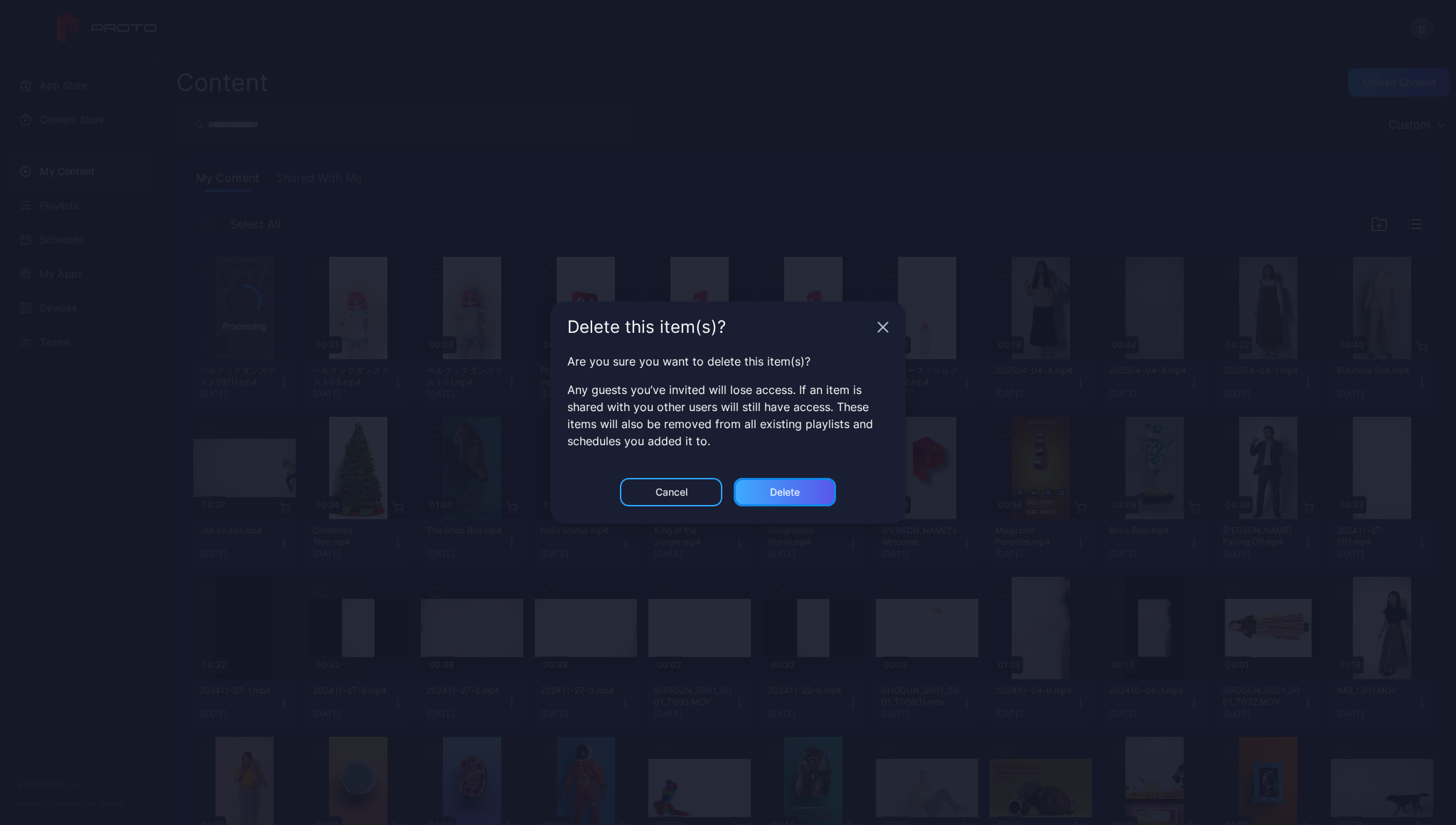
click at [789, 501] on div "Delete" at bounding box center [785, 492] width 103 height 28
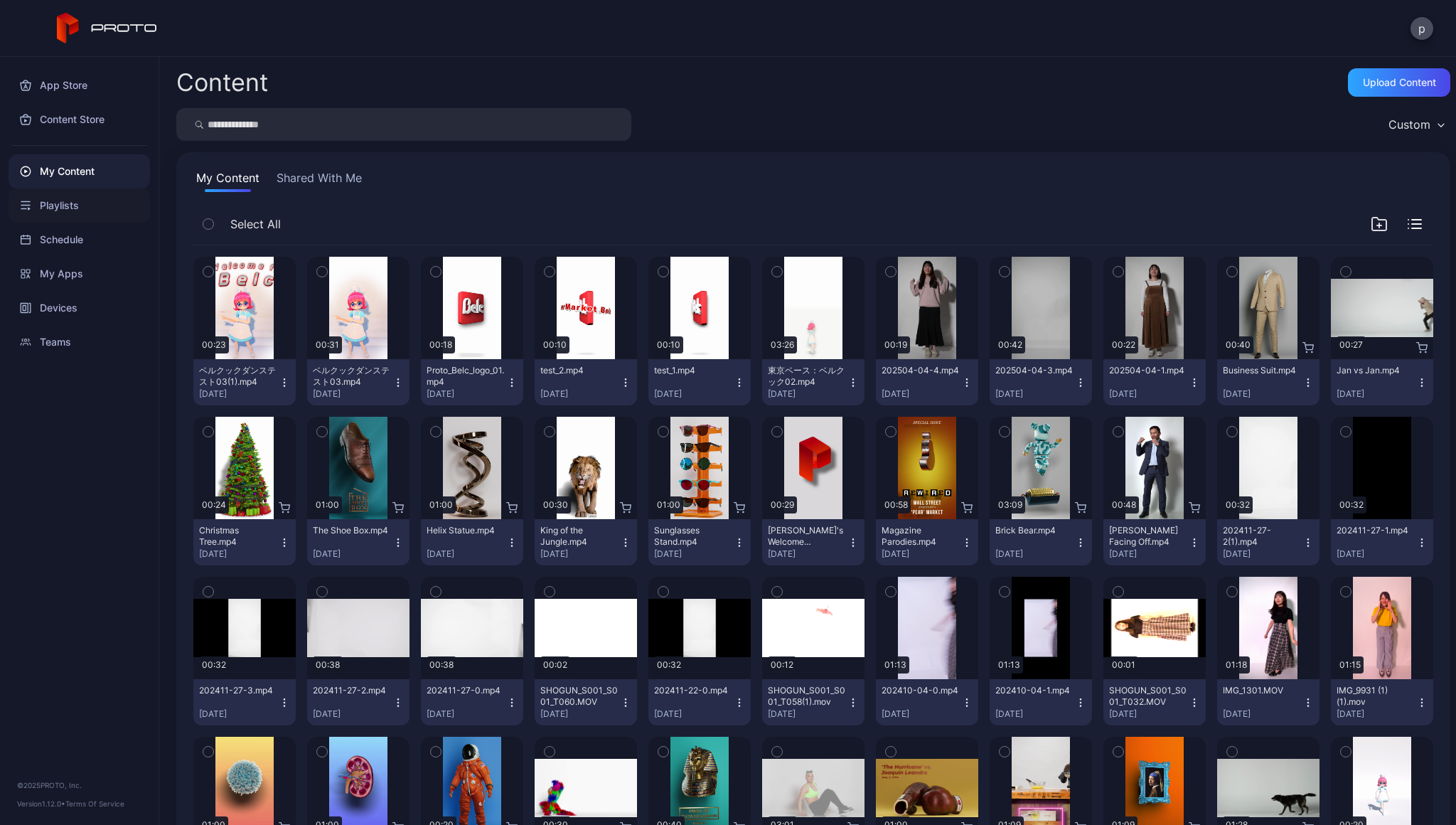
click at [91, 211] on div "Playlists" at bounding box center [79, 205] width 142 height 34
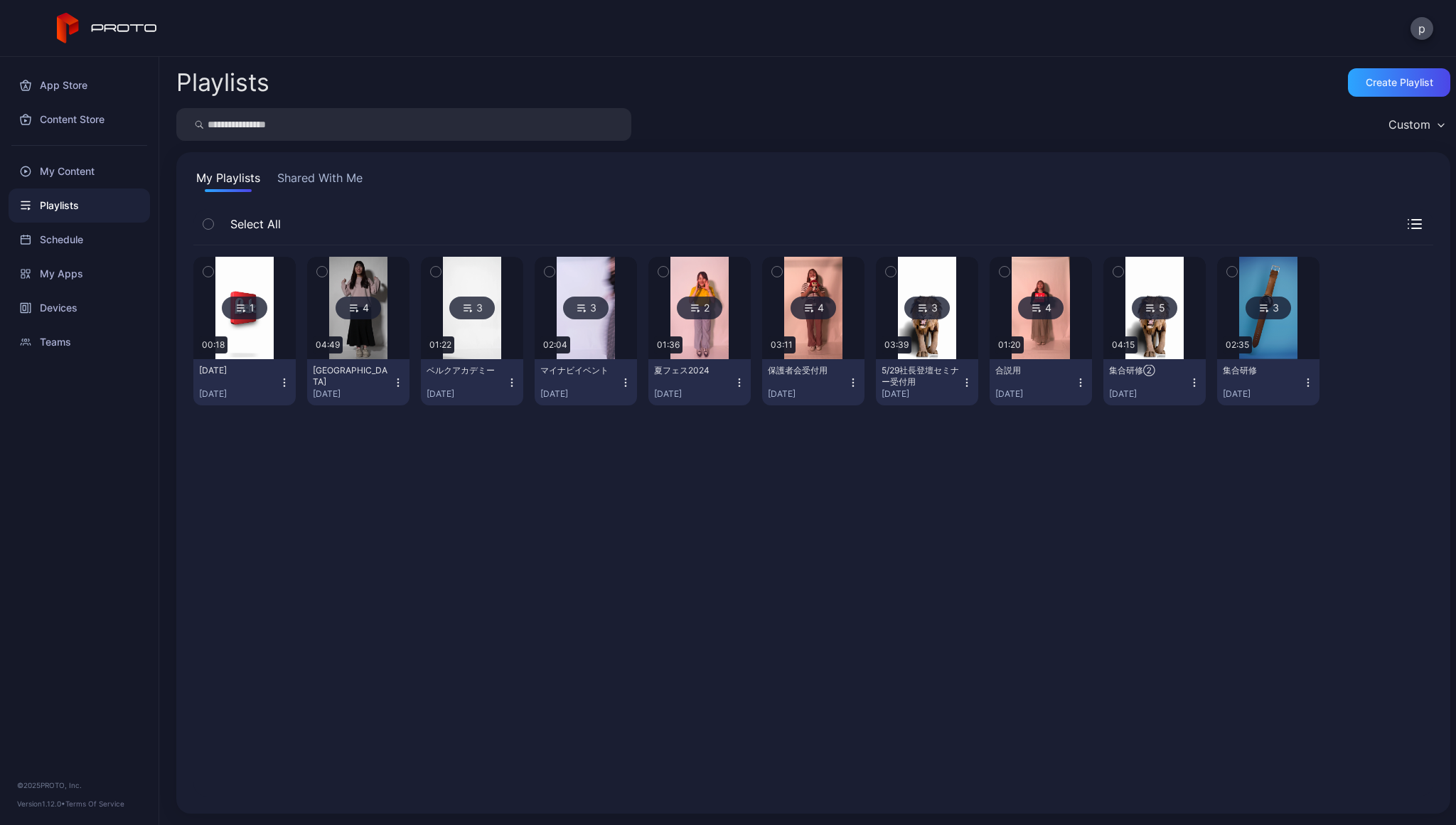
click at [258, 330] on img at bounding box center [244, 308] width 58 height 103
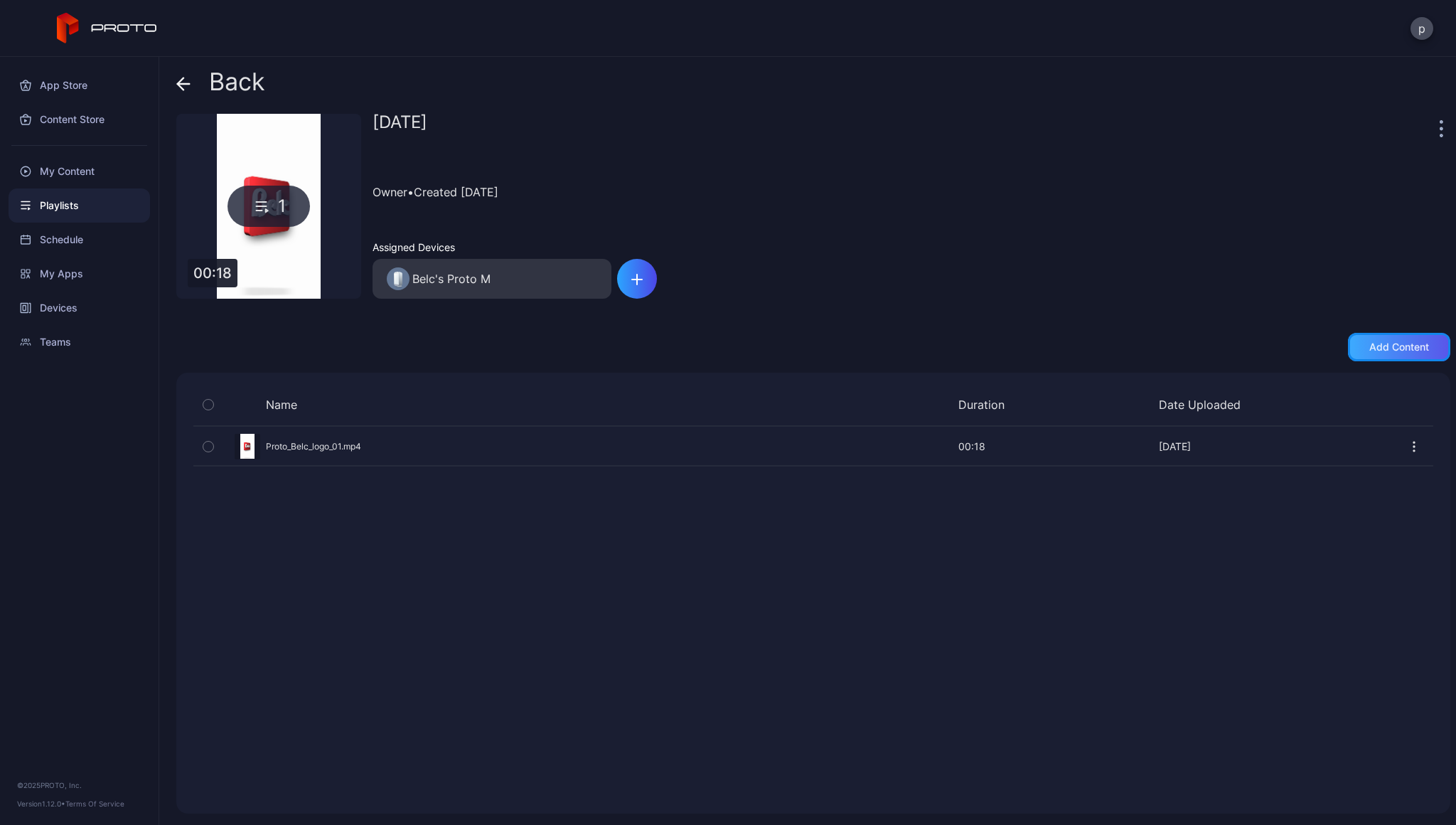
click at [1410, 337] on div "Add content" at bounding box center [1399, 346] width 103 height 28
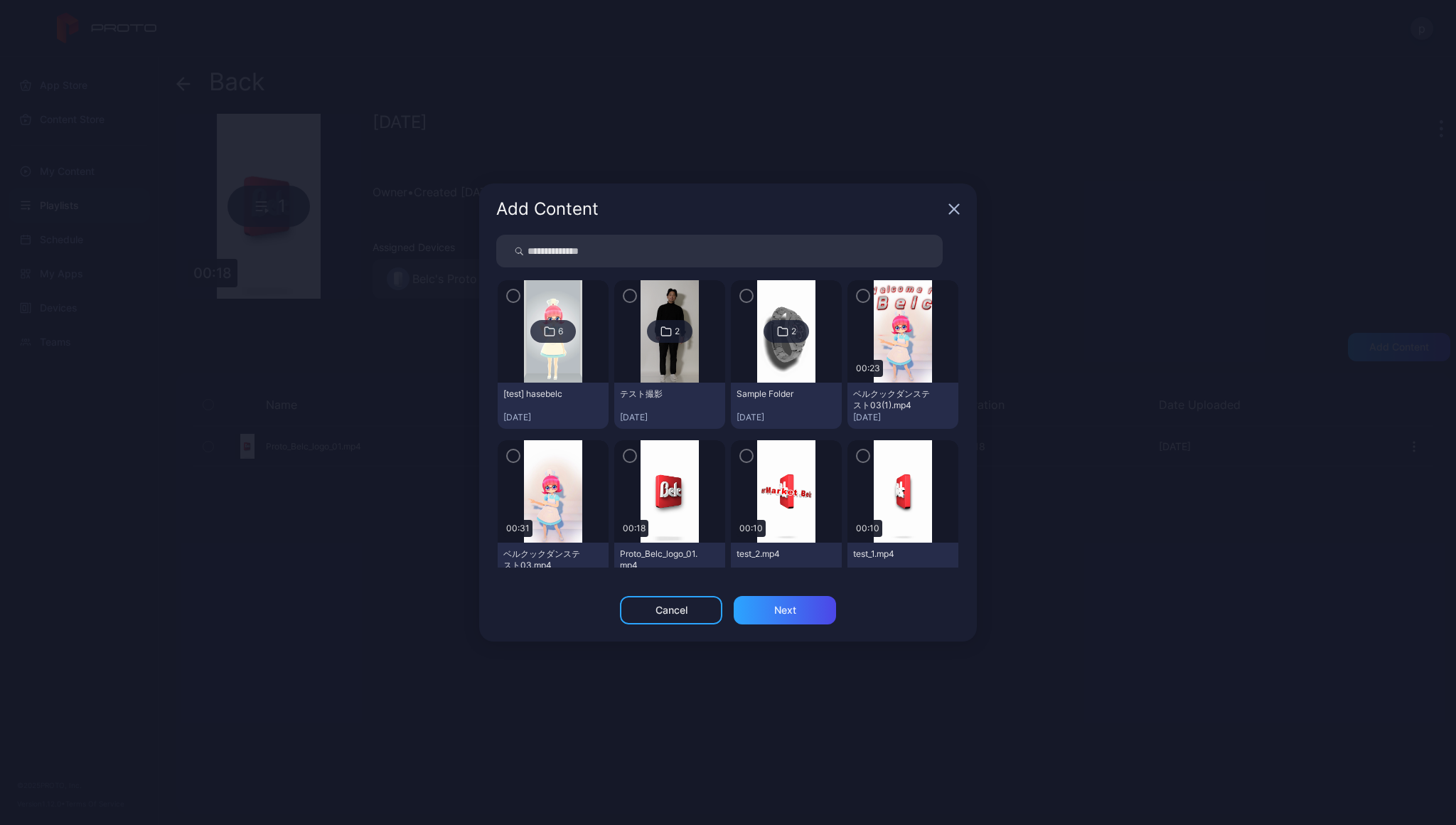
click at [857, 295] on icon "button" at bounding box center [863, 295] width 11 height 16
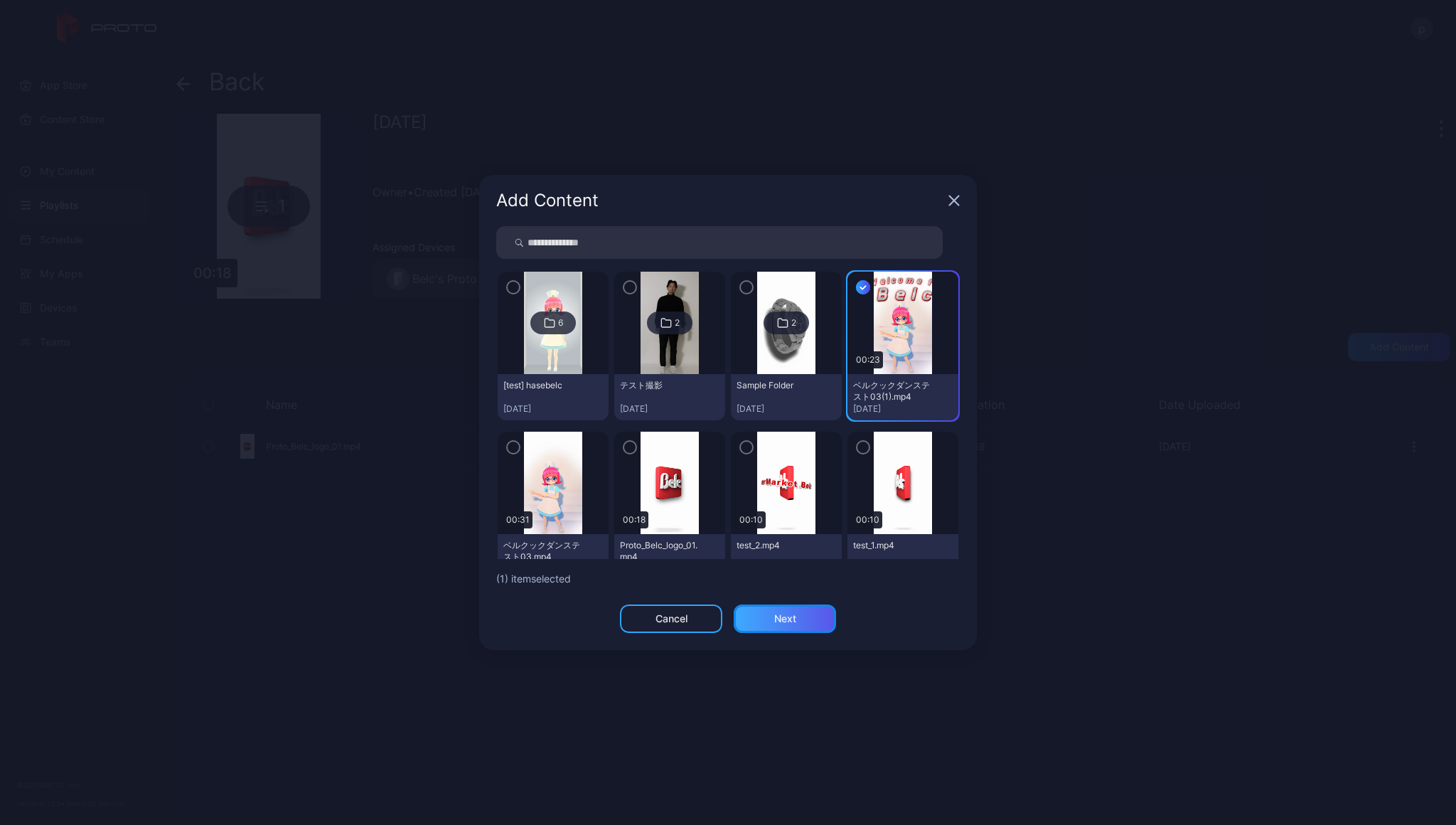
click at [788, 623] on div "Next" at bounding box center [786, 618] width 22 height 11
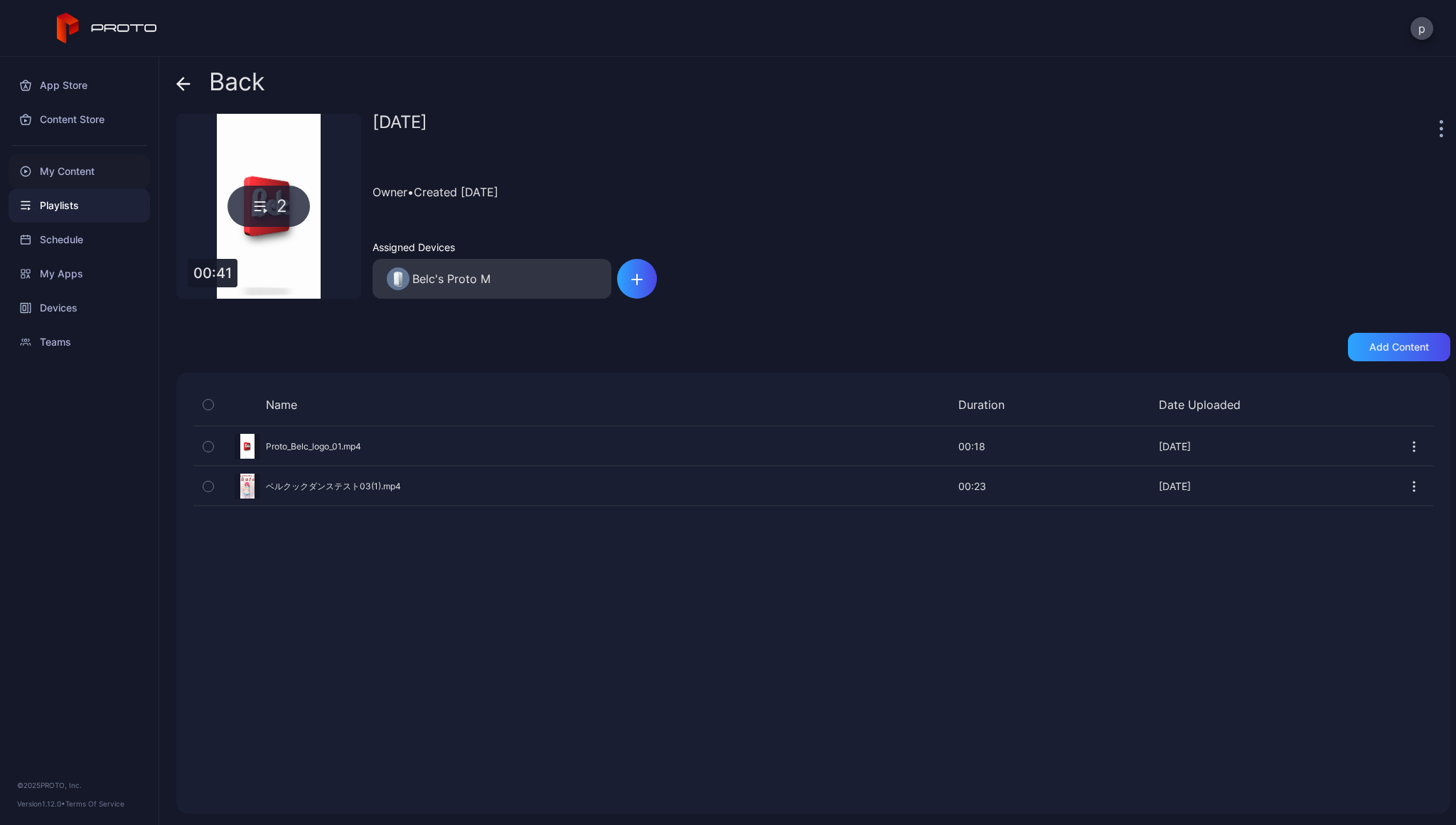
click at [71, 163] on div "My Content" at bounding box center [79, 170] width 142 height 34
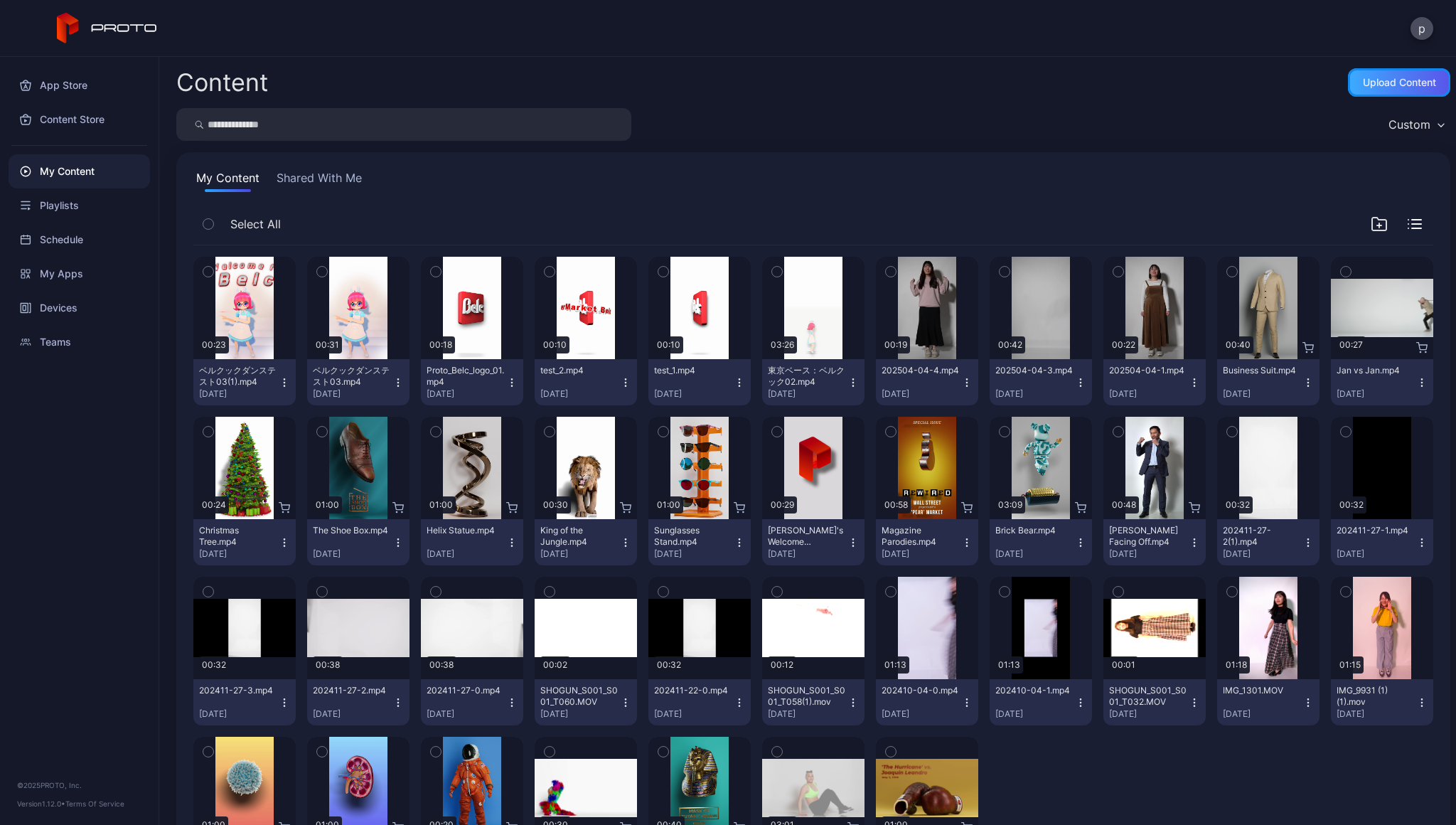
click at [1381, 81] on div "Upload Content" at bounding box center [1399, 82] width 73 height 11
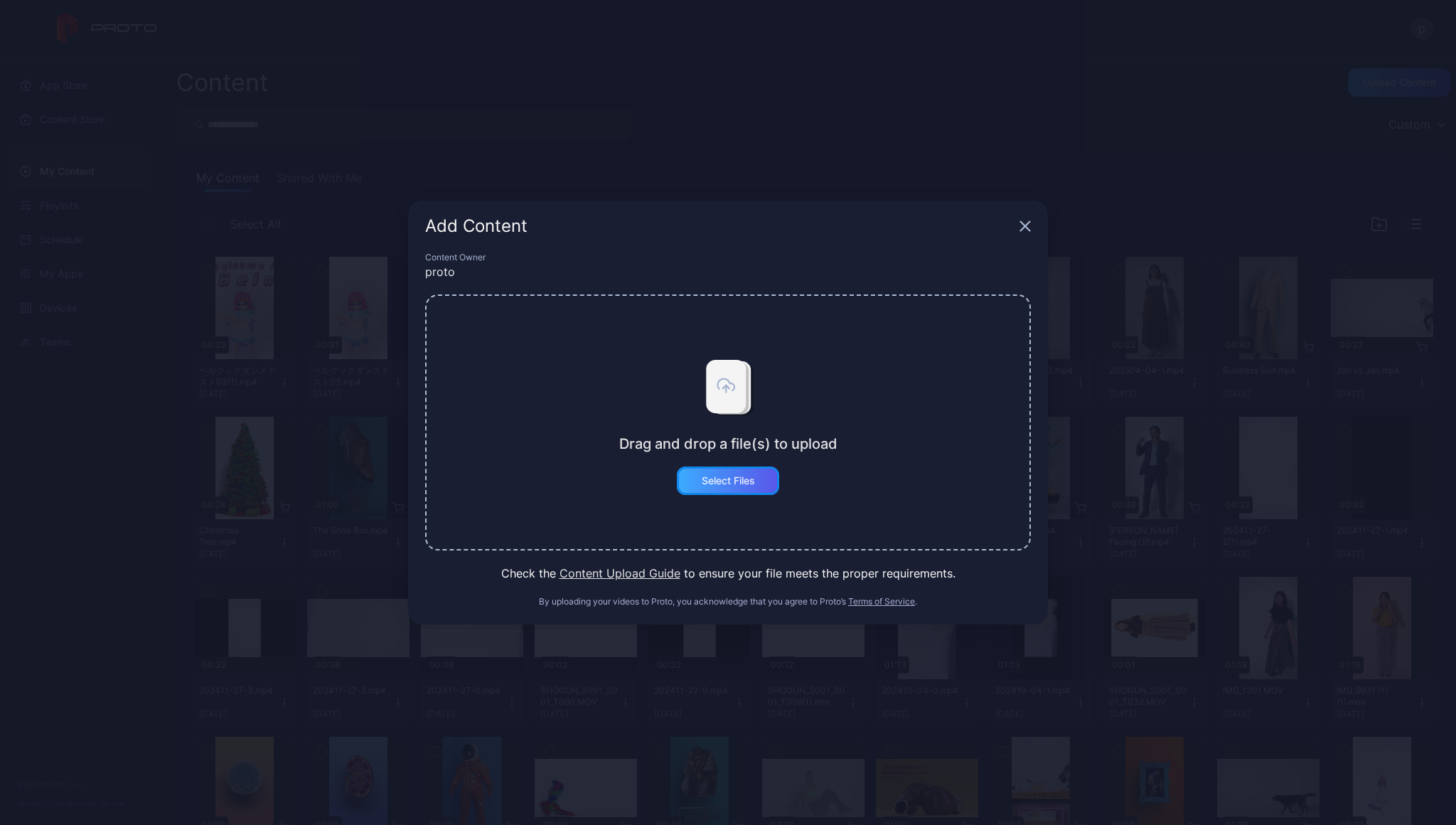
click at [743, 490] on div "Select Files" at bounding box center [728, 480] width 103 height 28
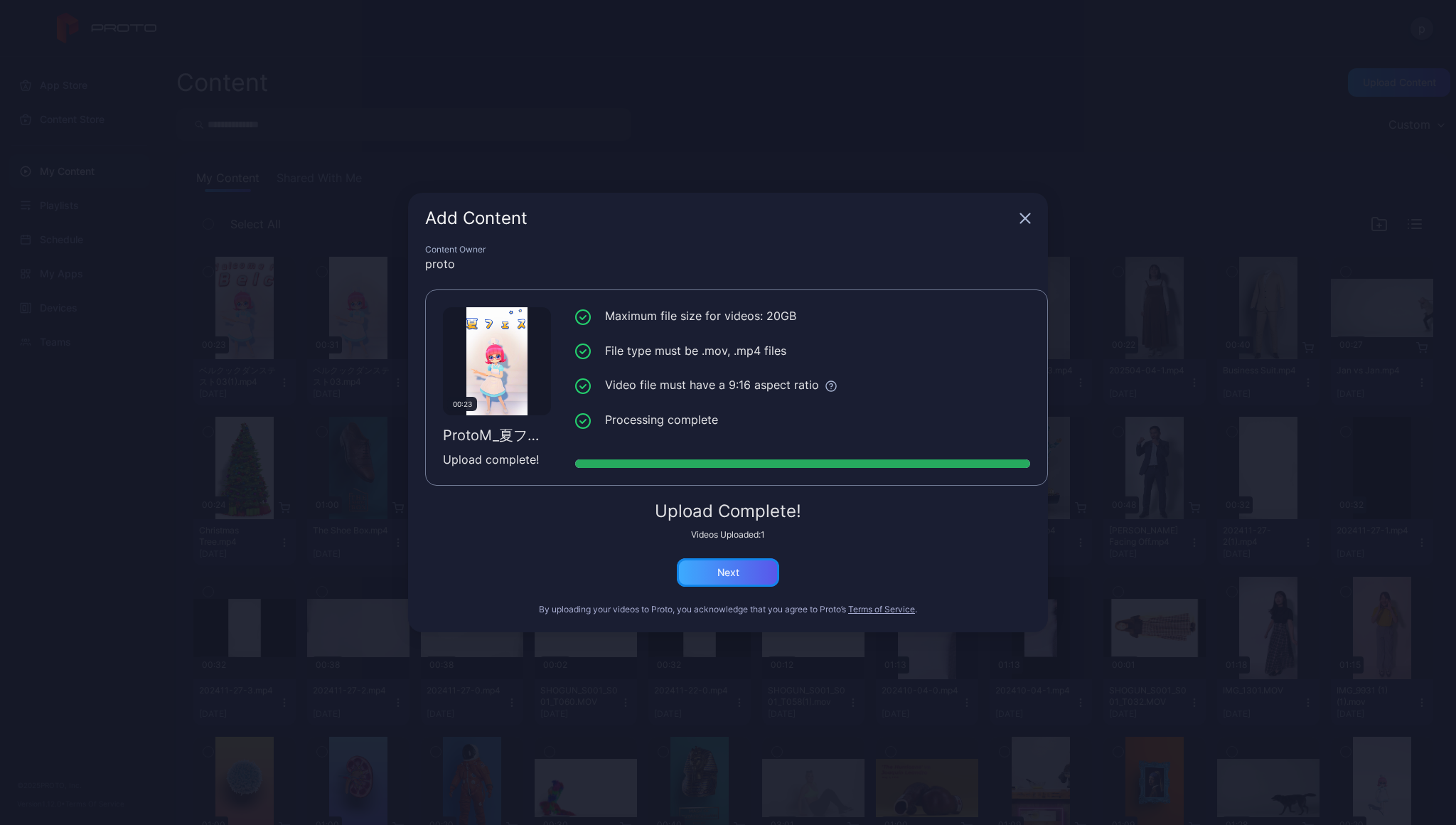
click at [750, 569] on div "Next" at bounding box center [728, 572] width 103 height 28
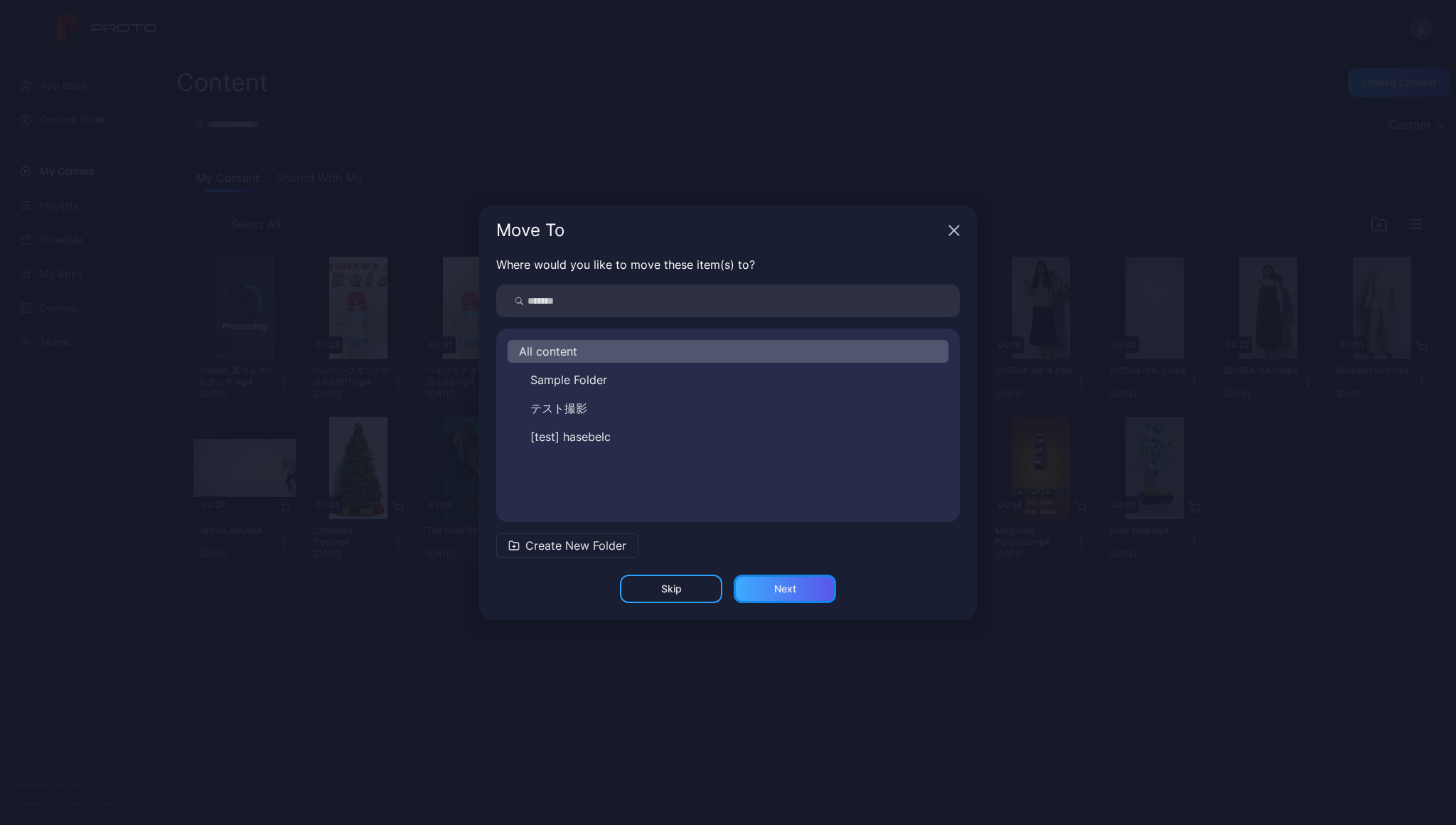
click at [771, 585] on div "Next" at bounding box center [785, 588] width 103 height 28
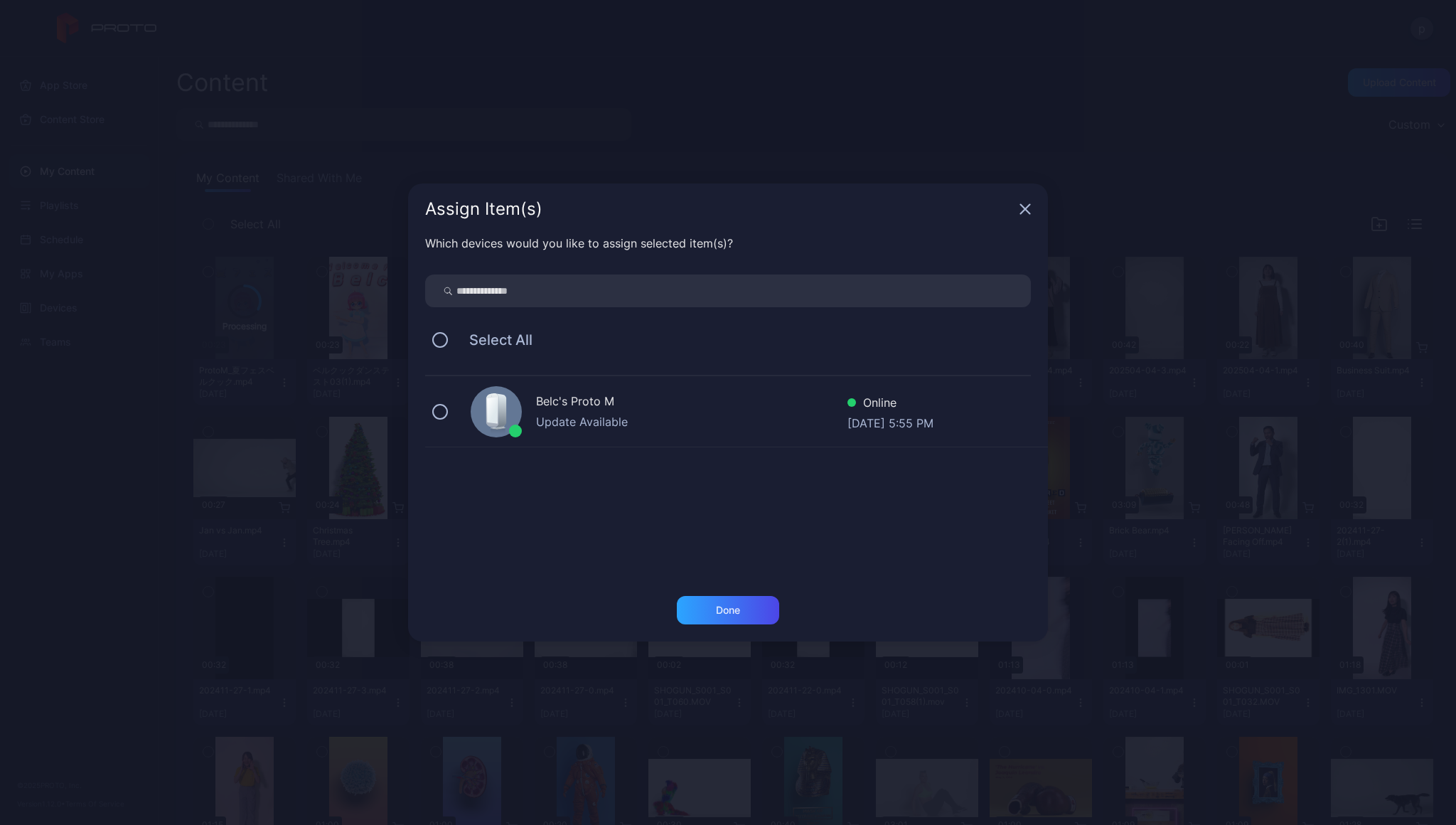
click at [550, 403] on div "Belc's Proto M" at bounding box center [691, 403] width 311 height 21
click at [755, 615] on div "Done" at bounding box center [728, 610] width 103 height 28
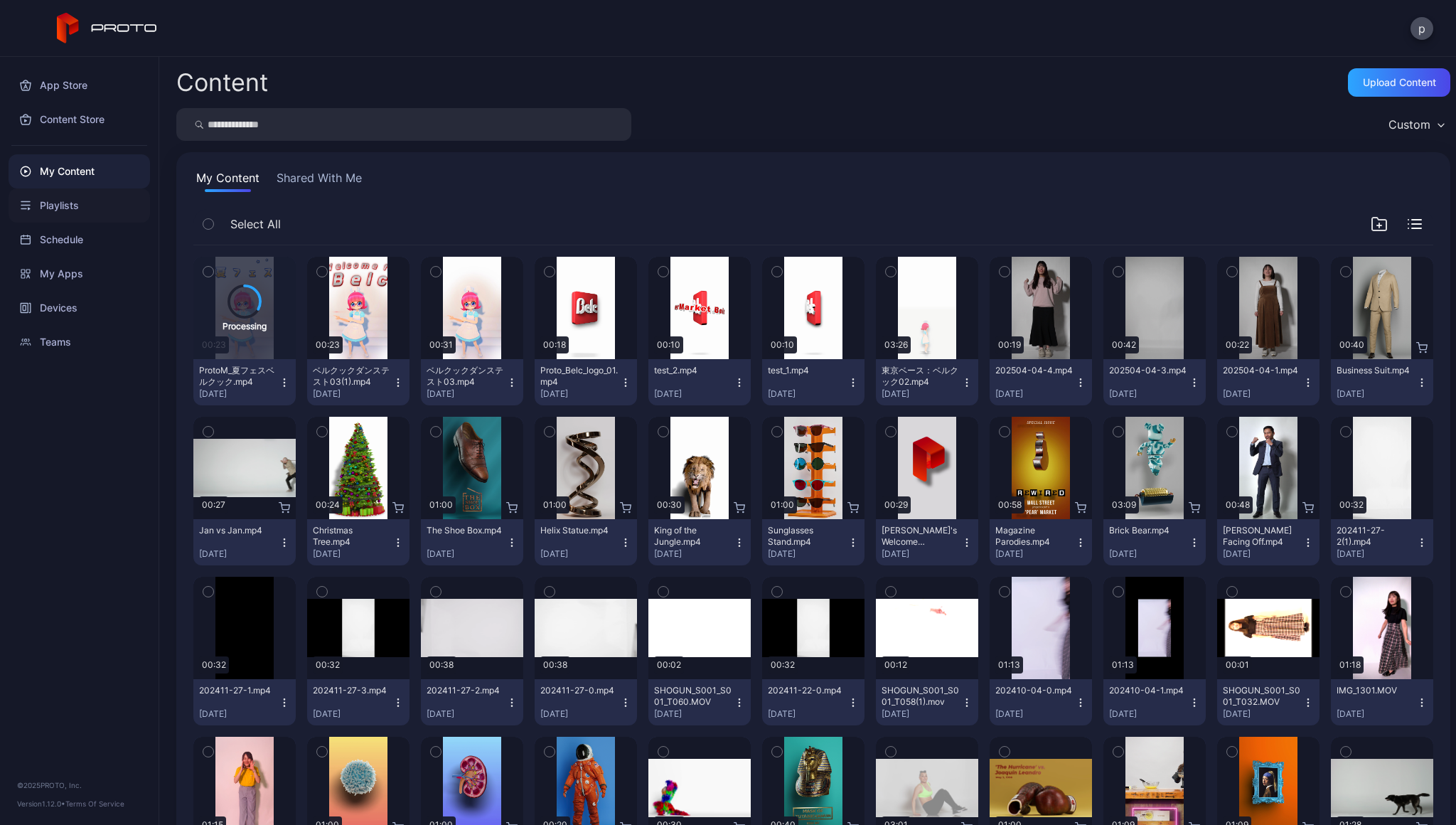
click at [53, 202] on div "Playlists" at bounding box center [79, 205] width 142 height 34
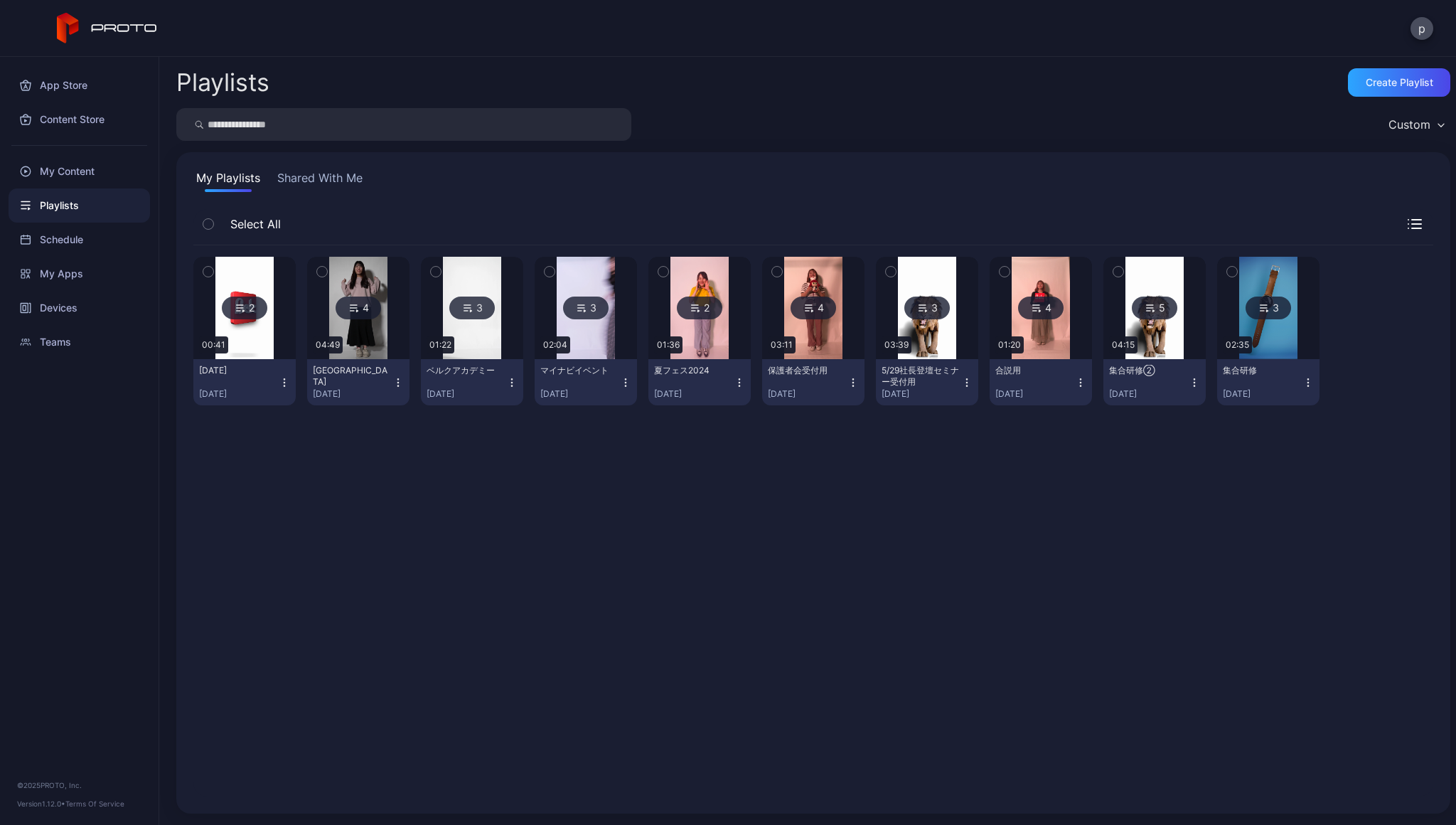
click at [252, 281] on img at bounding box center [244, 308] width 58 height 103
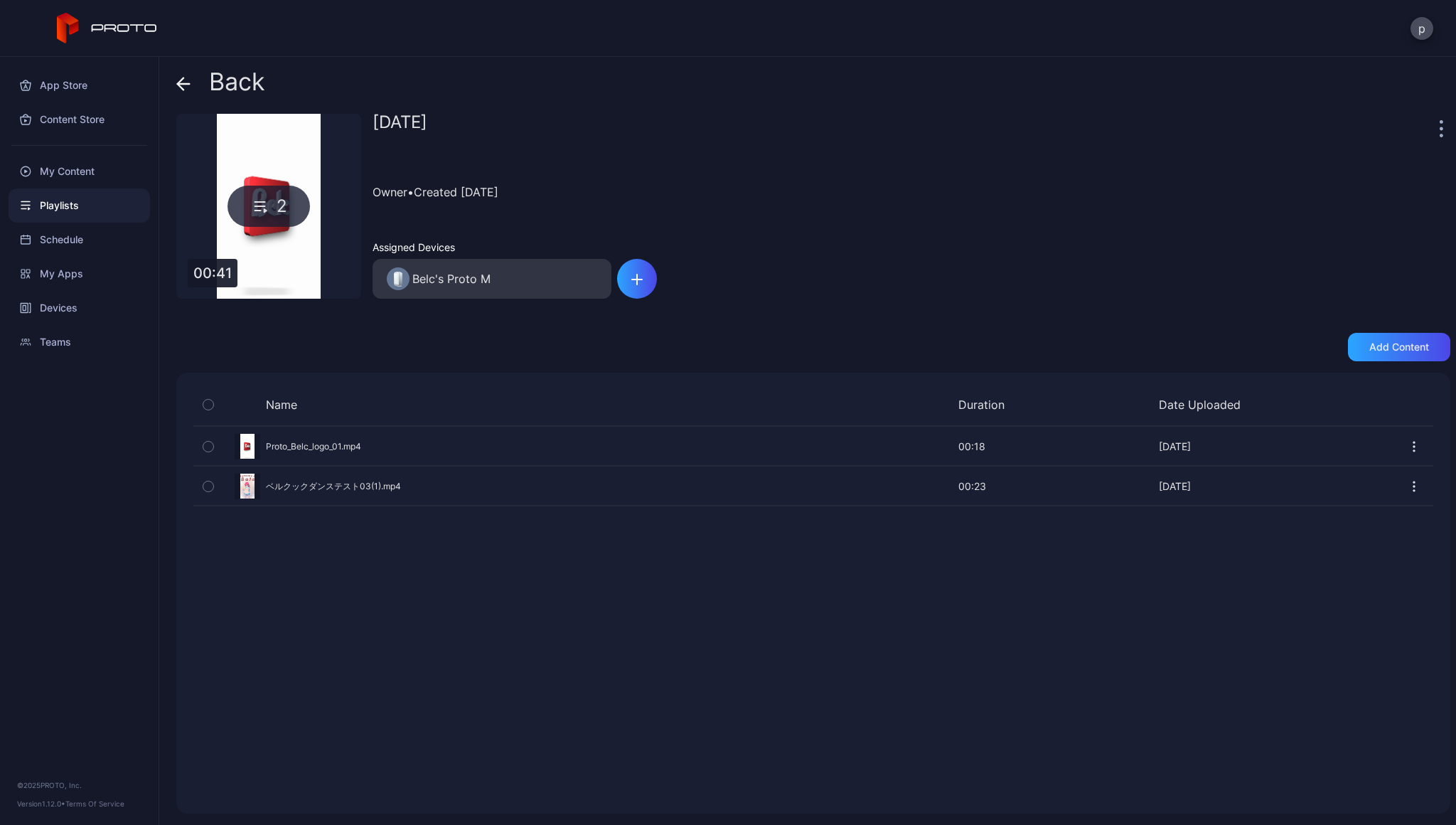
click at [1414, 485] on icon "button" at bounding box center [1415, 486] width 2 height 2
click at [1362, 573] on button "Delete" at bounding box center [1364, 576] width 121 height 46
click at [1385, 347] on div "Add content" at bounding box center [1398, 347] width 60 height 11
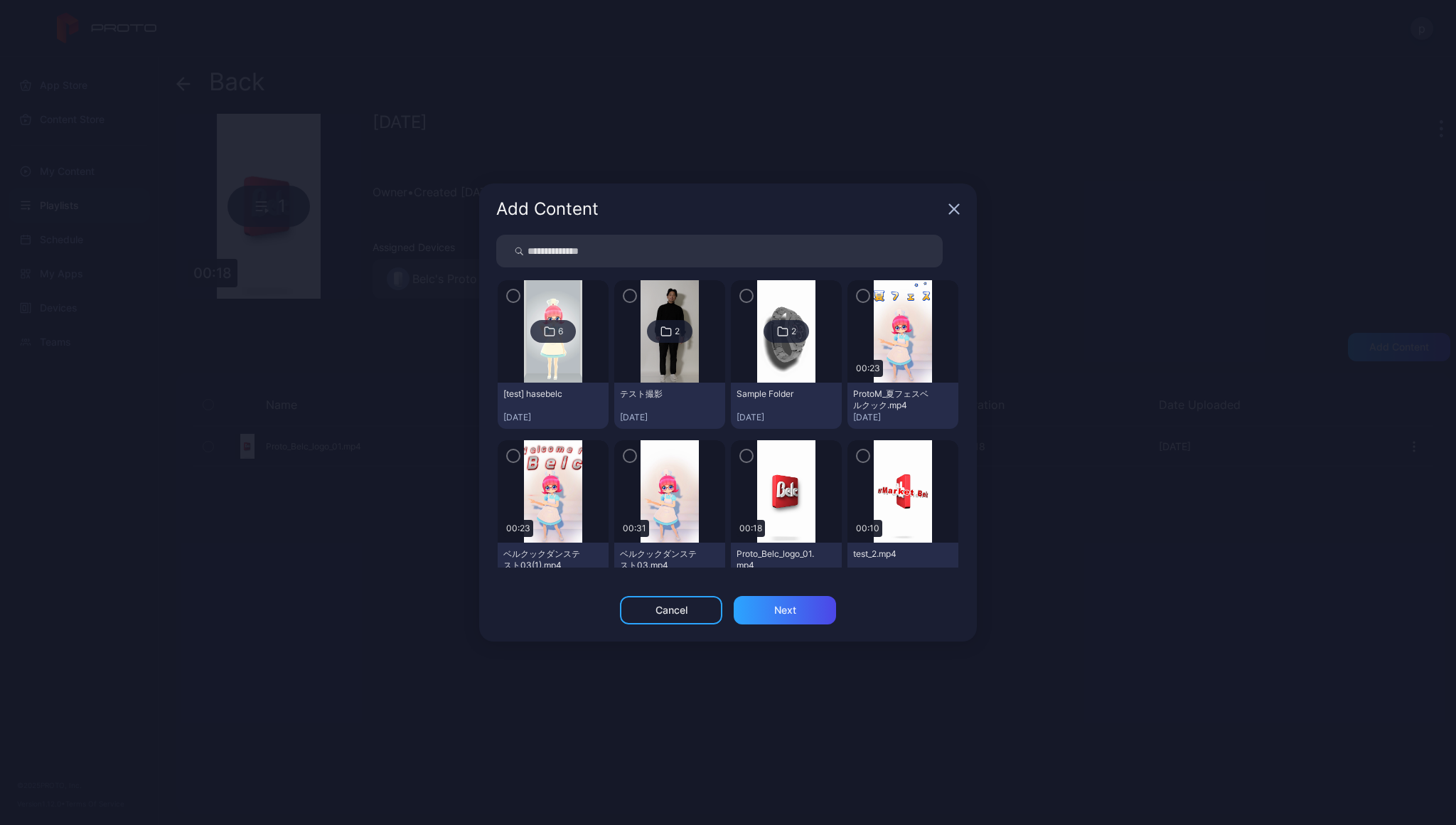
click at [883, 322] on img at bounding box center [902, 331] width 58 height 103
click at [857, 292] on icon "button" at bounding box center [863, 295] width 11 height 16
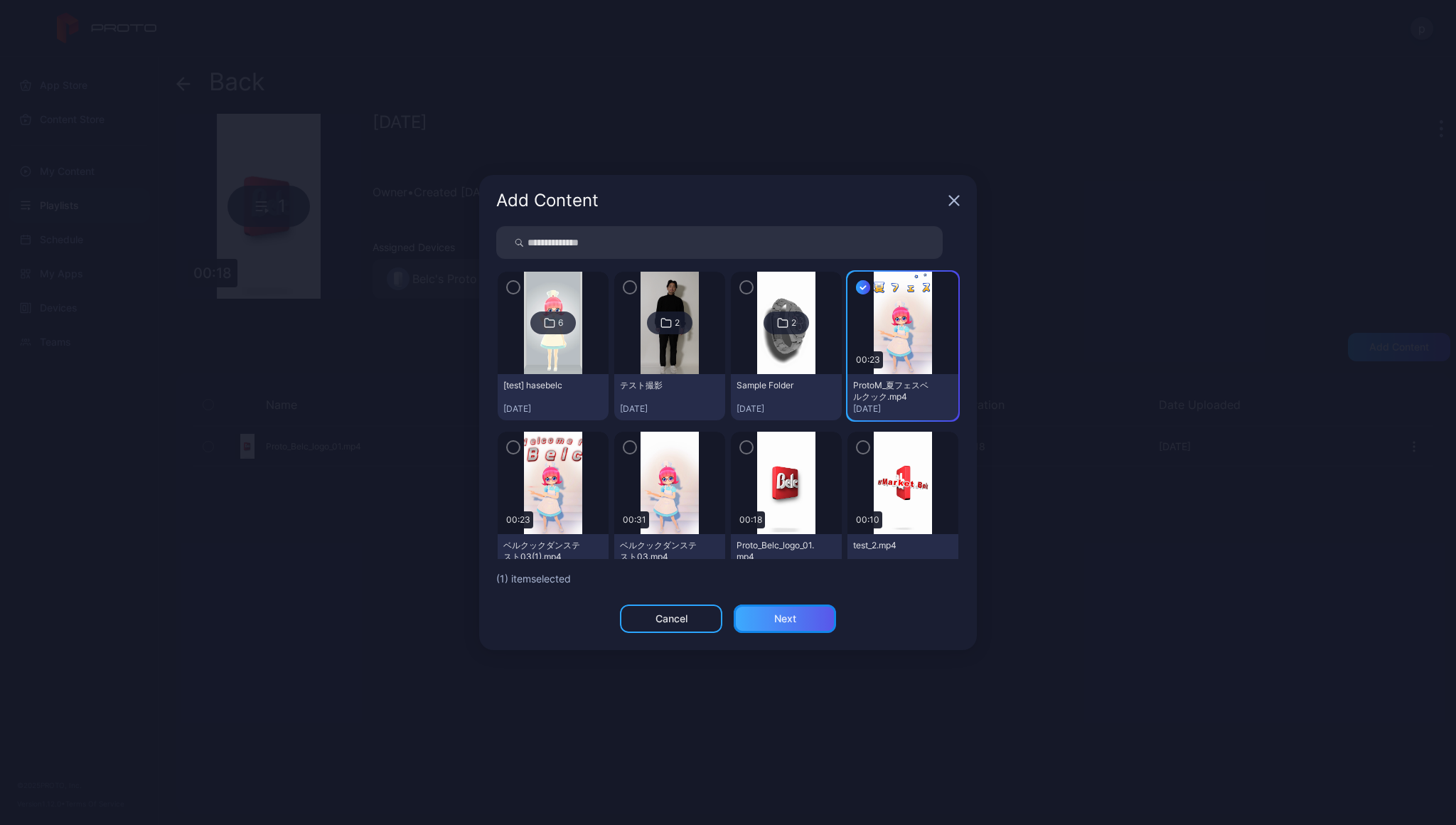
click at [807, 627] on div "Next" at bounding box center [785, 618] width 103 height 28
